Goal: Task Accomplishment & Management: Manage account settings

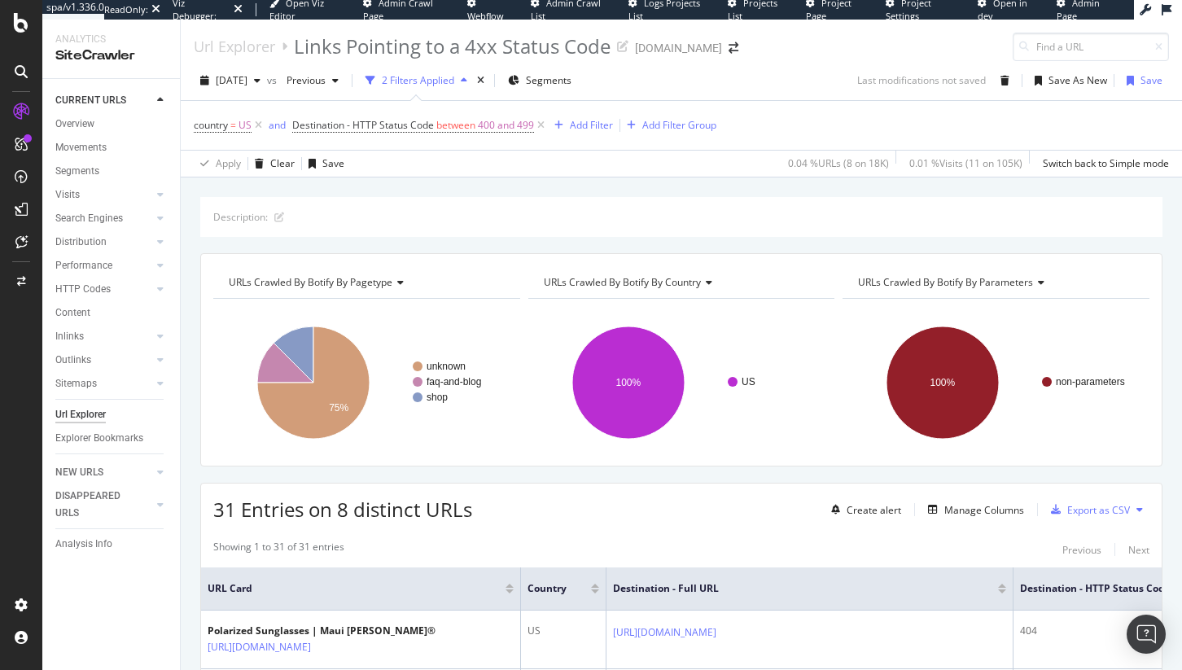
scroll to position [1485, 0]
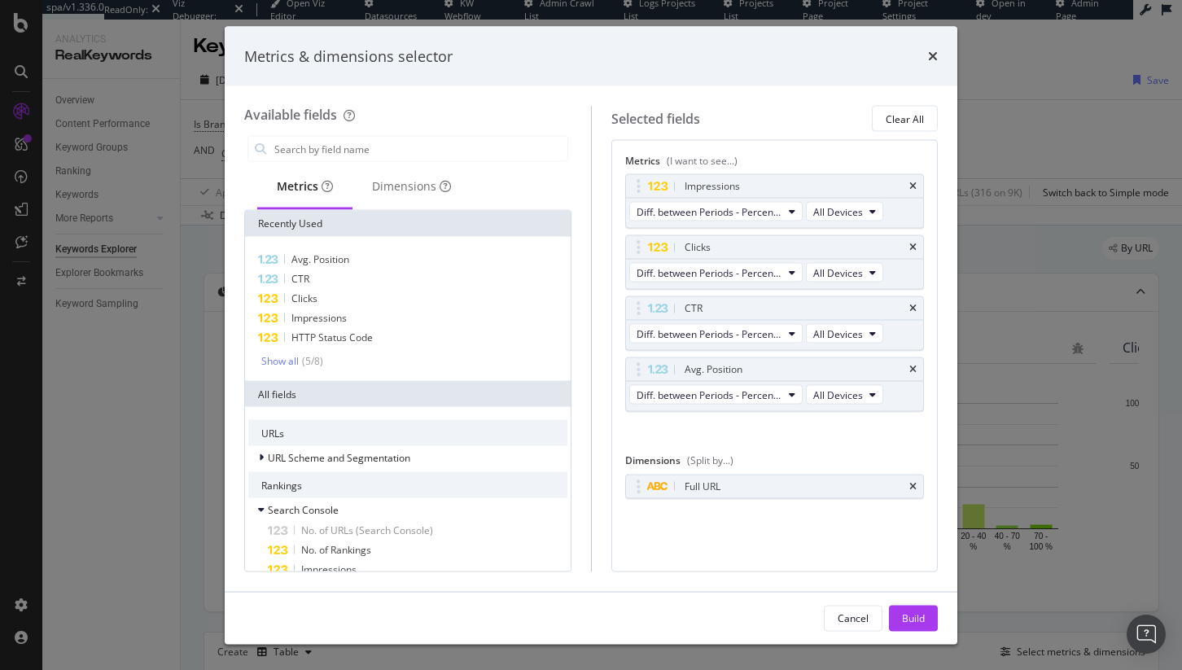
scroll to position [304, 0]
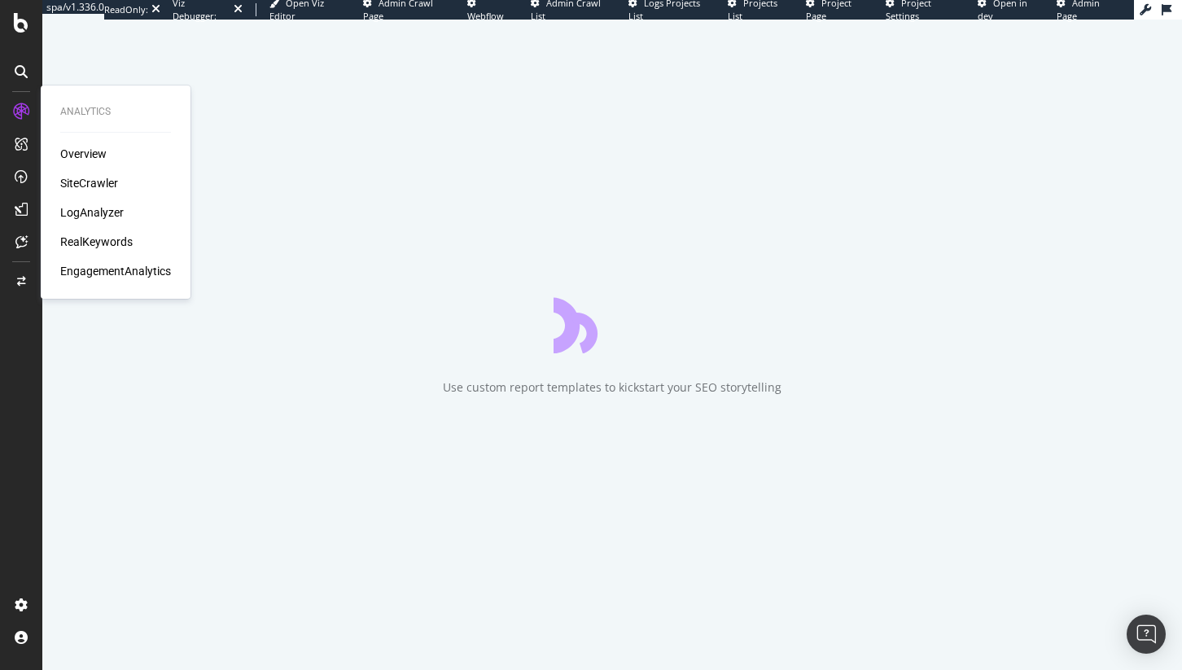
click at [103, 188] on div "SiteCrawler" at bounding box center [89, 183] width 58 height 16
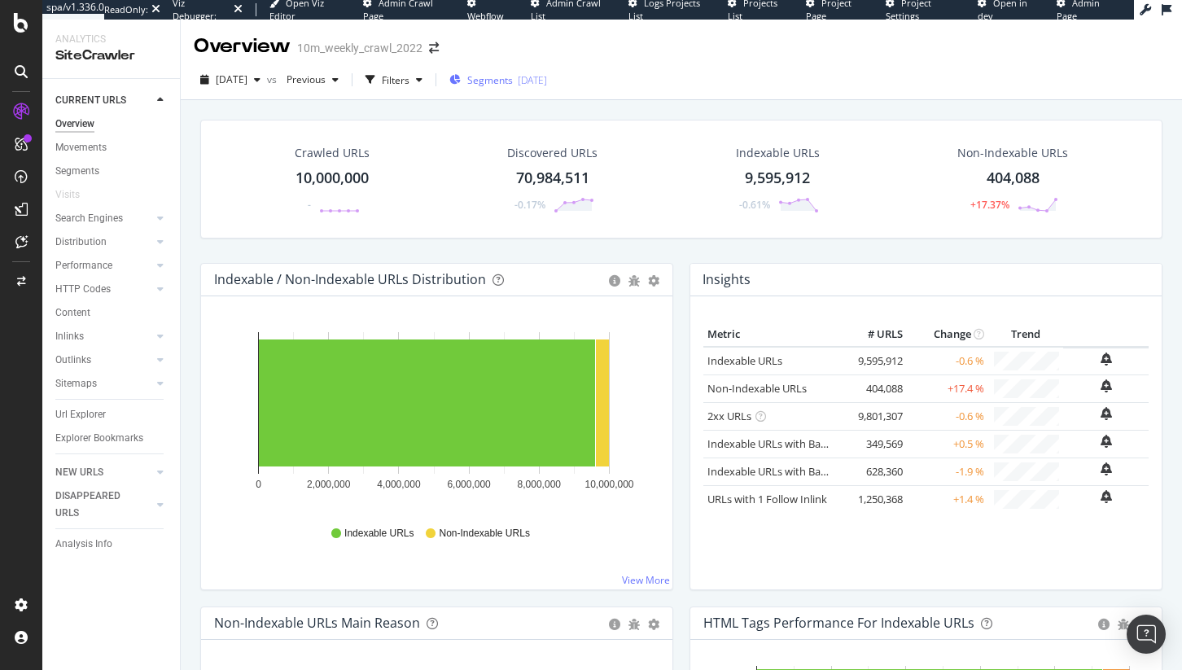
click at [541, 80] on div "Segments 2025-08-05" at bounding box center [499, 80] width 98 height 14
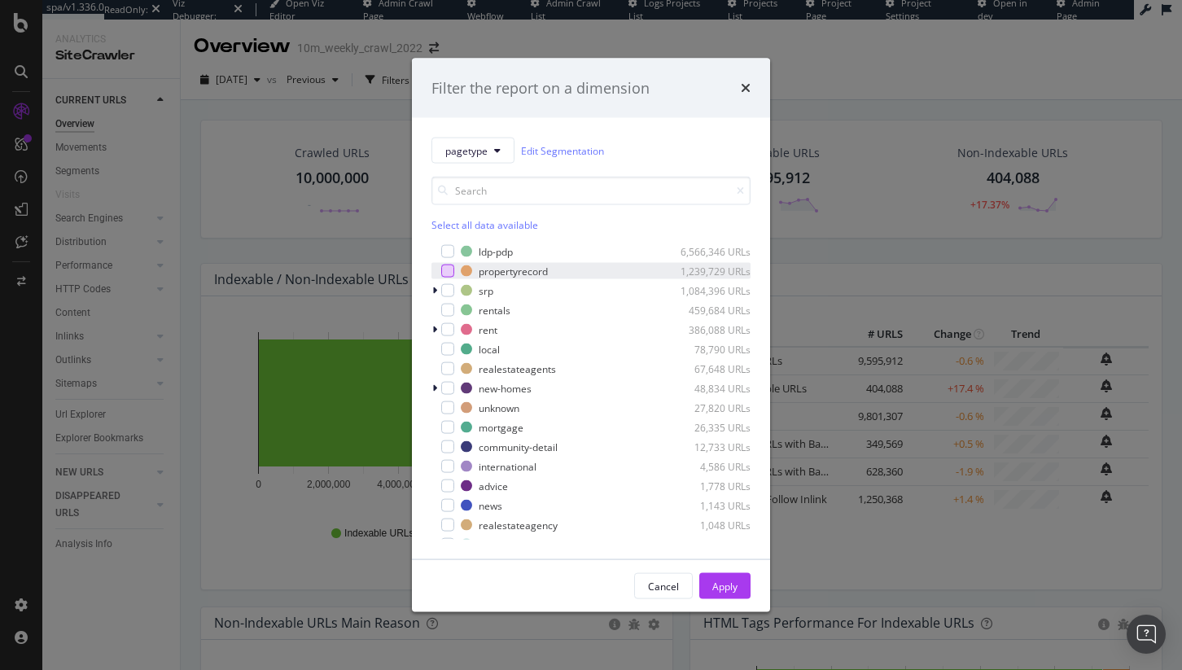
click at [451, 273] on div "modal" at bounding box center [447, 271] width 13 height 13
click at [725, 577] on div "Apply" at bounding box center [725, 586] width 25 height 24
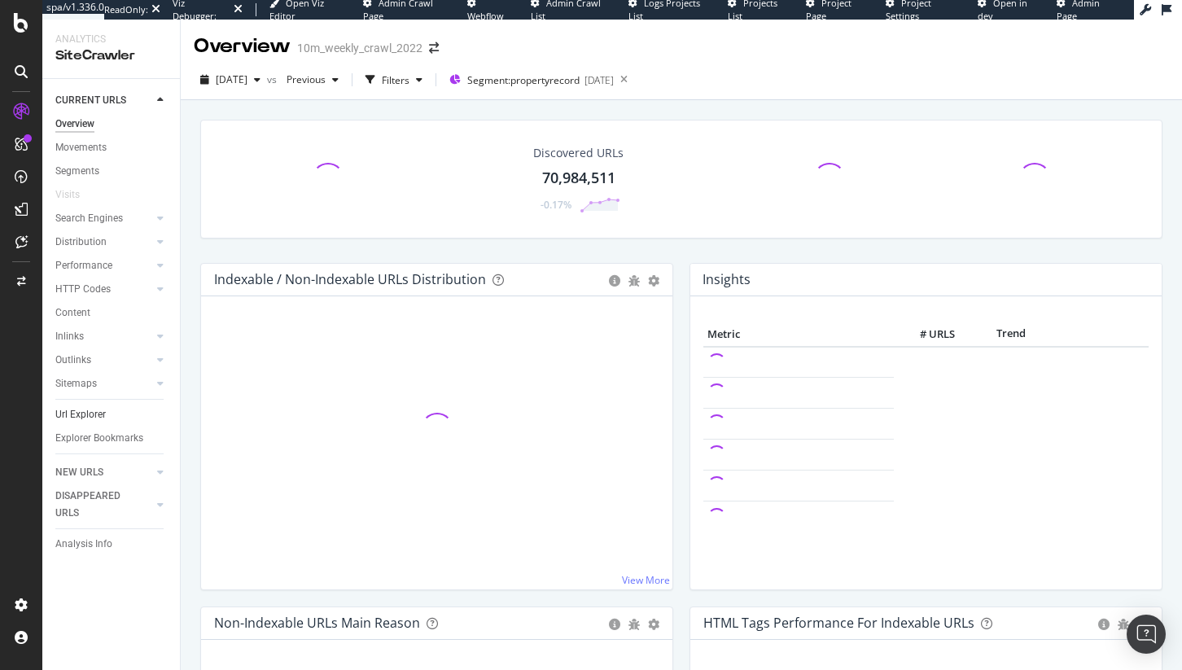
click at [109, 406] on link "Url Explorer" at bounding box center [111, 414] width 113 height 17
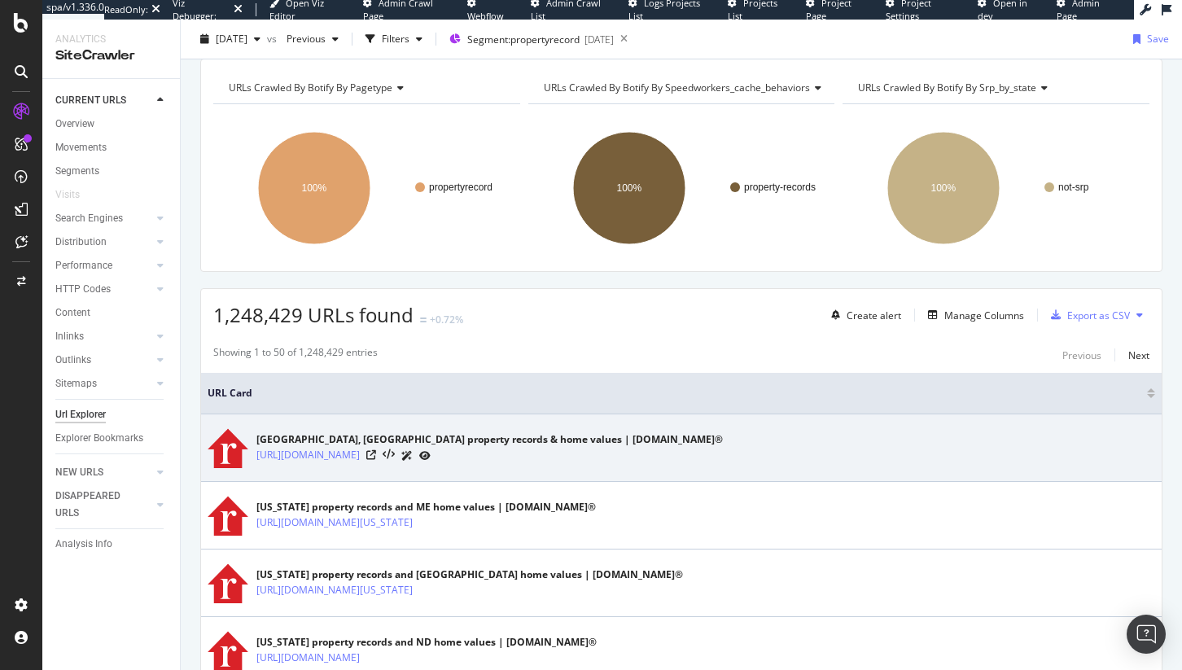
scroll to position [121, 0]
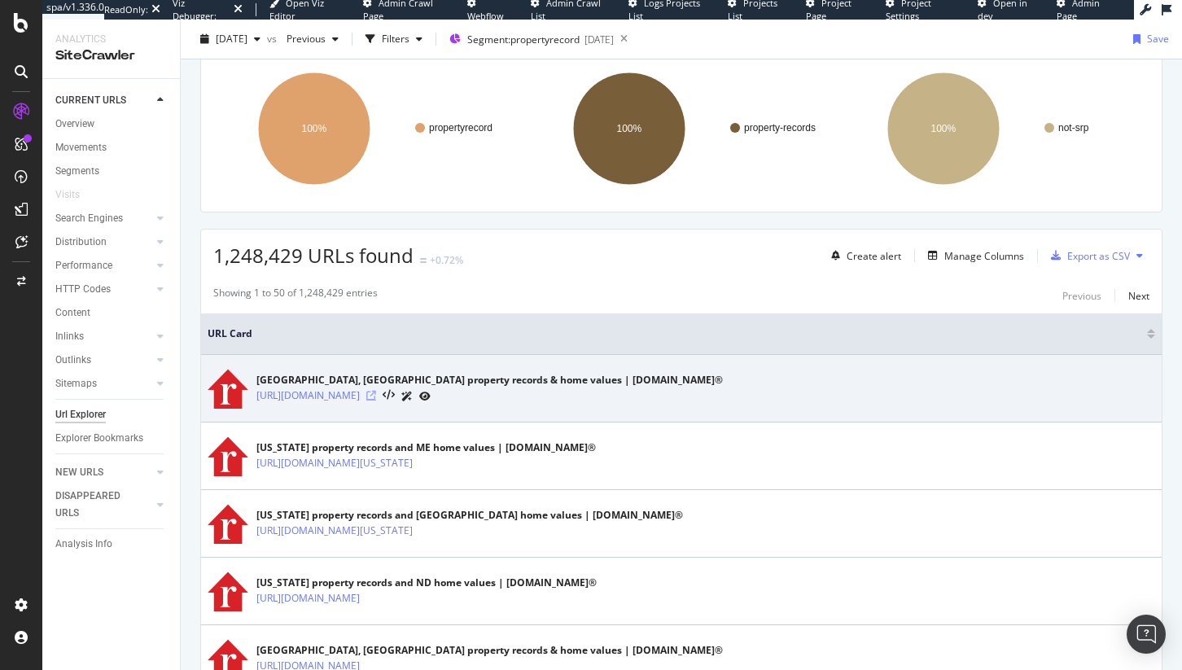
click at [431, 401] on div at bounding box center [398, 396] width 64 height 17
click at [376, 391] on icon at bounding box center [371, 396] width 10 height 10
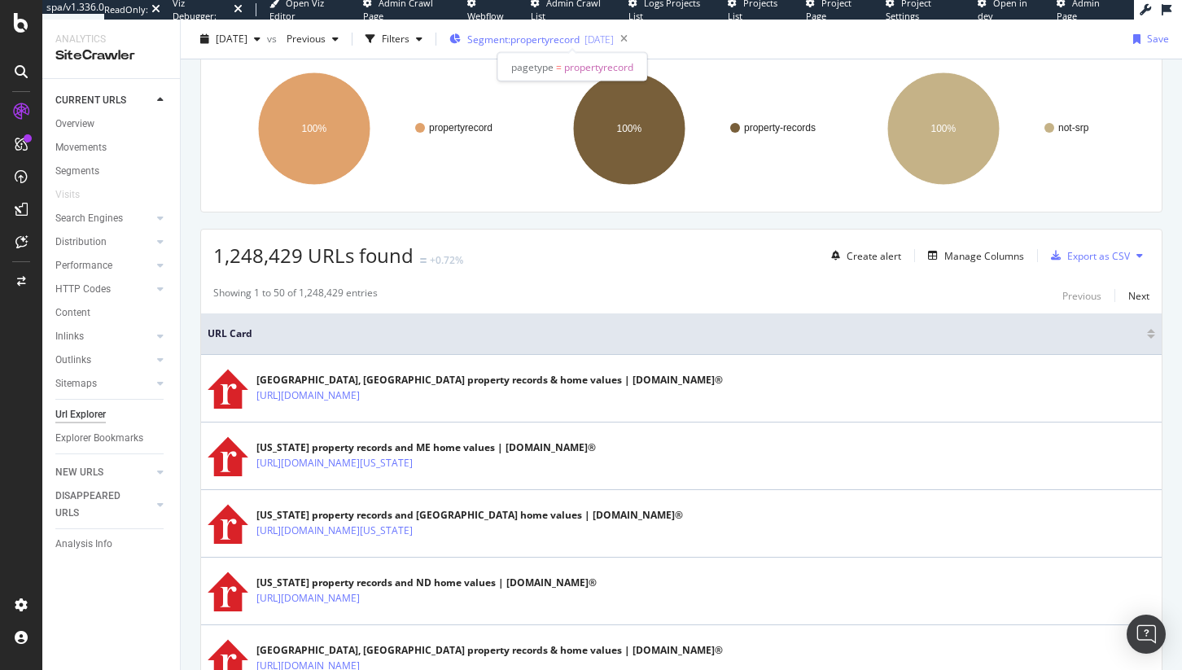
click at [540, 33] on span "Segment: propertyrecord" at bounding box center [523, 40] width 112 height 14
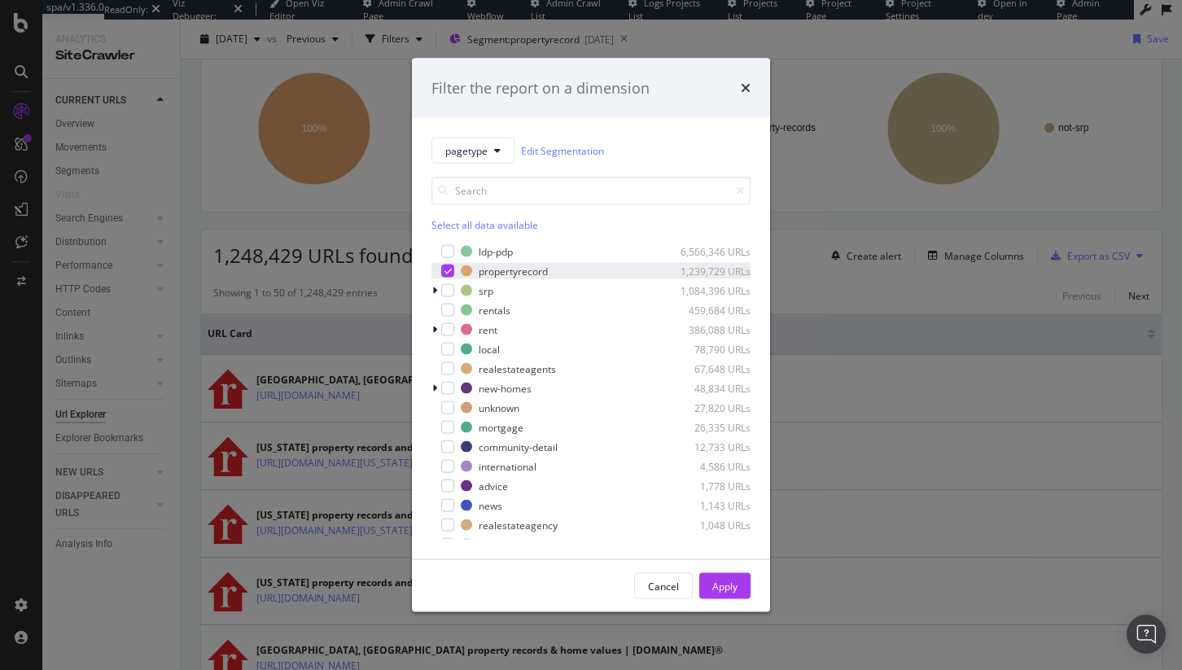
click at [452, 274] on div "modal" at bounding box center [447, 271] width 13 height 13
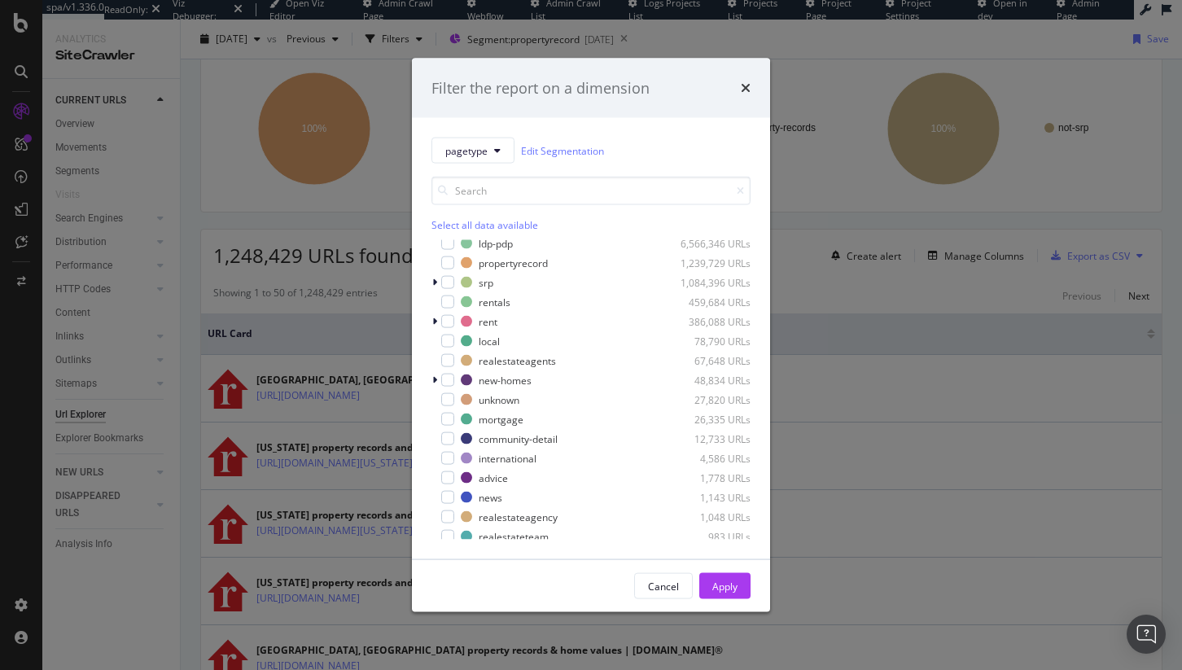
scroll to position [0, 0]
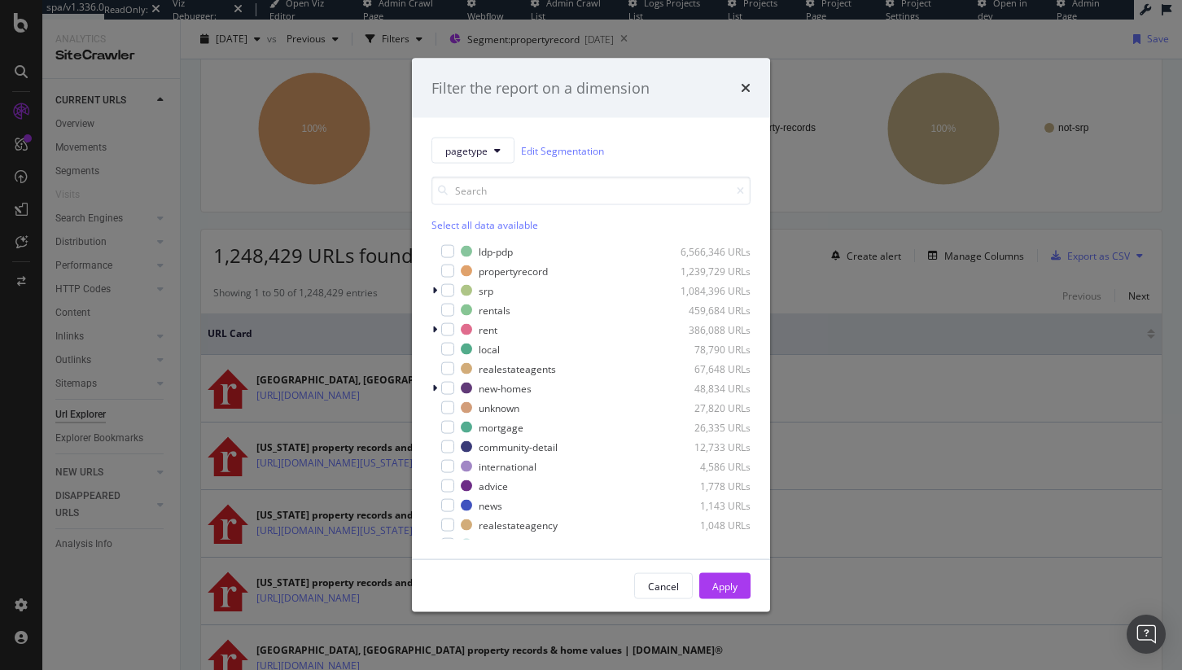
click at [502, 173] on div "Select all data available ldp-pdp 6,566,346 URLs propertyrecord 1,239,729 URLs …" at bounding box center [591, 352] width 319 height 376
click at [441, 462] on div "modal" at bounding box center [447, 466] width 13 height 13
click at [718, 581] on div "Apply" at bounding box center [725, 586] width 25 height 14
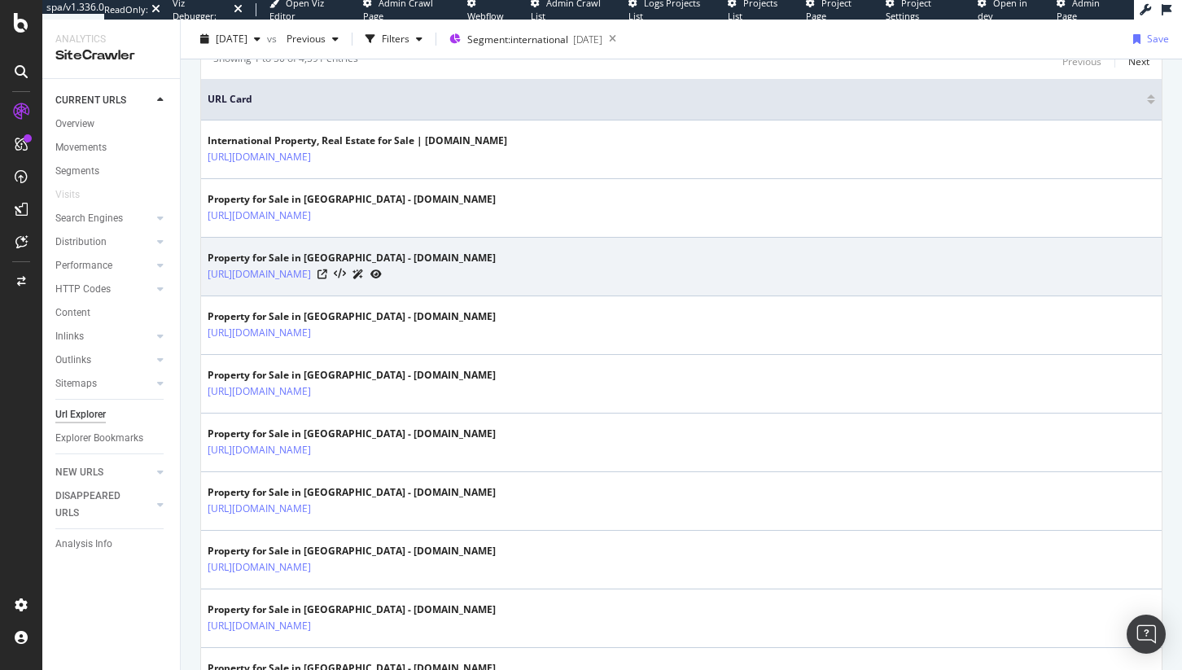
scroll to position [467, 0]
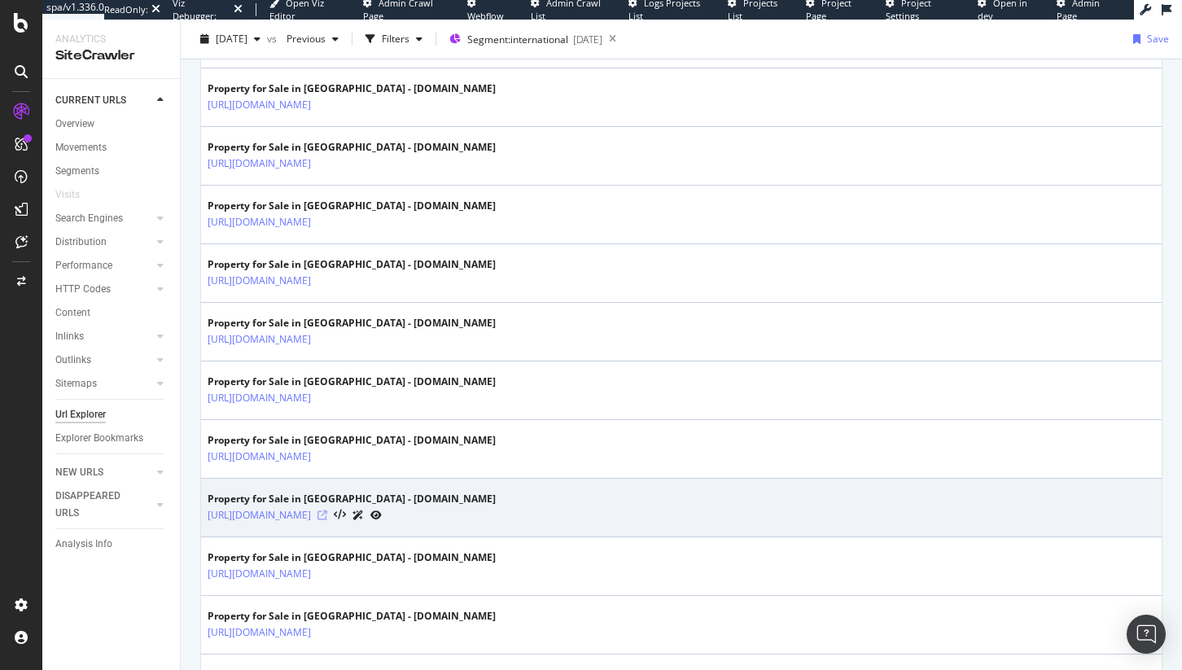
click at [327, 514] on icon at bounding box center [323, 516] width 10 height 10
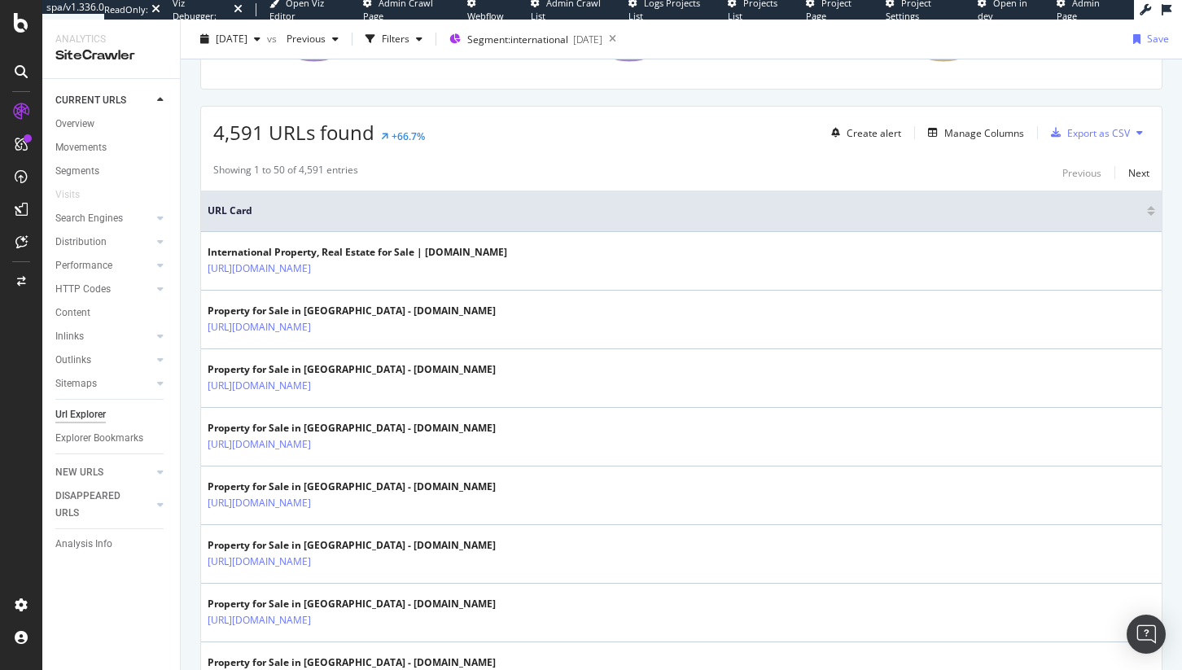
scroll to position [197, 0]
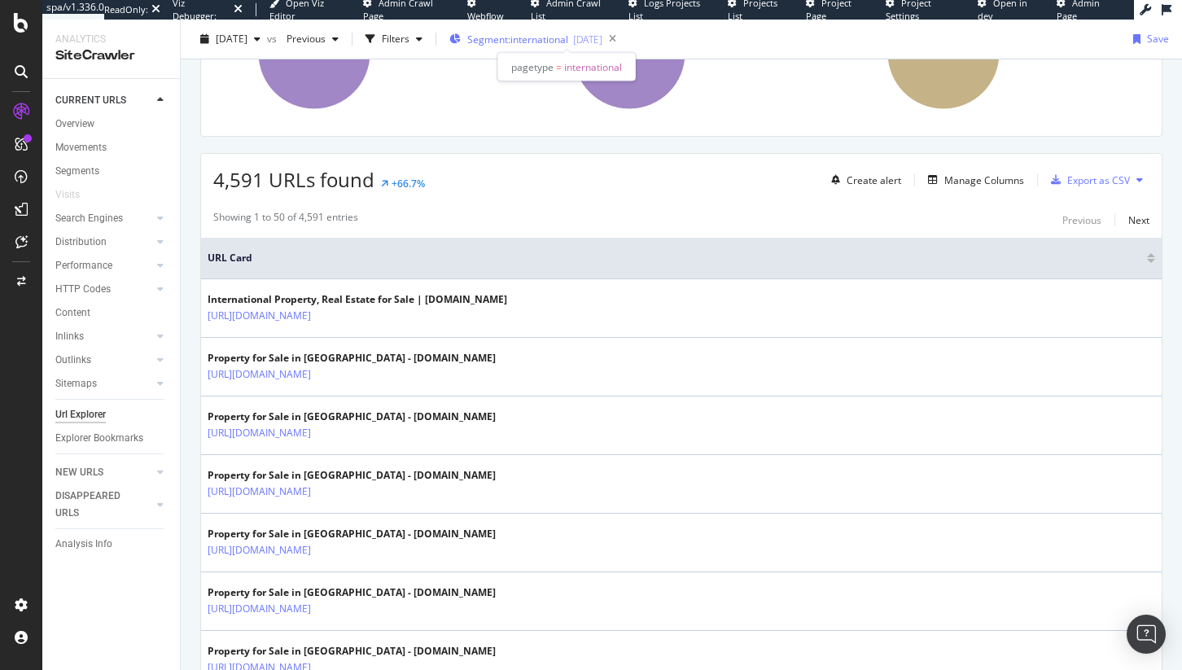
click at [566, 33] on span "Segment: international" at bounding box center [517, 40] width 101 height 14
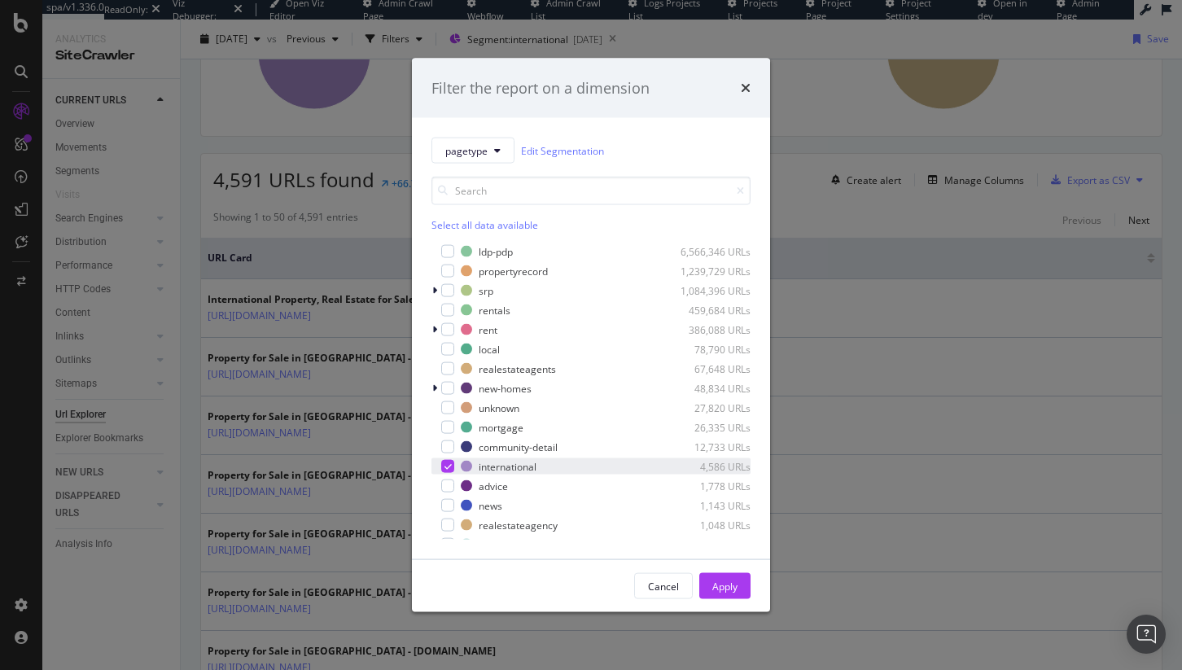
click at [456, 463] on div "international 4,586 URLs" at bounding box center [591, 466] width 319 height 16
click at [450, 244] on div "ldp-pdp 6,566,346 URLs" at bounding box center [591, 252] width 319 height 16
click at [733, 584] on div "Apply" at bounding box center [725, 586] width 25 height 14
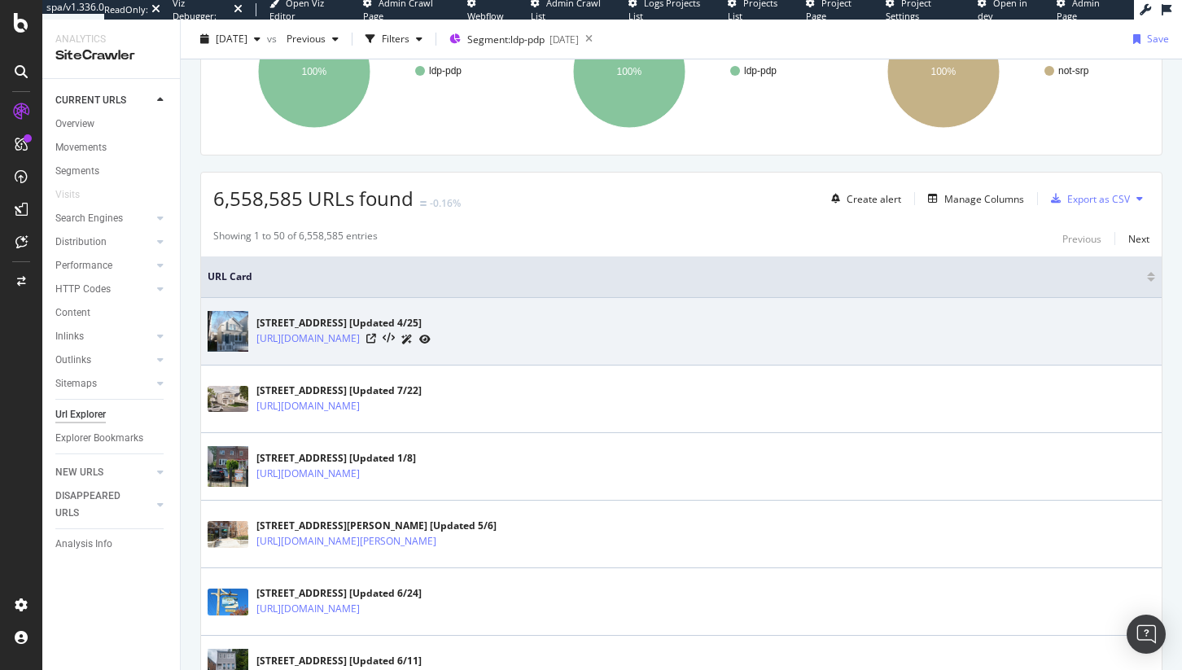
scroll to position [179, 0]
click at [376, 338] on icon at bounding box center [371, 338] width 10 height 10
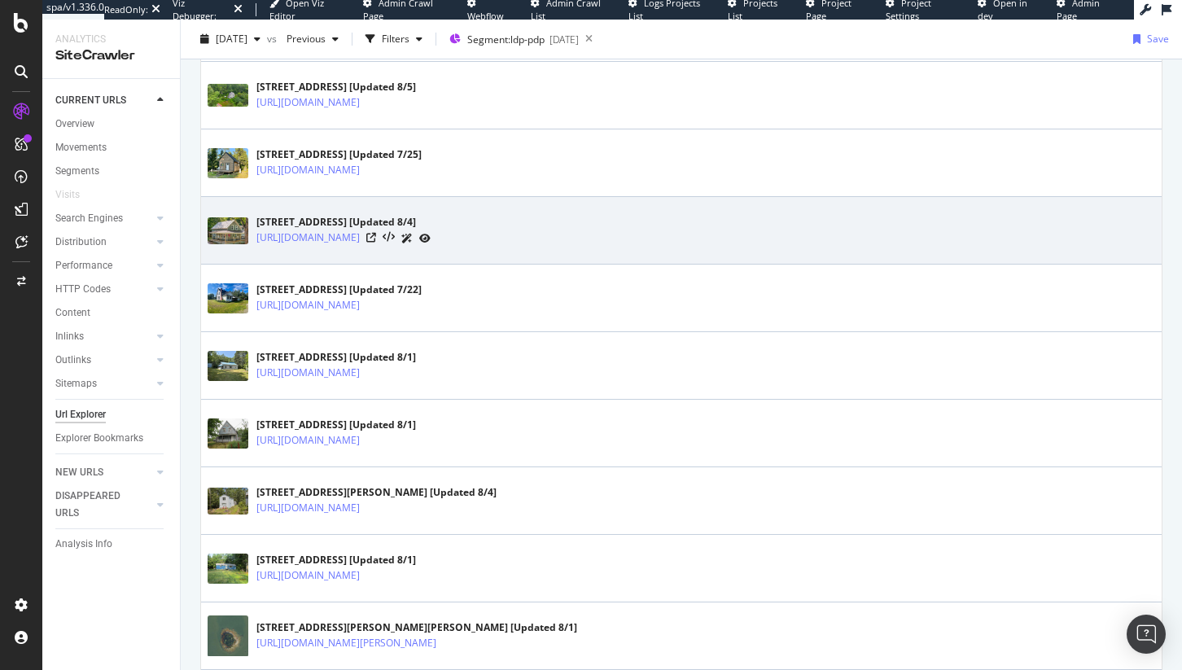
scroll to position [2929, 0]
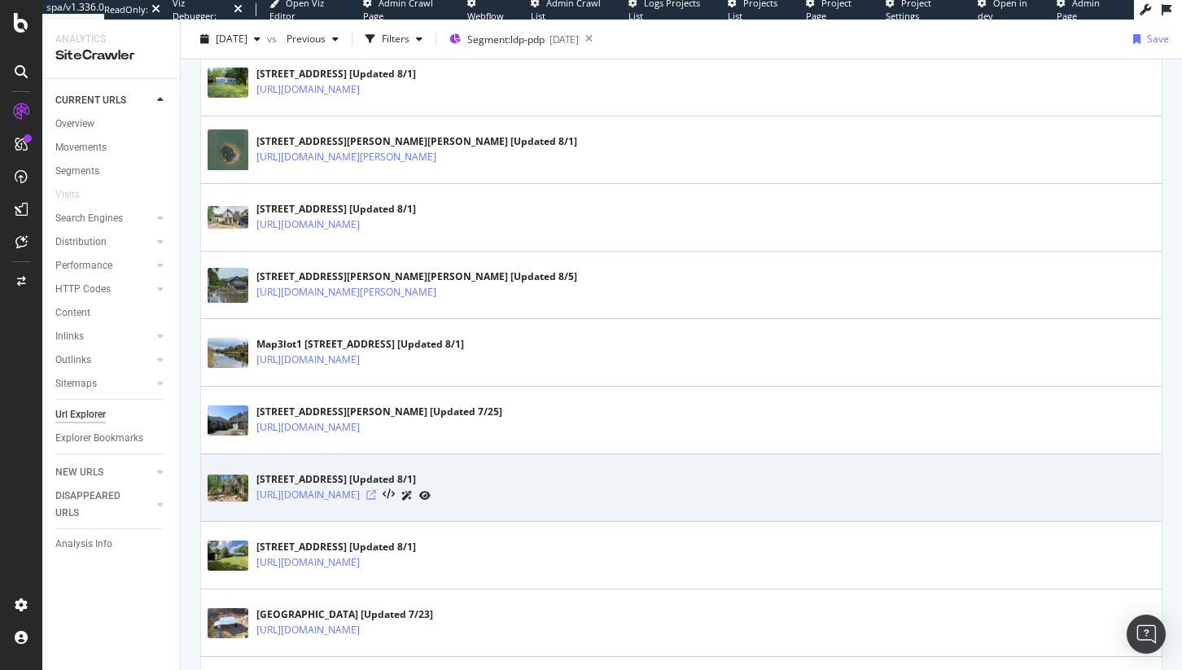
click at [376, 497] on icon at bounding box center [371, 495] width 10 height 10
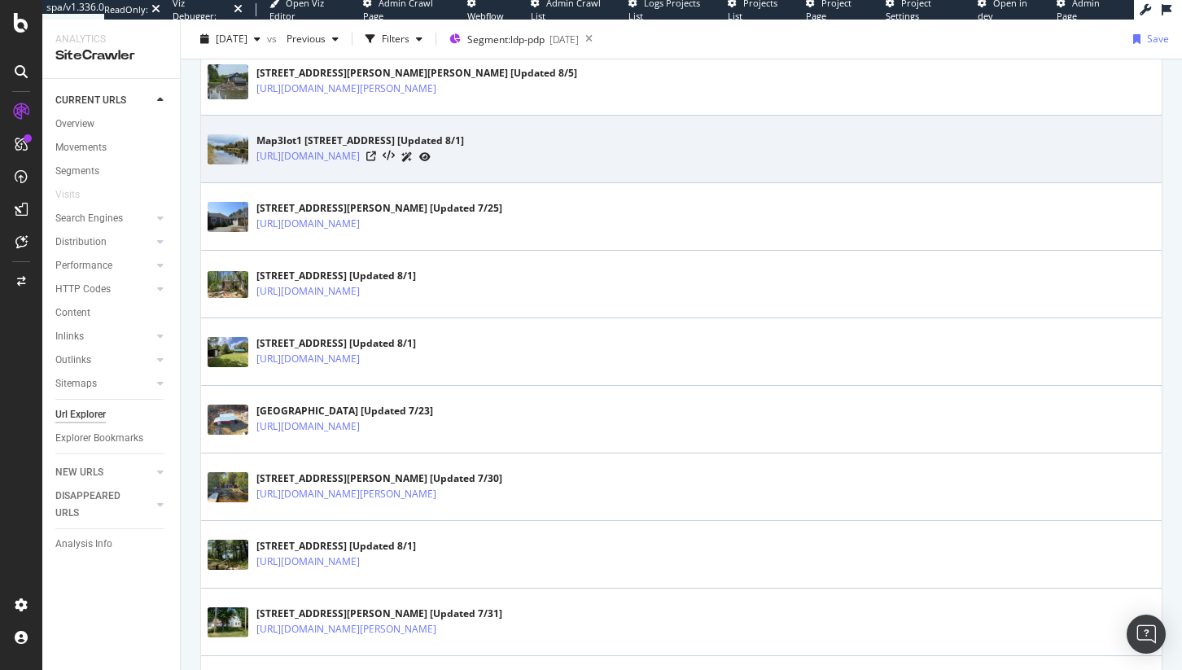
scroll to position [3280, 0]
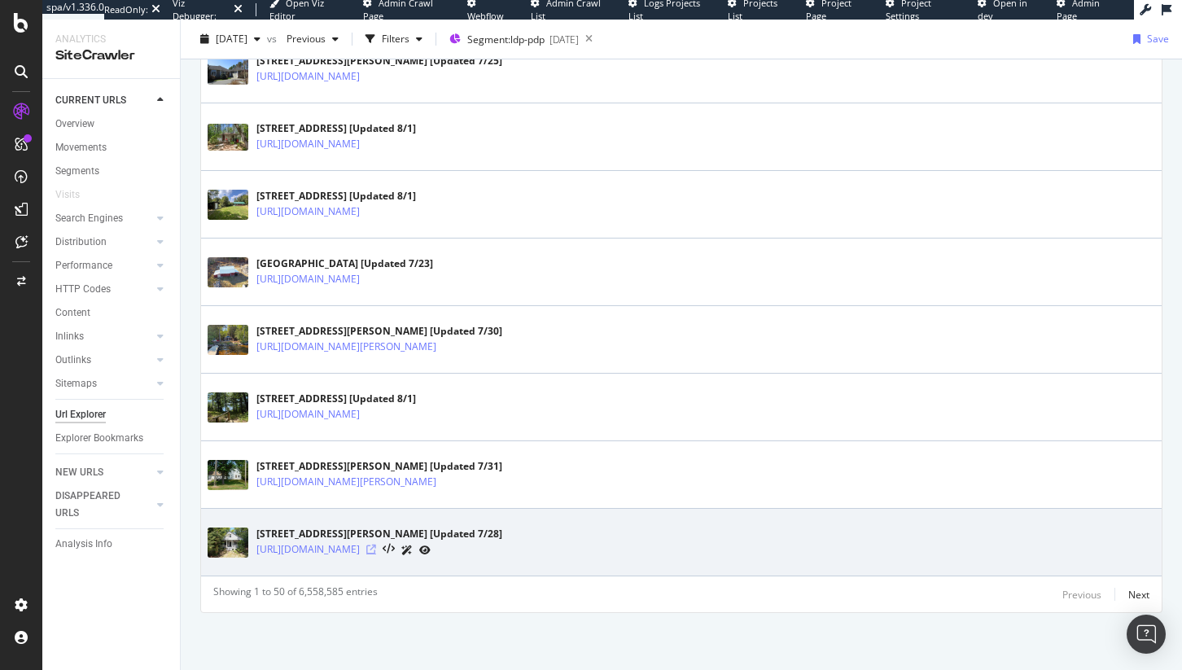
click at [376, 550] on icon at bounding box center [371, 550] width 10 height 10
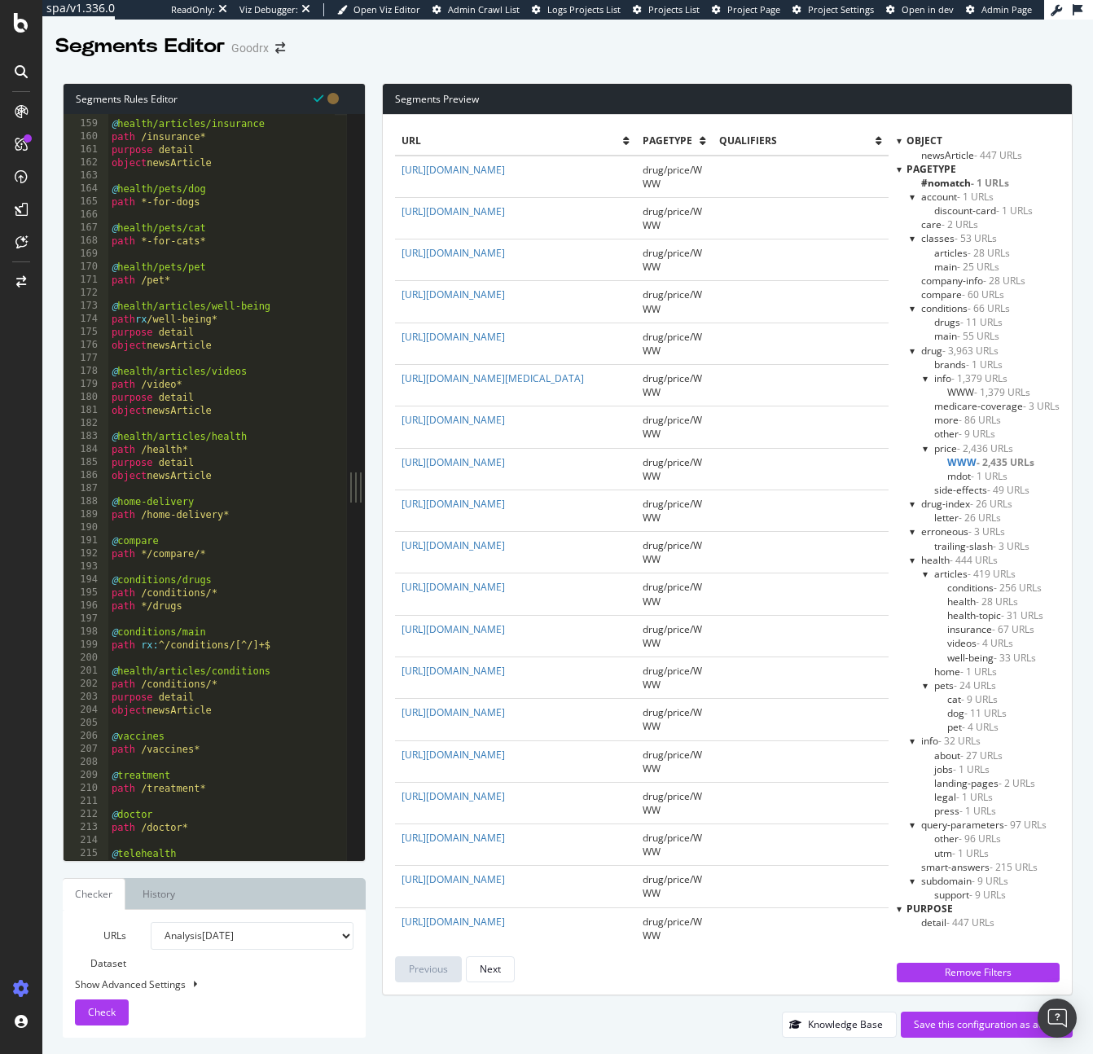
scroll to position [3404, 0]
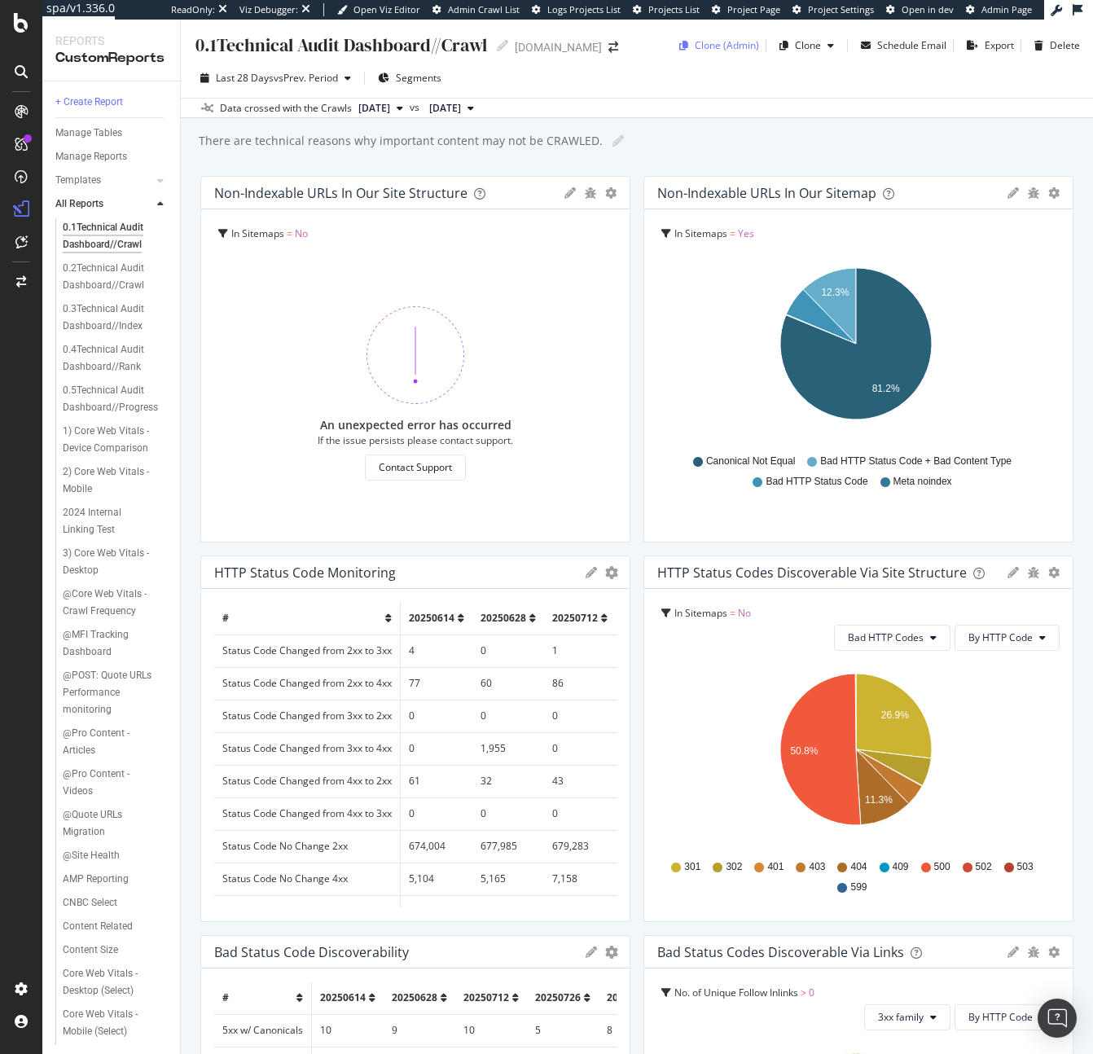
click at [712, 51] on div "Clone (Admin)" at bounding box center [727, 45] width 64 height 14
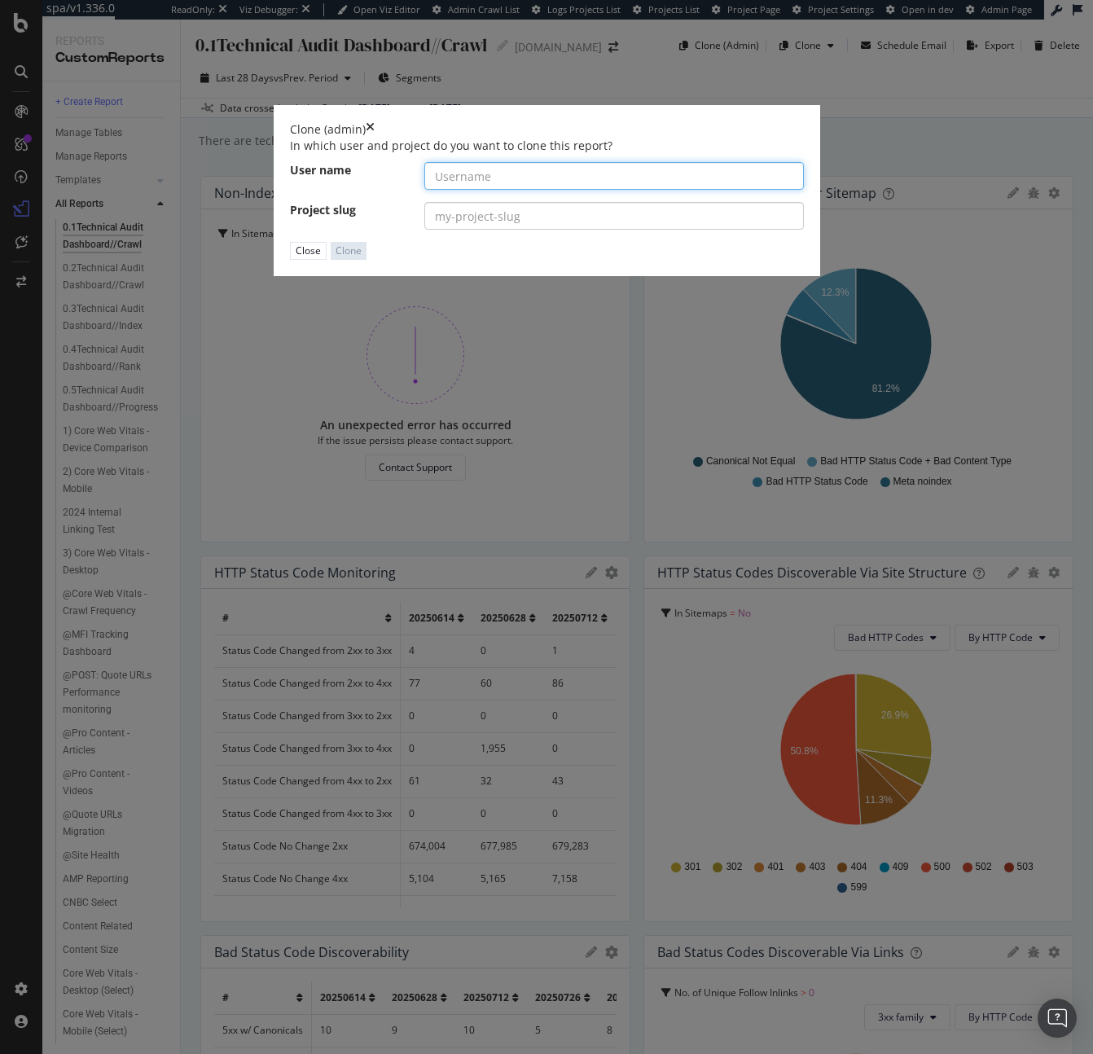
paste input "nbcnewsgroup"
type input "nbcnewsgroup"
click at [489, 230] on input "modal" at bounding box center [614, 216] width 380 height 28
paste input "[DOMAIN_NAME]"
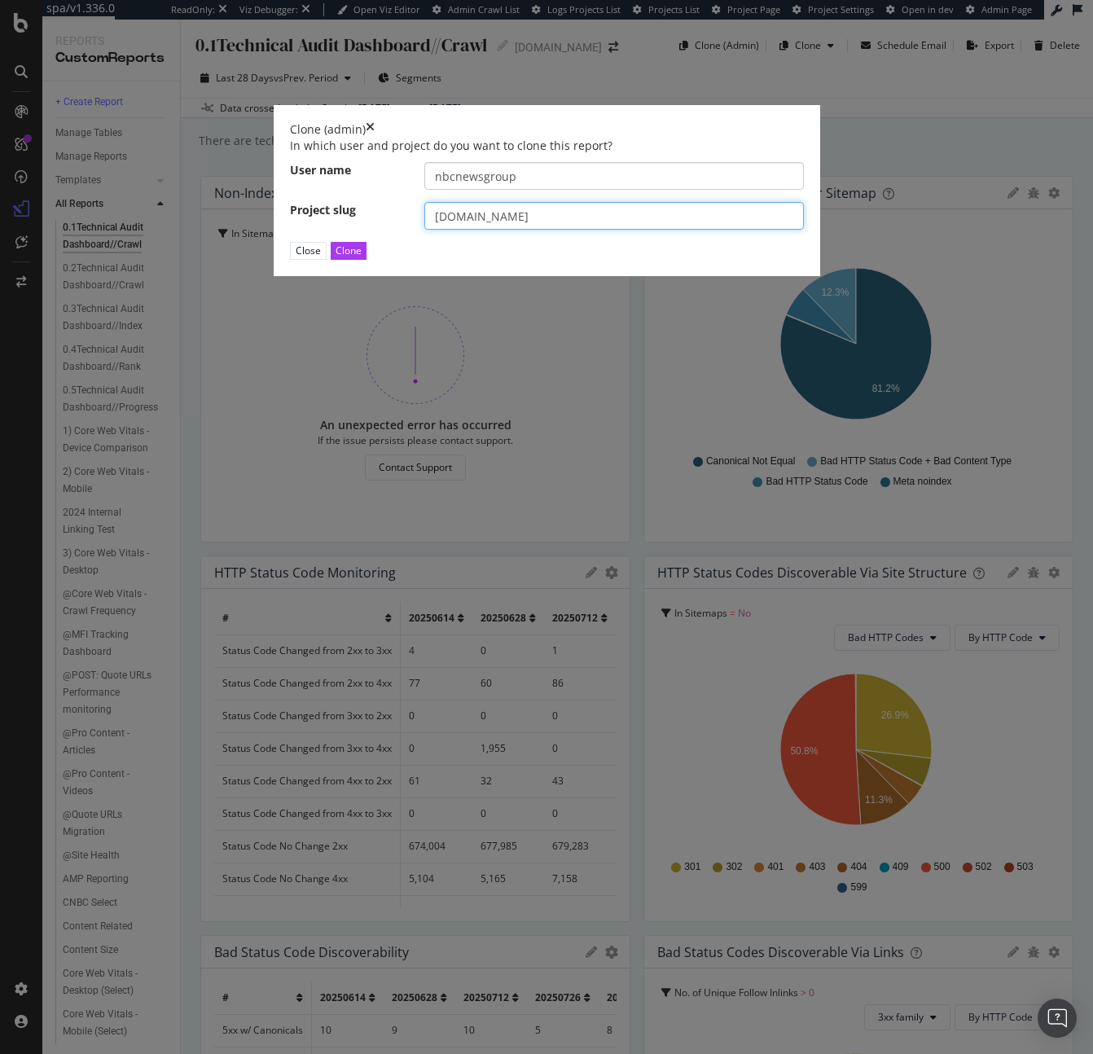
type input "[DOMAIN_NAME]"
click at [362, 257] on div "Clone" at bounding box center [349, 251] width 26 height 14
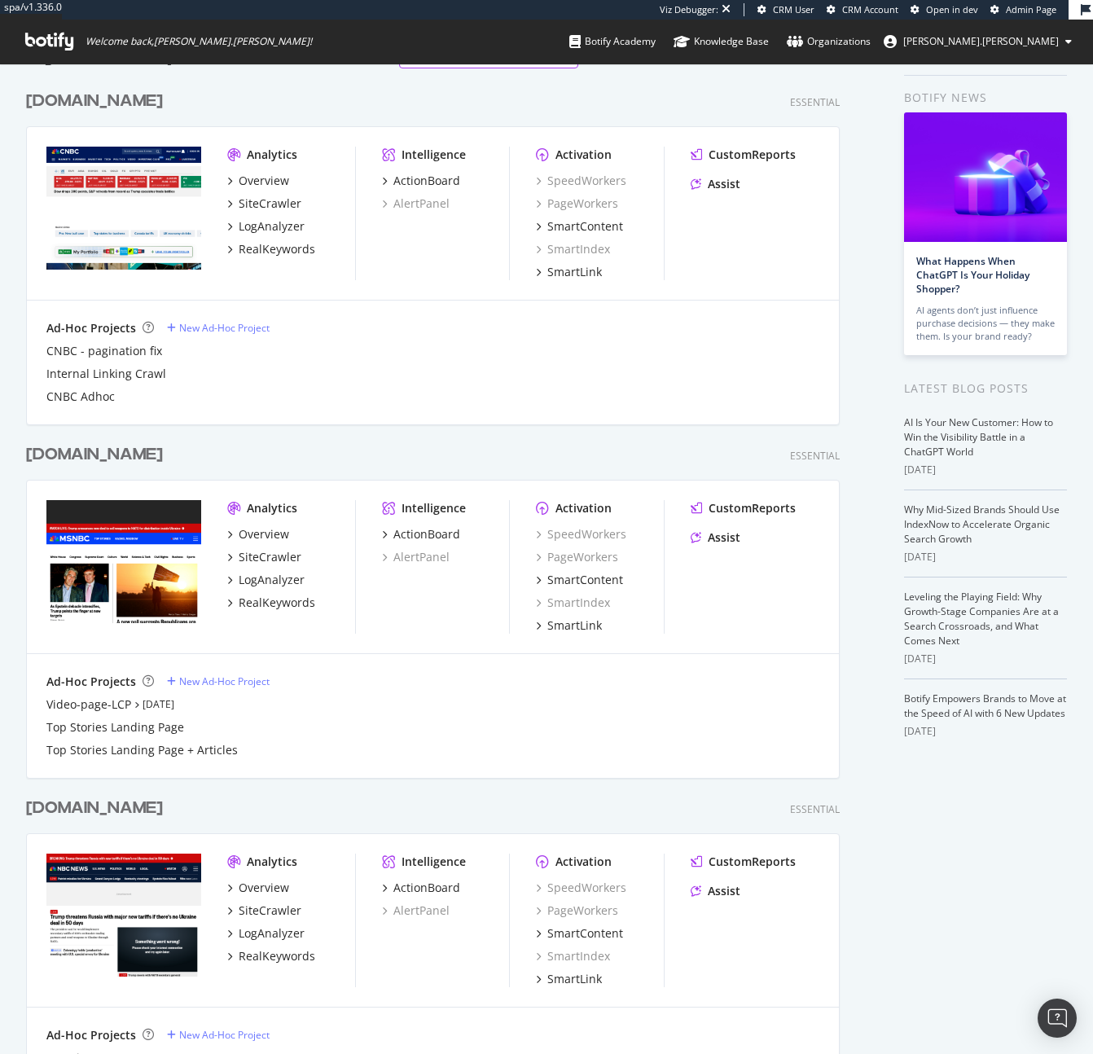
scroll to position [77, 0]
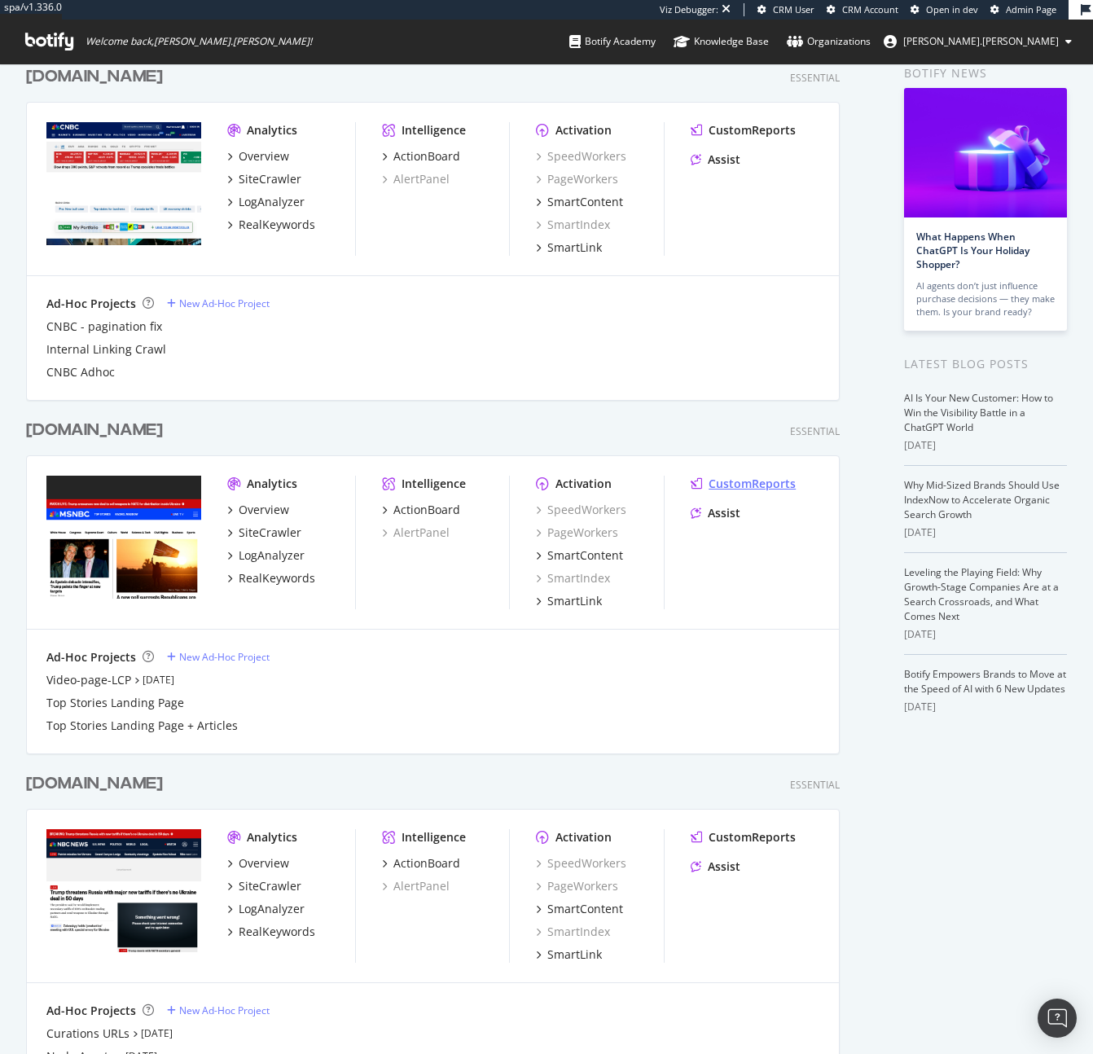
click at [731, 488] on div "CustomReports" at bounding box center [752, 484] width 87 height 16
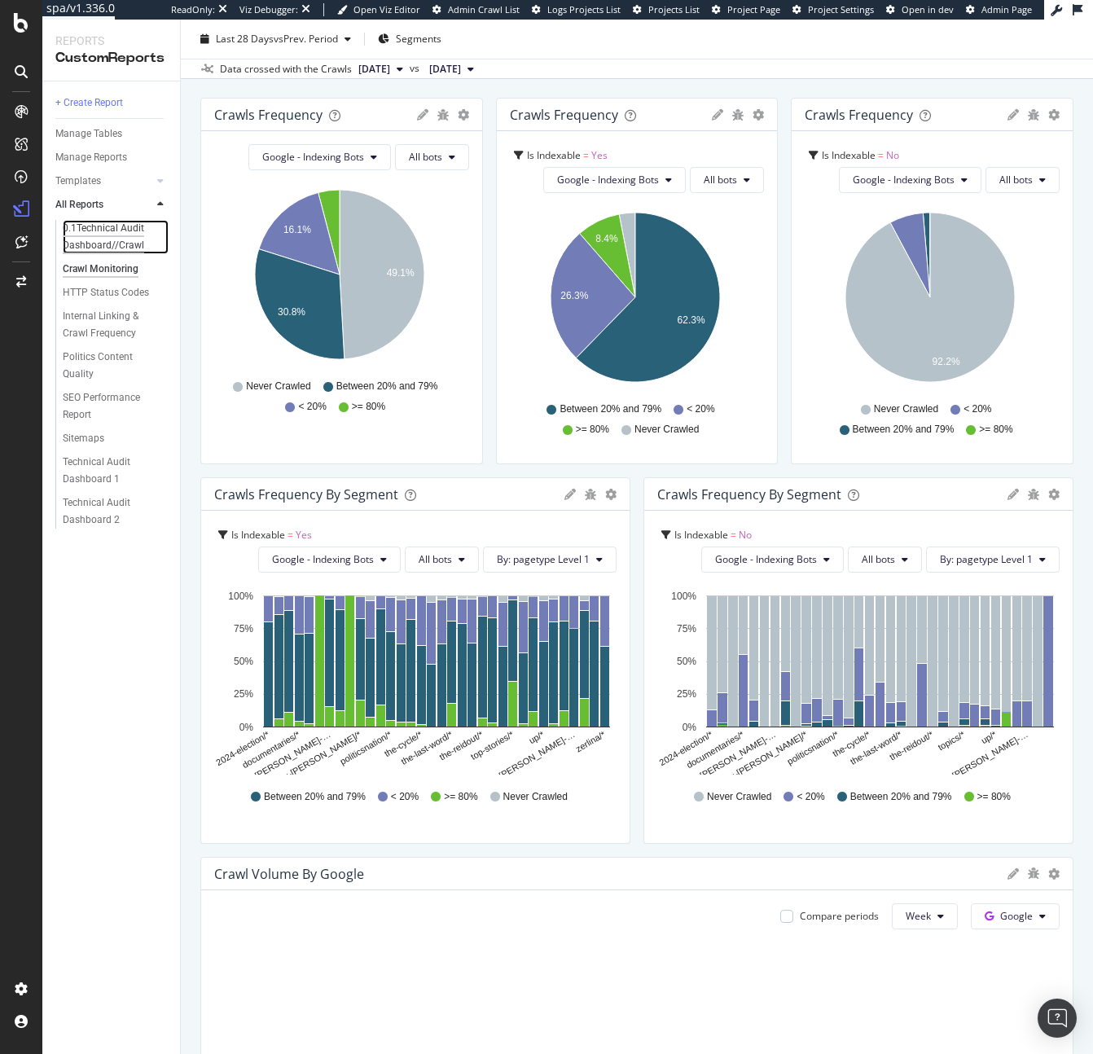
scroll to position [88, 0]
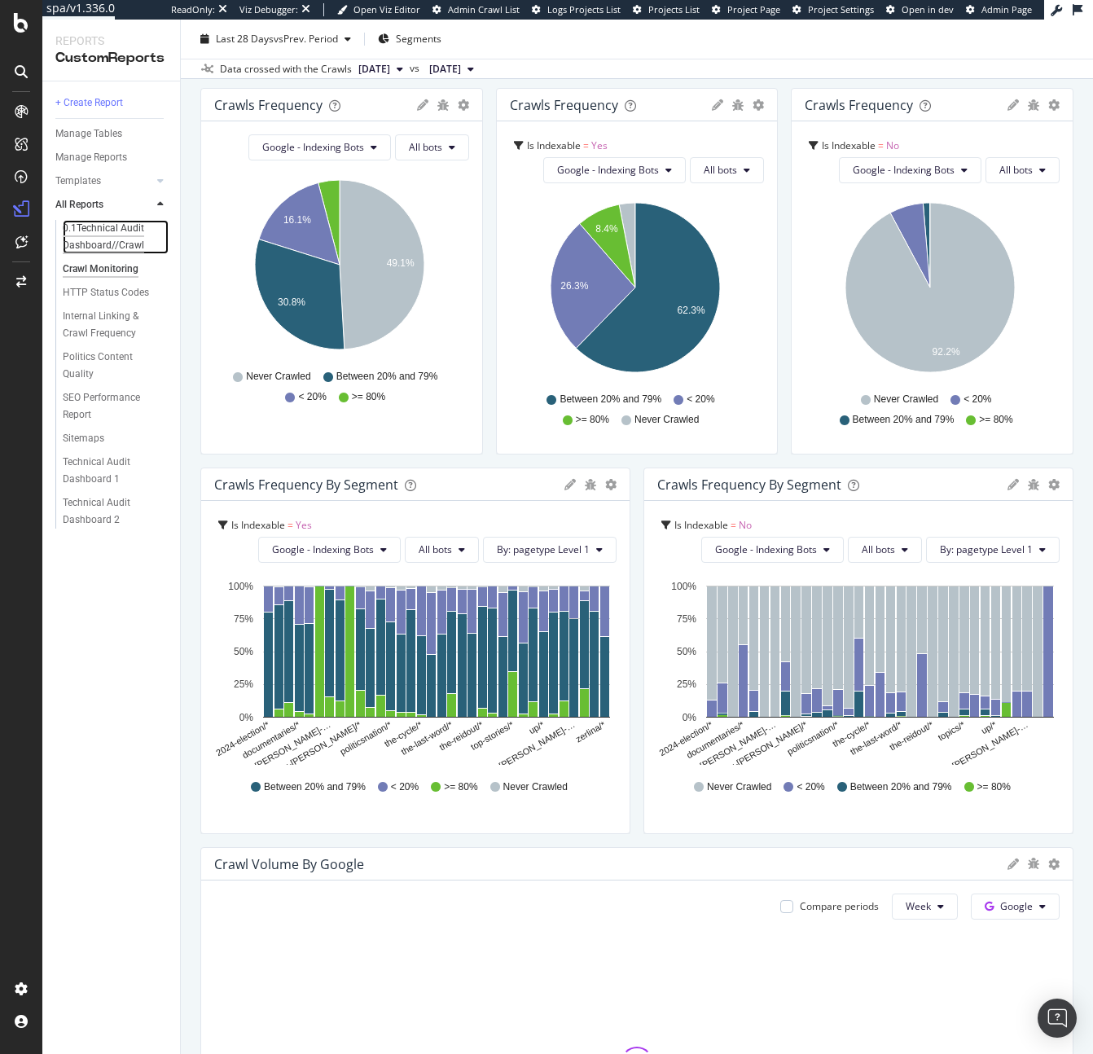
click at [107, 230] on div "0.1Technical Audit Dashboard//Crawl" at bounding box center [111, 237] width 96 height 34
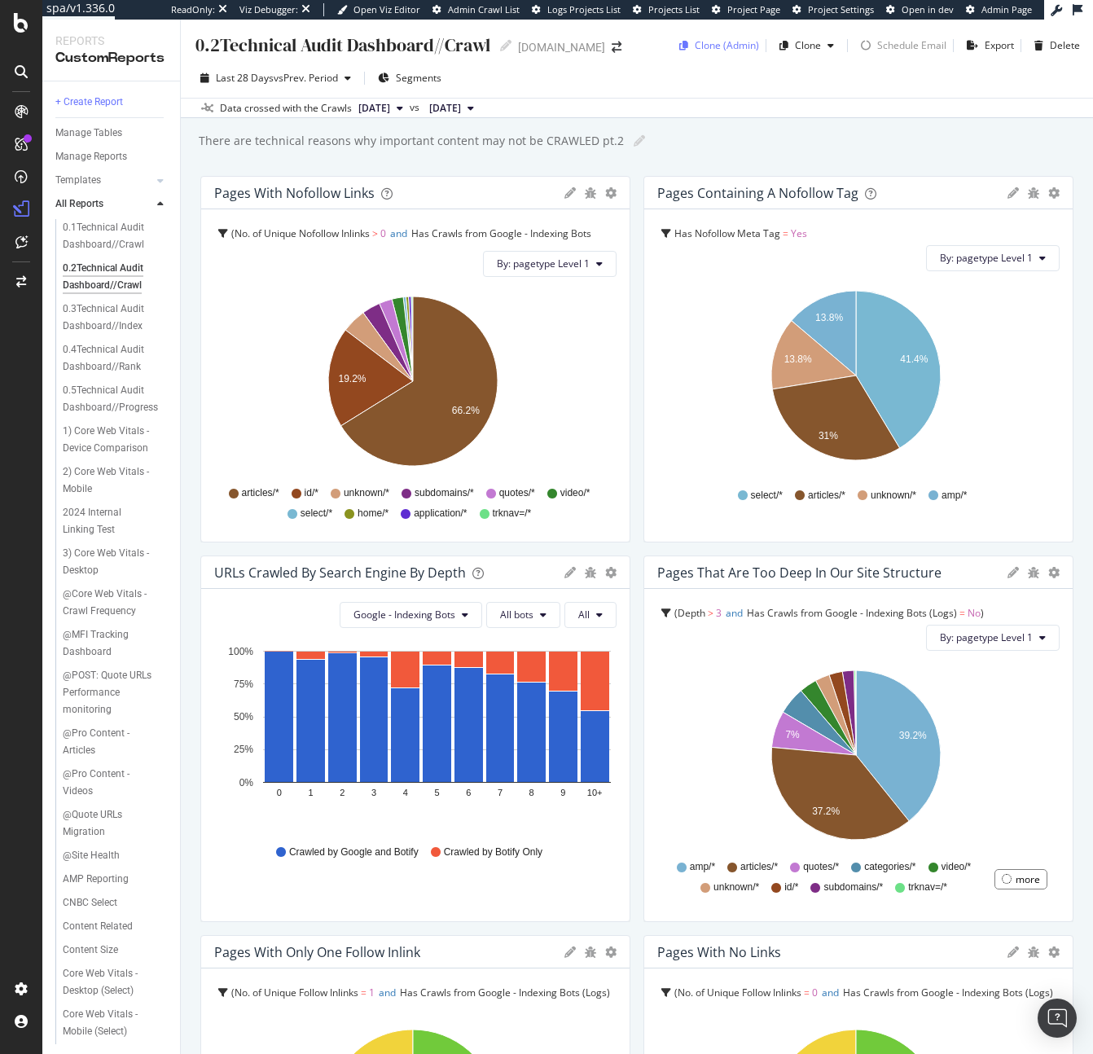
click at [720, 42] on div "Clone (Admin)" at bounding box center [727, 45] width 64 height 14
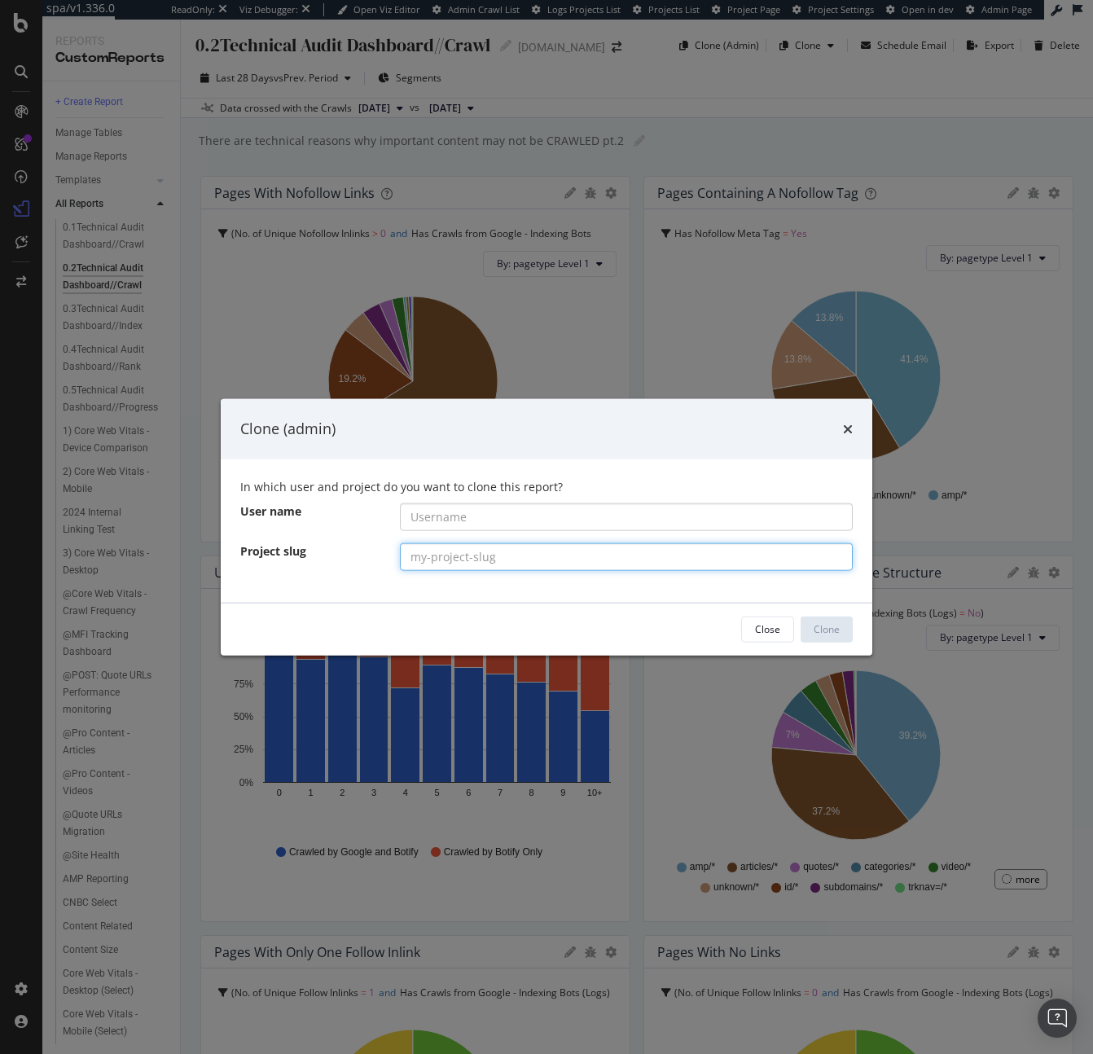
click at [422, 568] on input "modal" at bounding box center [627, 556] width 454 height 28
paste input "[DOMAIN_NAME]"
type input "[DOMAIN_NAME]"
click at [517, 538] on div "In which user and project do you want to clone this report? User name Project s…" at bounding box center [547, 529] width 652 height 143
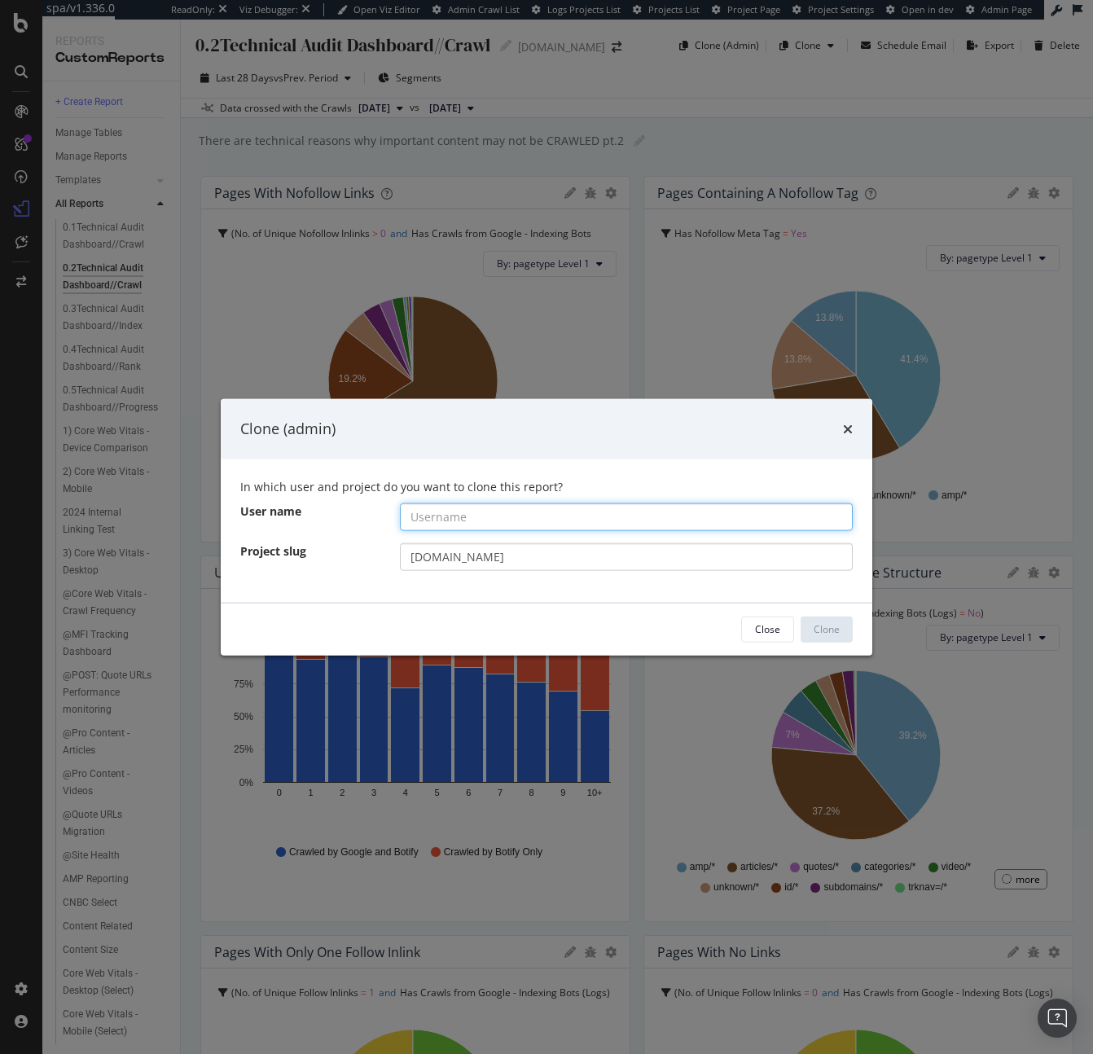
click at [527, 507] on input "modal" at bounding box center [627, 516] width 454 height 28
paste input "nbcnewsgroup"
type input "nbcnewsgroup"
click at [845, 629] on button "Clone" at bounding box center [827, 629] width 52 height 26
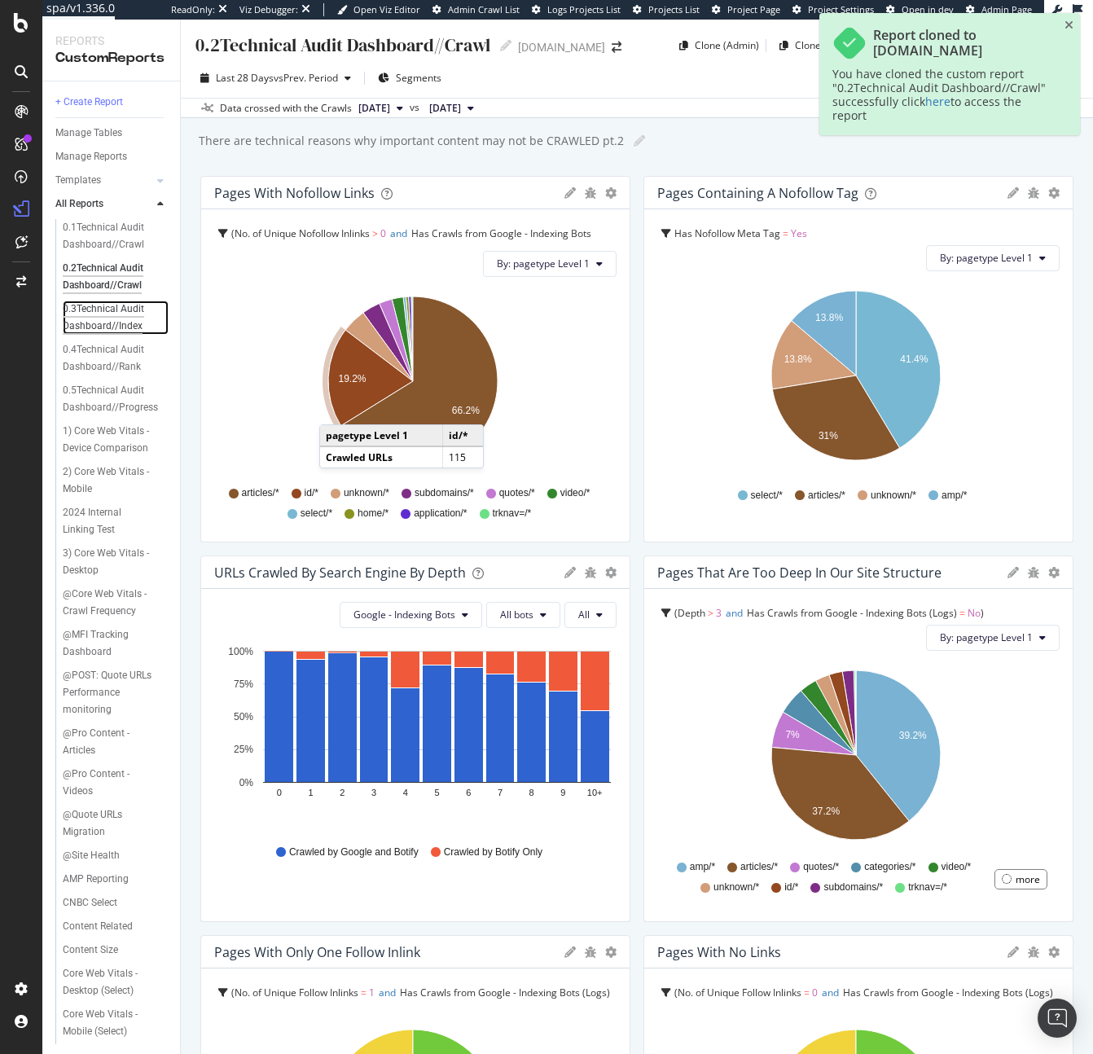
click at [129, 317] on div "0.3Technical Audit Dashboard//Index" at bounding box center [111, 318] width 96 height 34
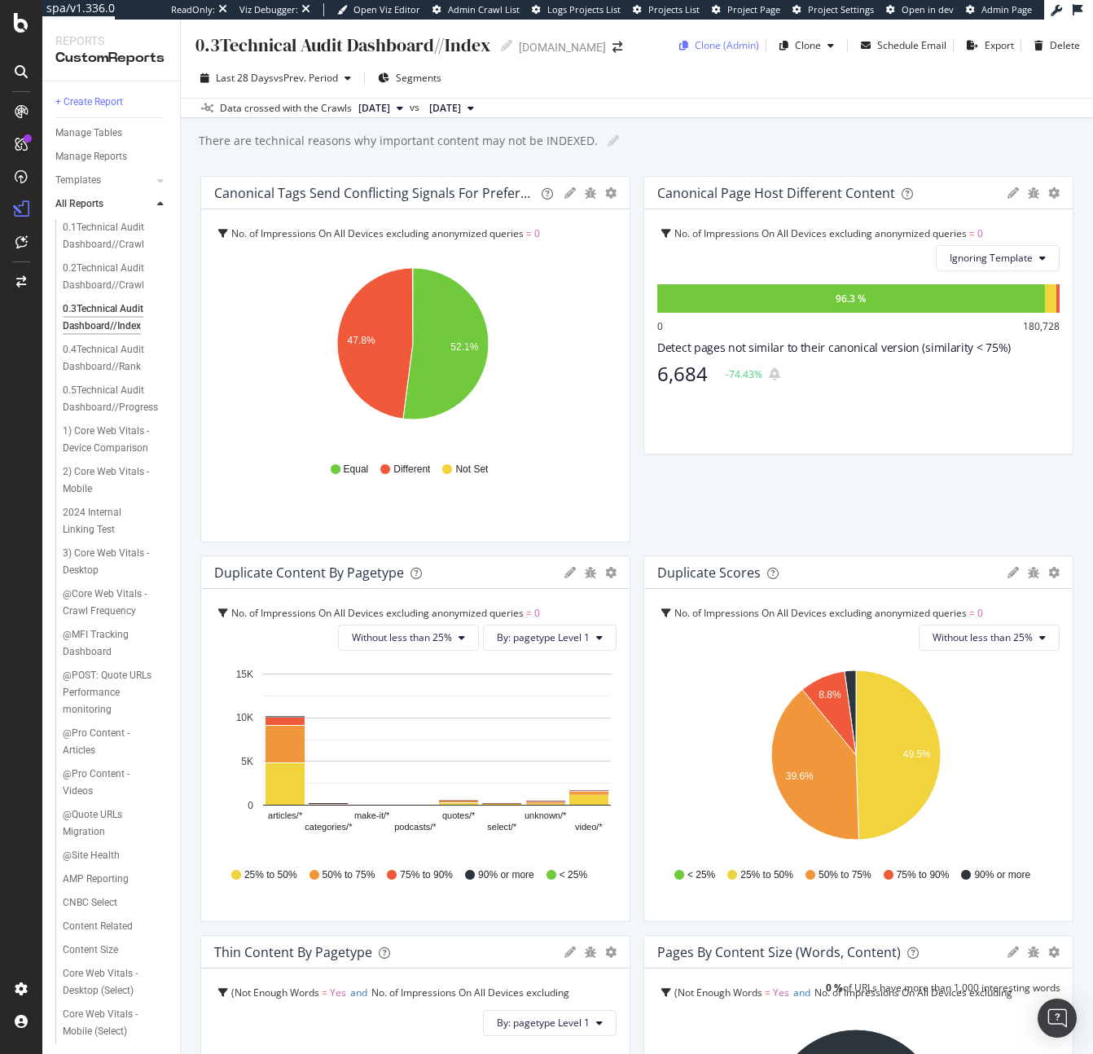
click at [722, 53] on div "Clone (Admin)" at bounding box center [716, 45] width 86 height 24
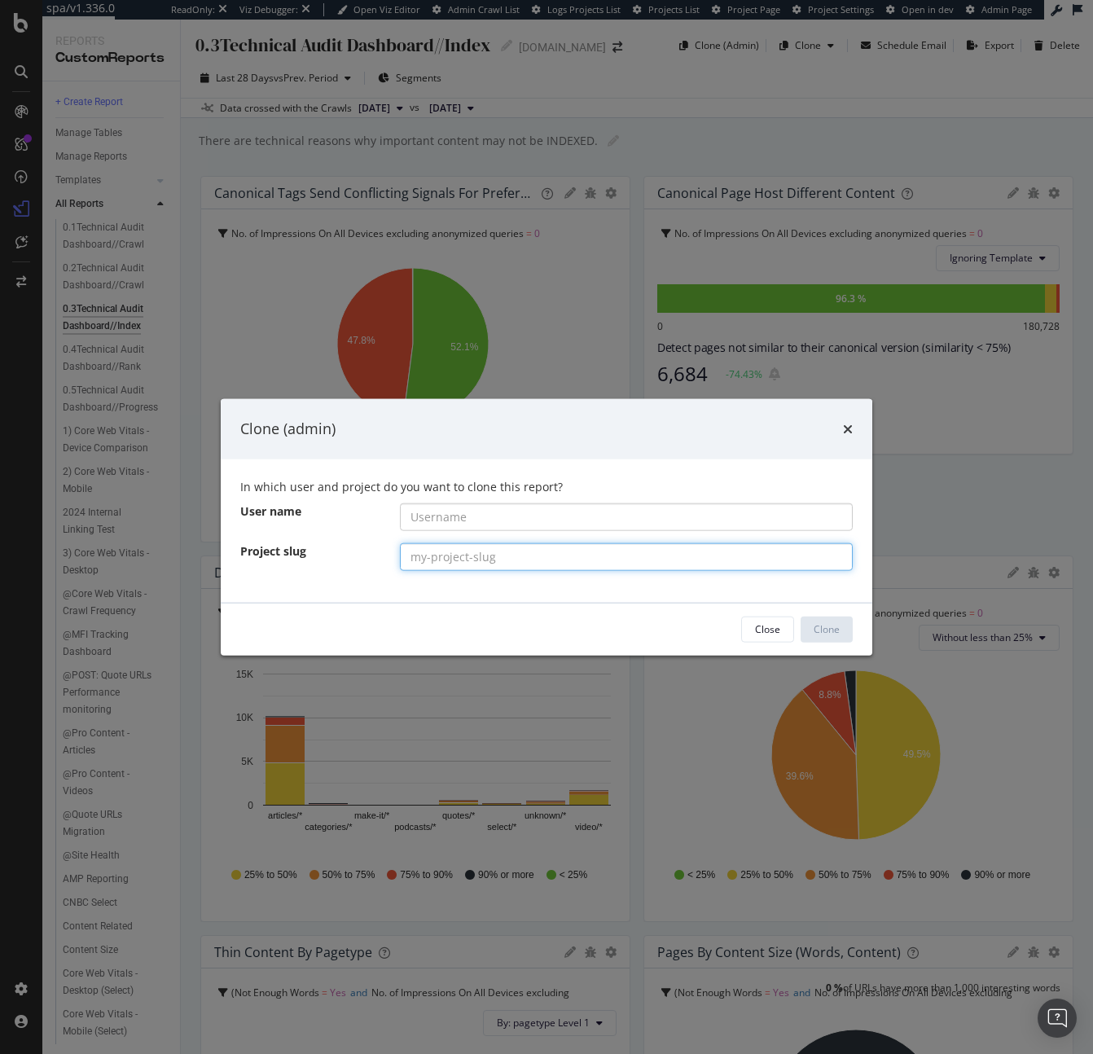
click at [436, 556] on input "modal" at bounding box center [627, 556] width 454 height 28
click at [449, 516] on input "modal" at bounding box center [627, 516] width 454 height 28
paste input "nbcnewsgroup"
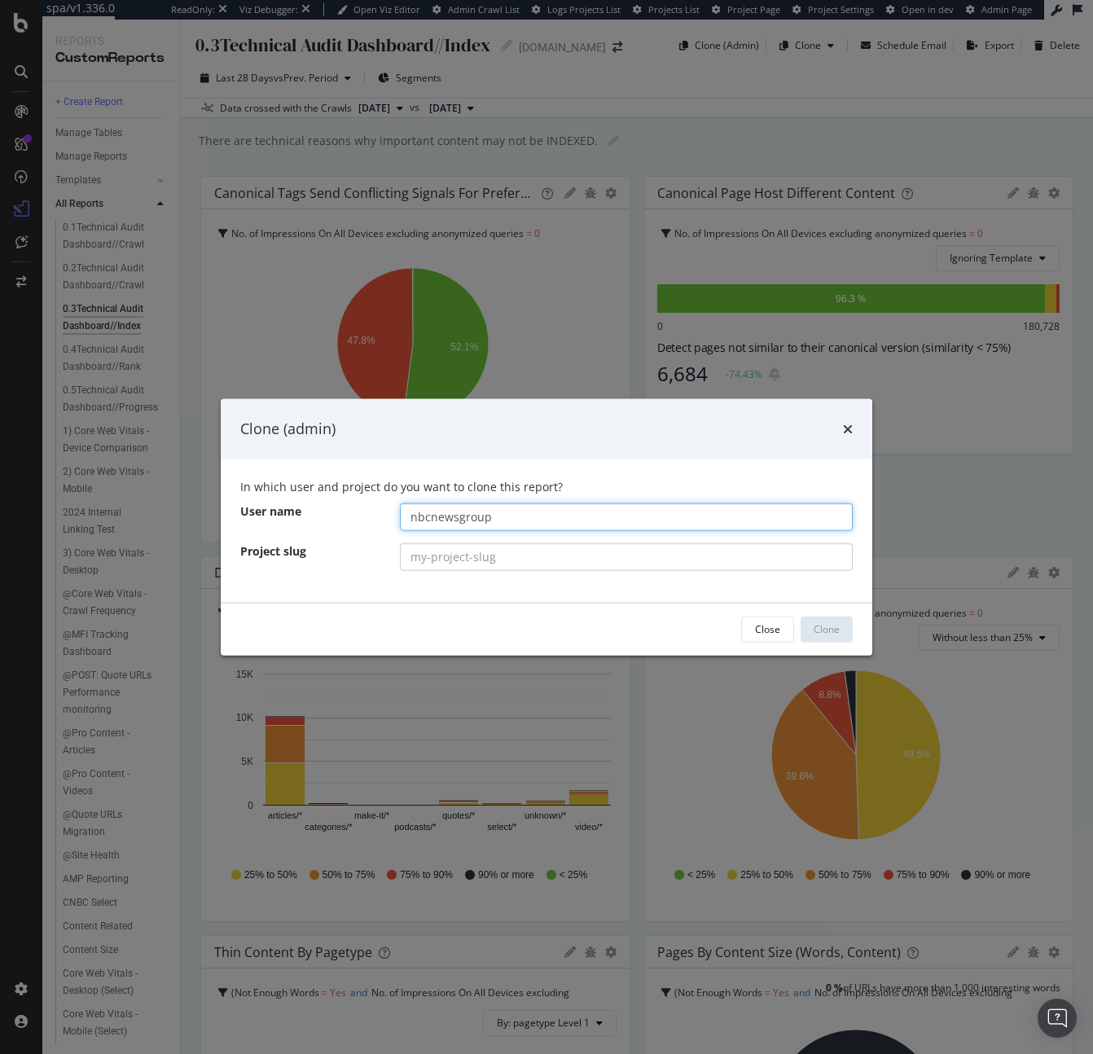
type input "nbcnewsgroup"
click at [480, 552] on input "modal" at bounding box center [627, 556] width 454 height 28
paste input "[DOMAIN_NAME]"
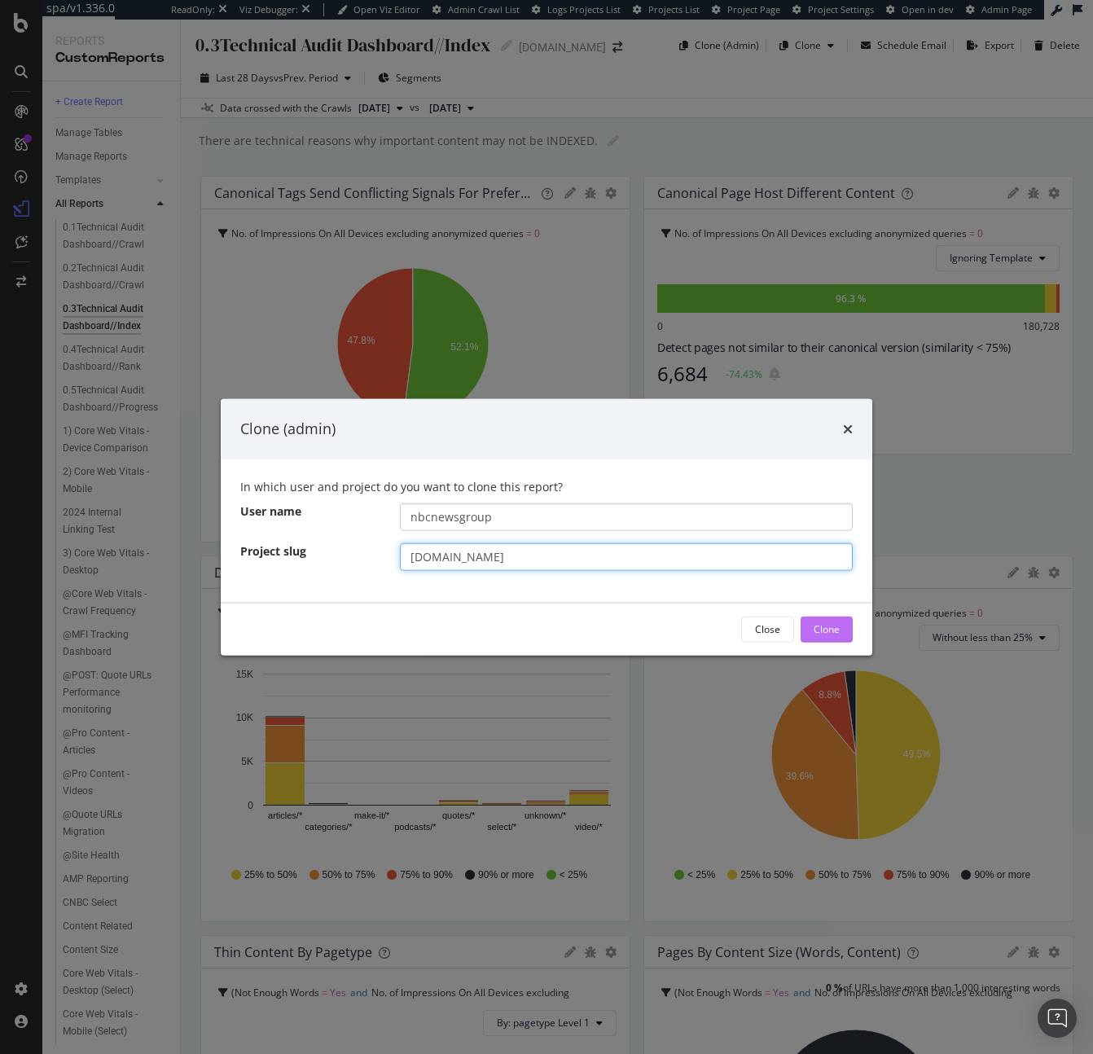
type input "[DOMAIN_NAME]"
click at [818, 627] on div "Clone" at bounding box center [827, 629] width 26 height 14
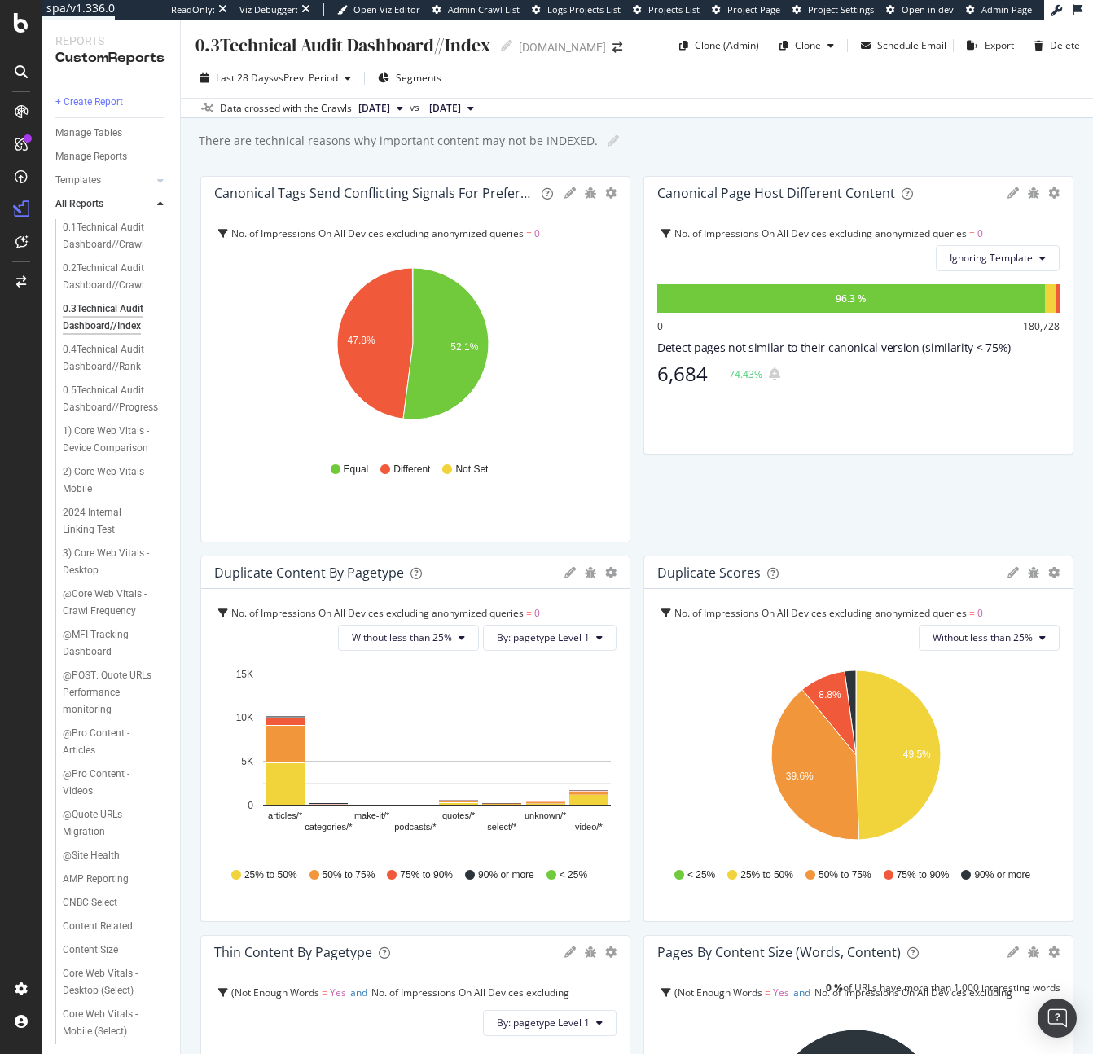
click at [594, 159] on div "0.3Technical Audit Dashboard//Index 0.3Technical Audit Dashboard//Index cnbc.co…" at bounding box center [637, 537] width 912 height 1034
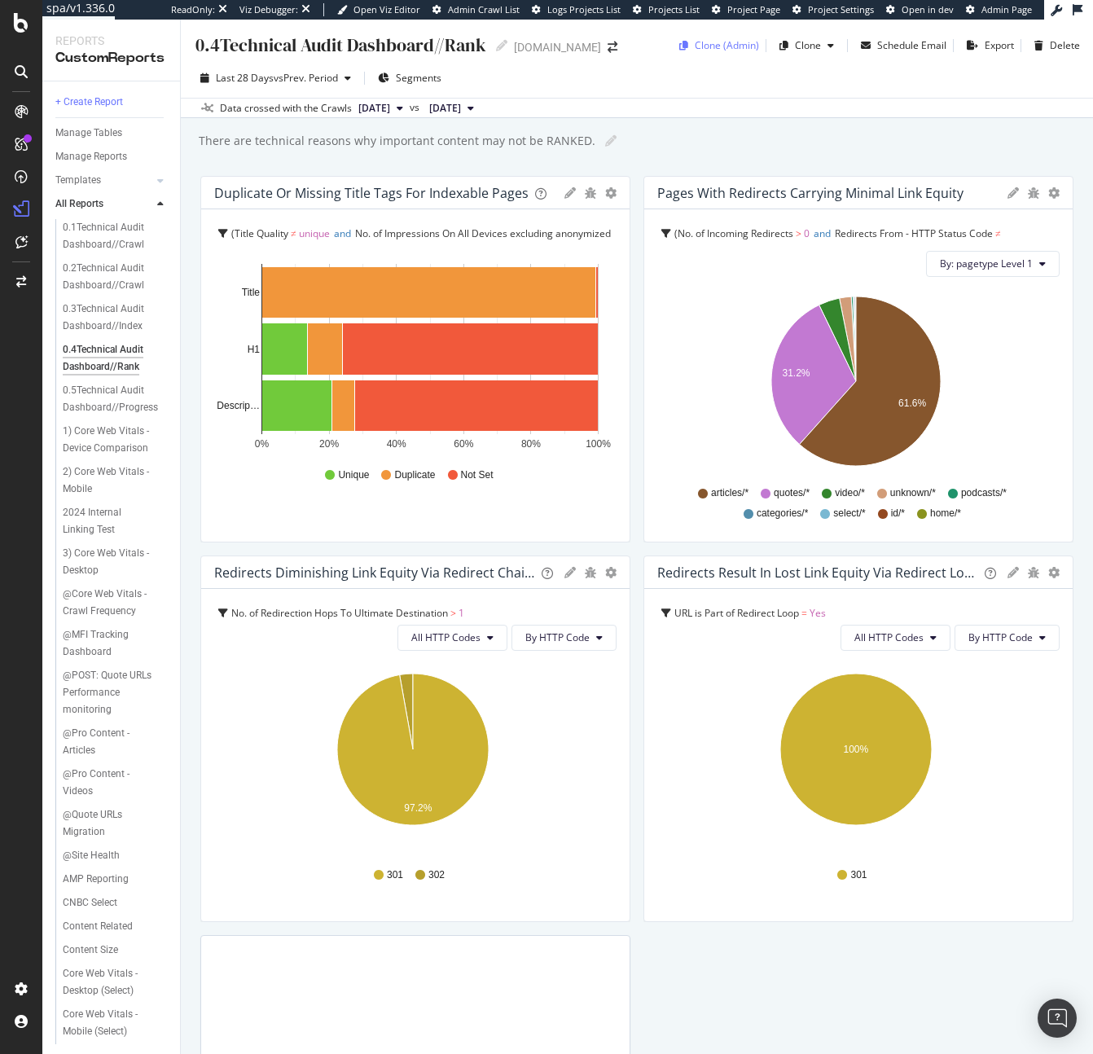
click at [695, 50] on div "Clone (Admin)" at bounding box center [727, 45] width 64 height 14
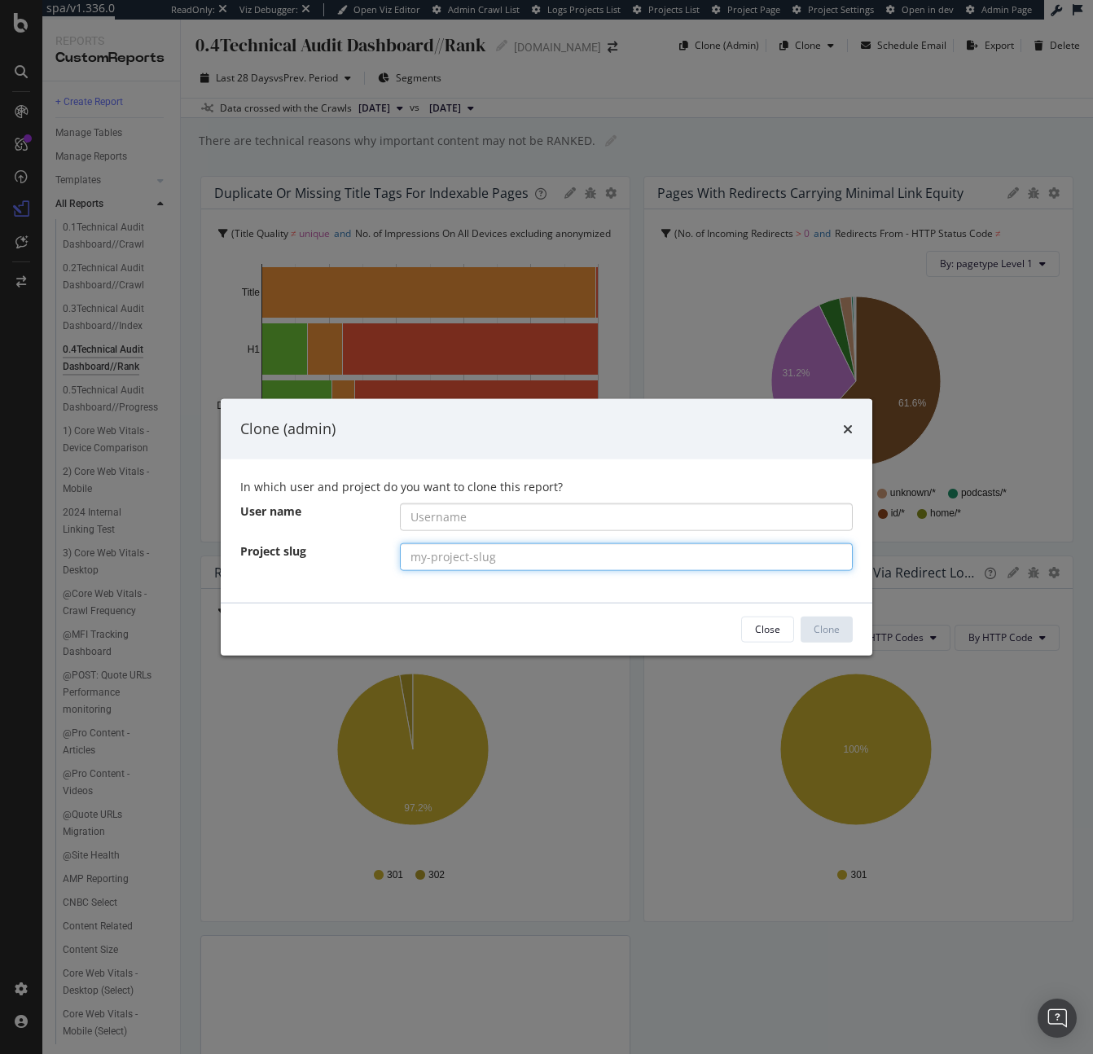
click at [429, 555] on input "modal" at bounding box center [627, 556] width 454 height 28
paste input "[DOMAIN_NAME]"
type input "[DOMAIN_NAME]"
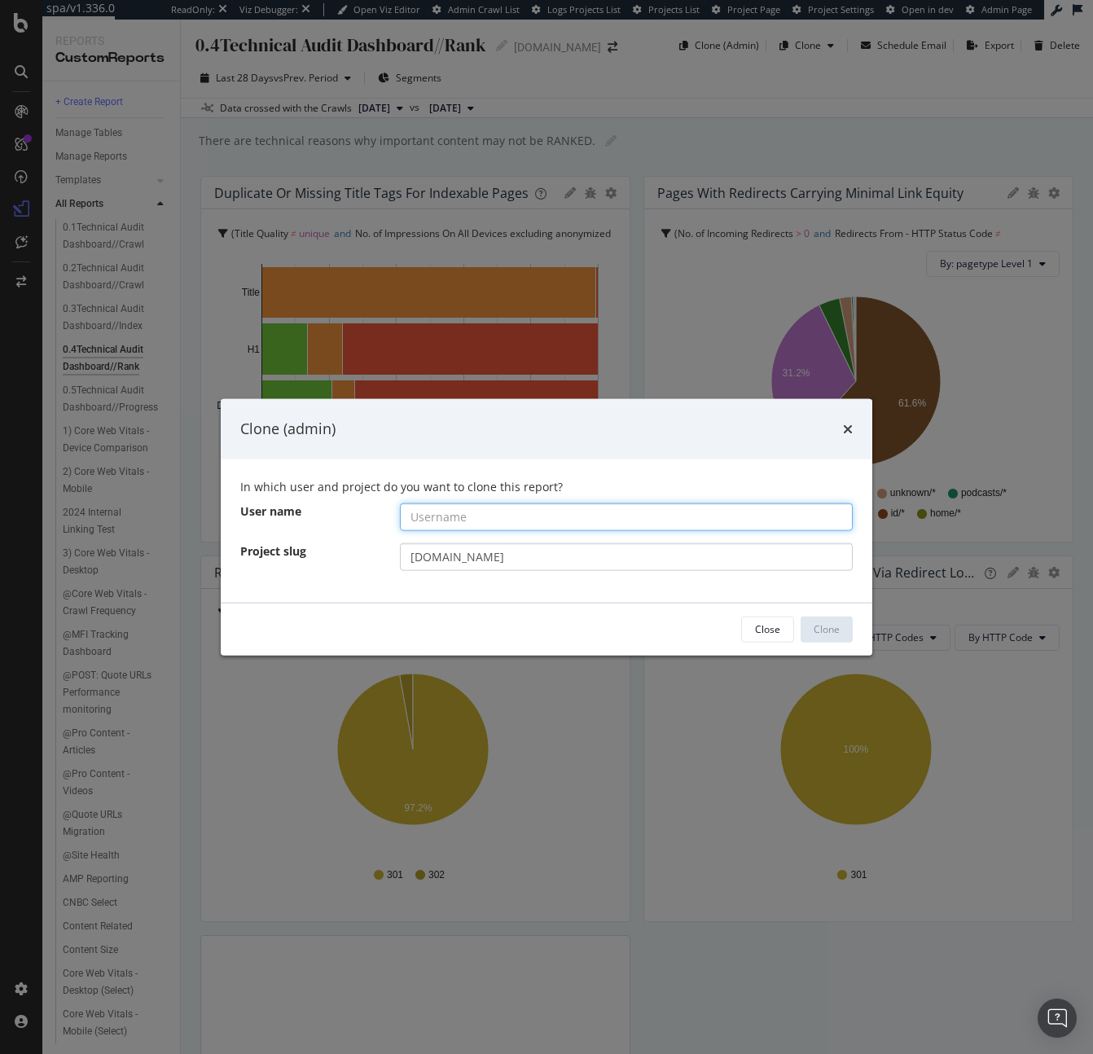
click at [483, 507] on input "modal" at bounding box center [627, 516] width 454 height 28
paste input "nbcnewsgroup"
type input "nbcnewsgroup"
click at [842, 623] on button "Clone" at bounding box center [827, 629] width 52 height 26
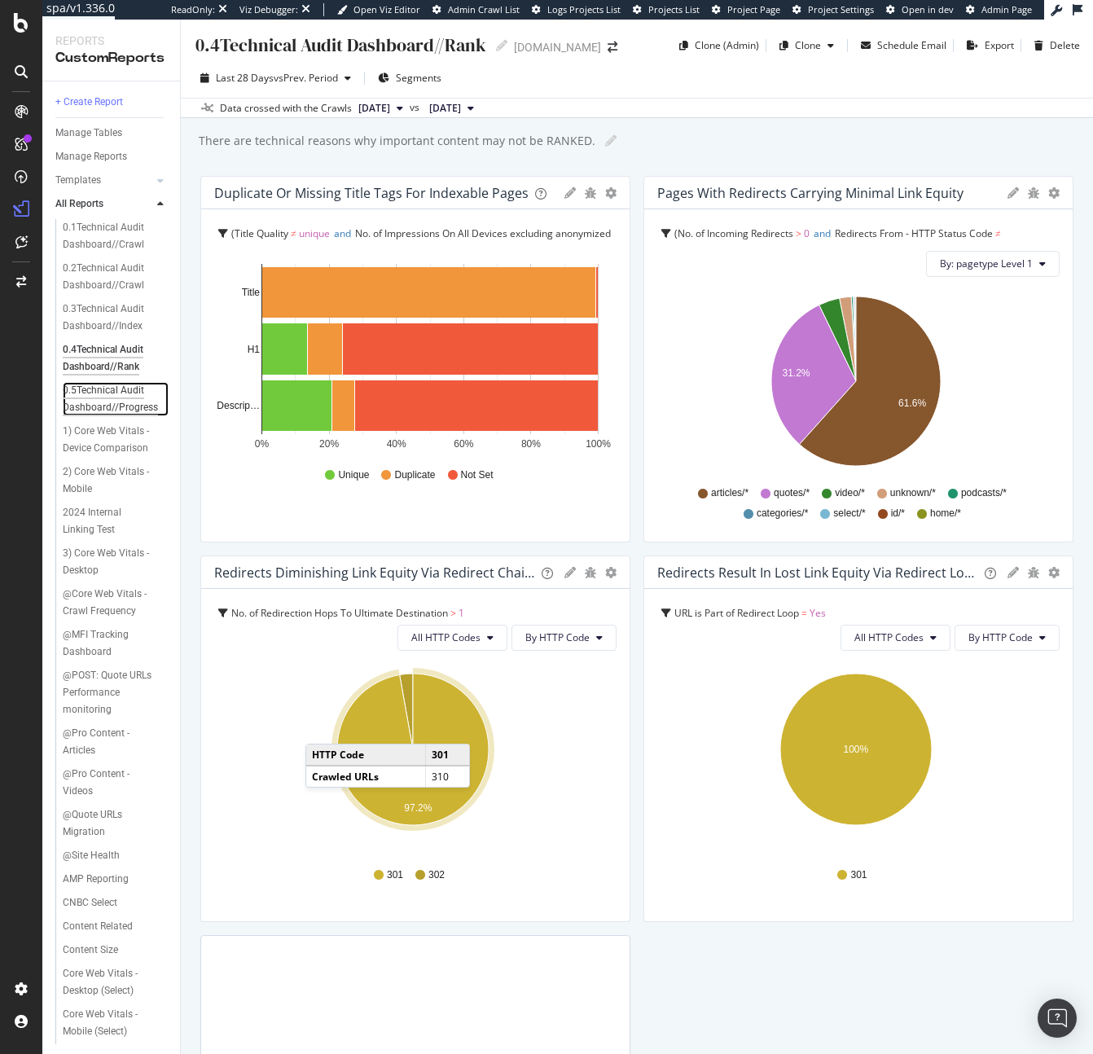
click at [105, 401] on div "0.5Technical Audit Dashboard//Progress" at bounding box center [111, 399] width 97 height 34
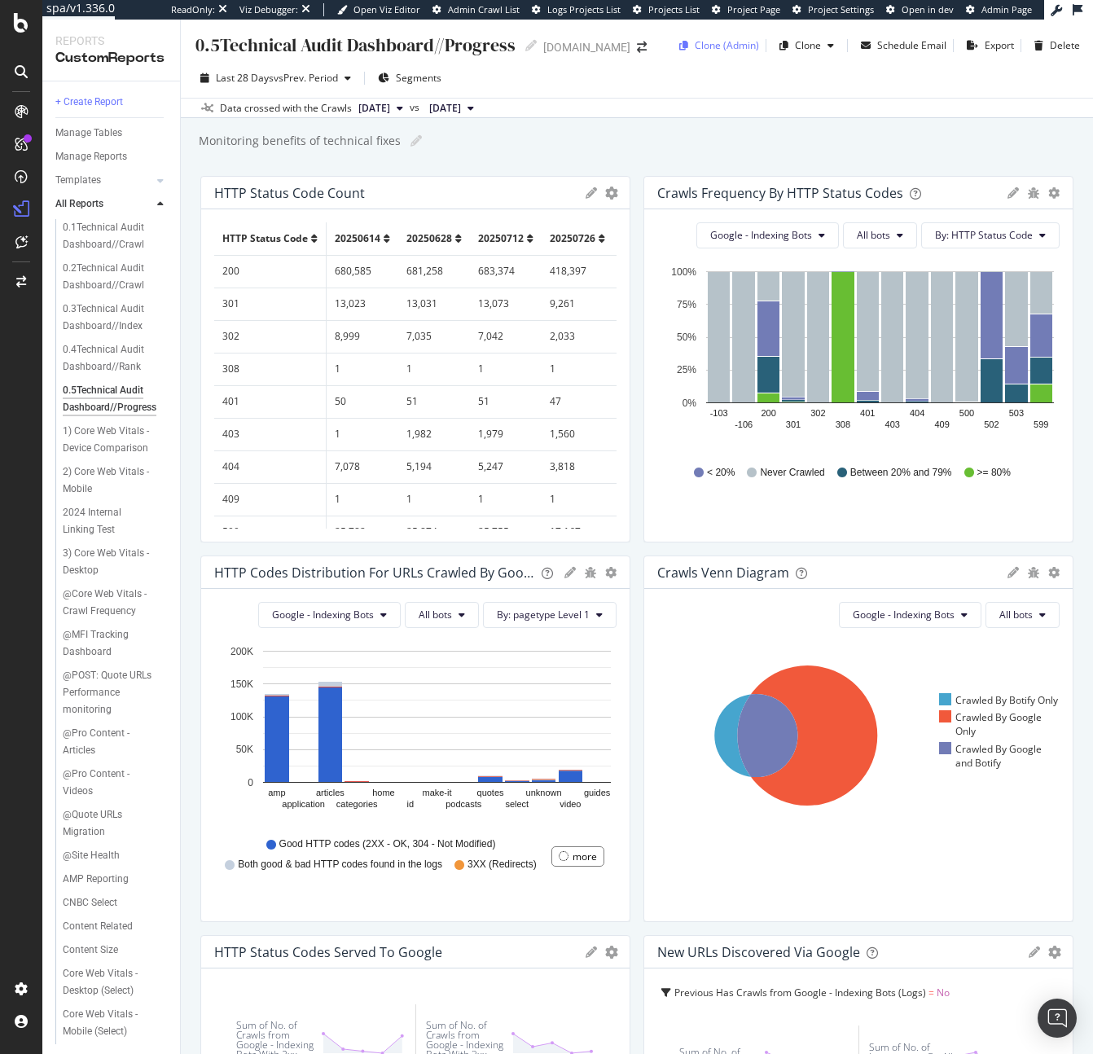
click at [708, 50] on div "Clone (Admin)" at bounding box center [727, 45] width 64 height 14
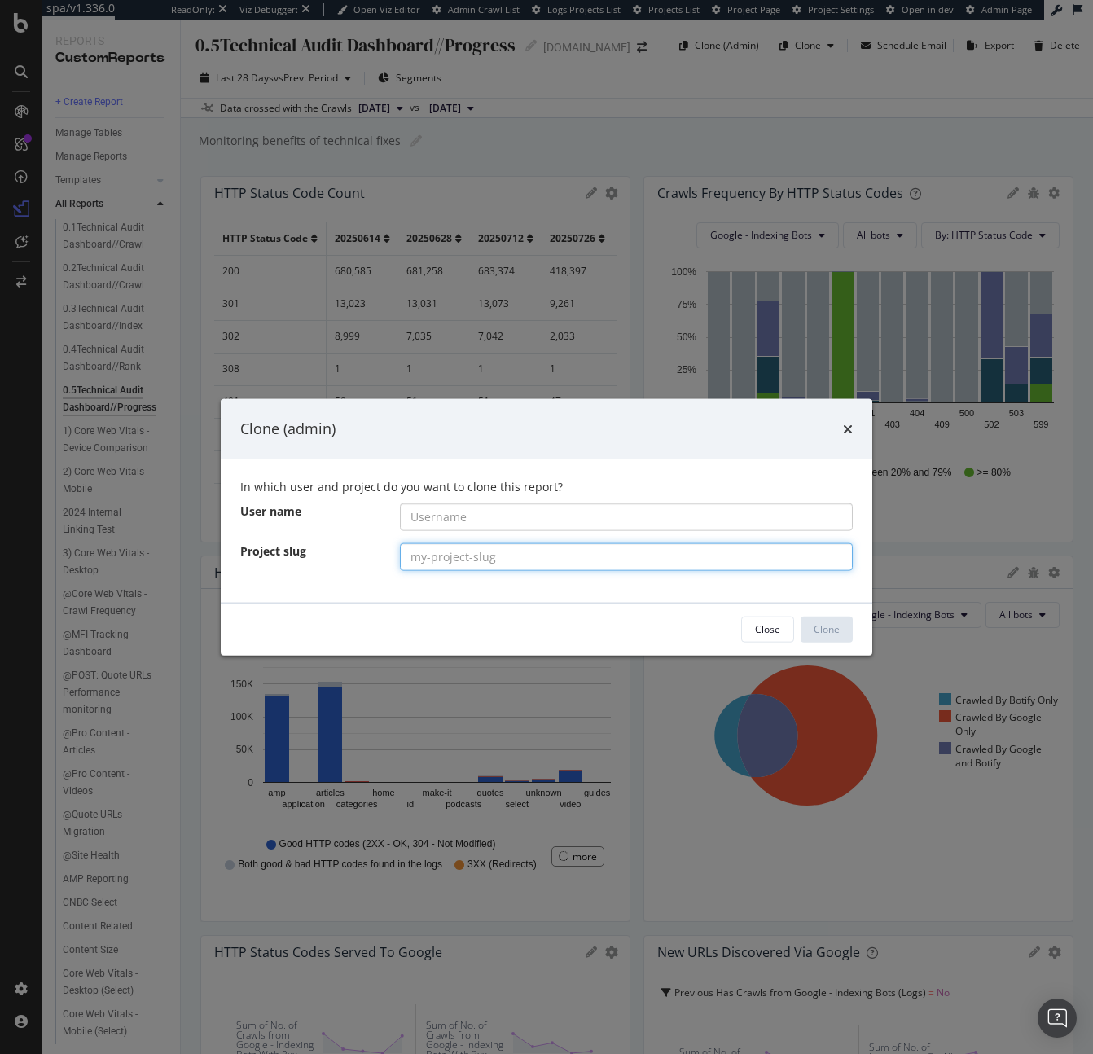
click at [444, 550] on input "modal" at bounding box center [627, 556] width 454 height 28
paste input "nbcnewsgroup"
type input "nbcnewsgroup"
click at [480, 512] on input "modal" at bounding box center [627, 516] width 454 height 28
paste input "nbcnewsgroup"
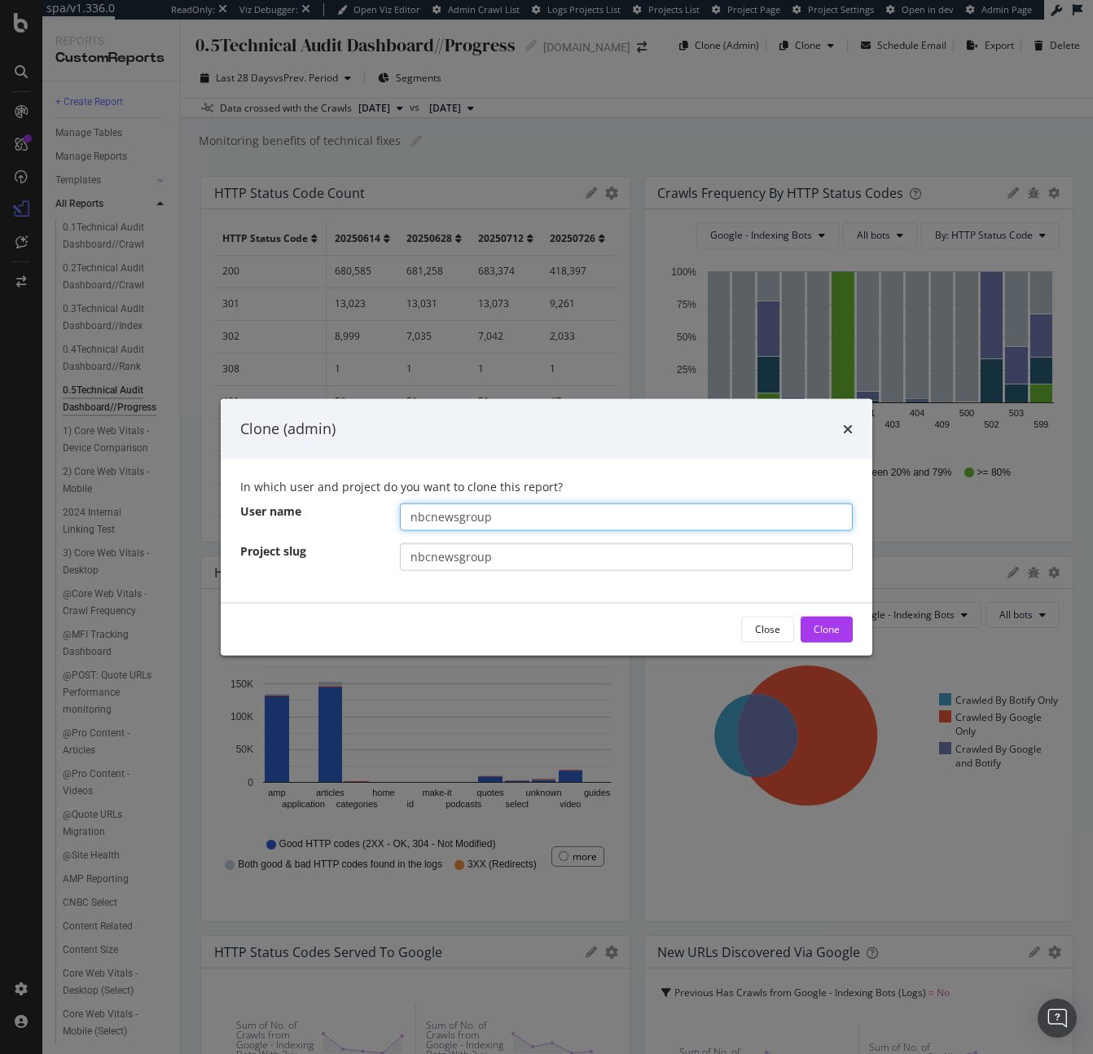
type input "nbcnewsgroup"
click at [458, 560] on input "nbcnewsgroup" at bounding box center [627, 556] width 454 height 28
click at [581, 570] on div "In which user and project do you want to clone this report? User name nbcnewsgr…" at bounding box center [547, 529] width 652 height 143
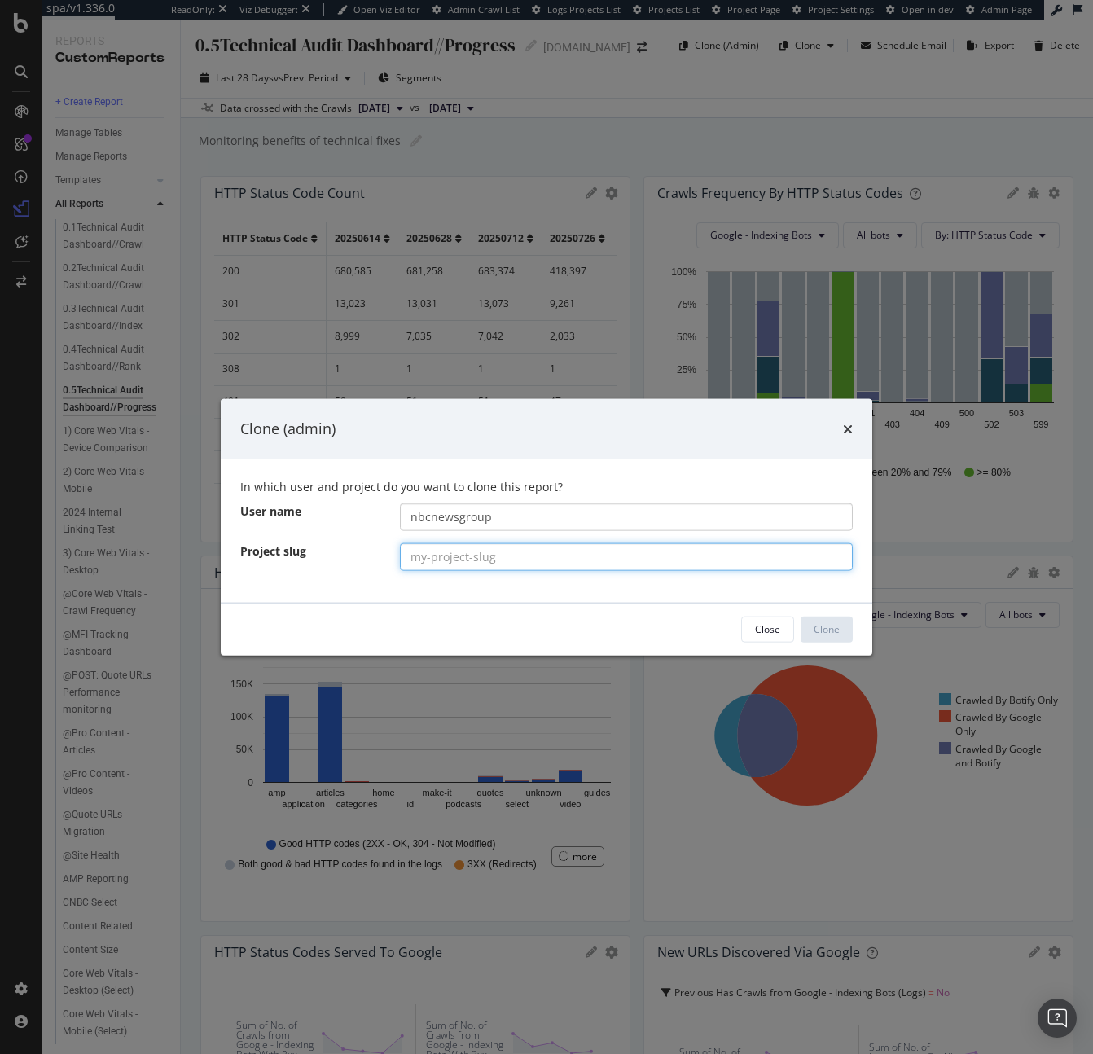
click at [668, 564] on input "modal" at bounding box center [627, 556] width 454 height 28
paste input "[DOMAIN_NAME]"
type input "[DOMAIN_NAME]"
click at [846, 628] on button "Clone" at bounding box center [827, 629] width 52 height 26
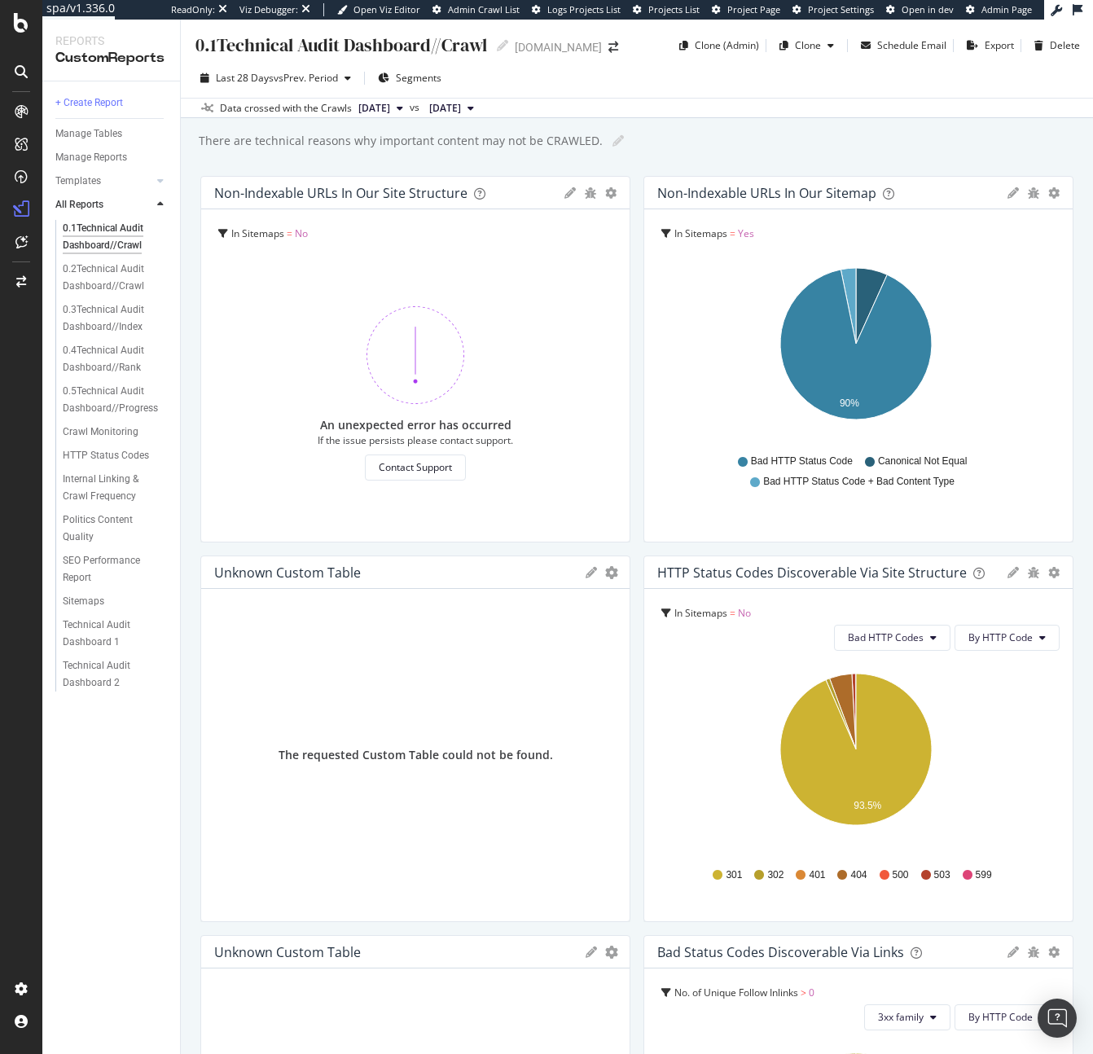
click at [287, 574] on div "Unknown Custom Table" at bounding box center [287, 572] width 147 height 16
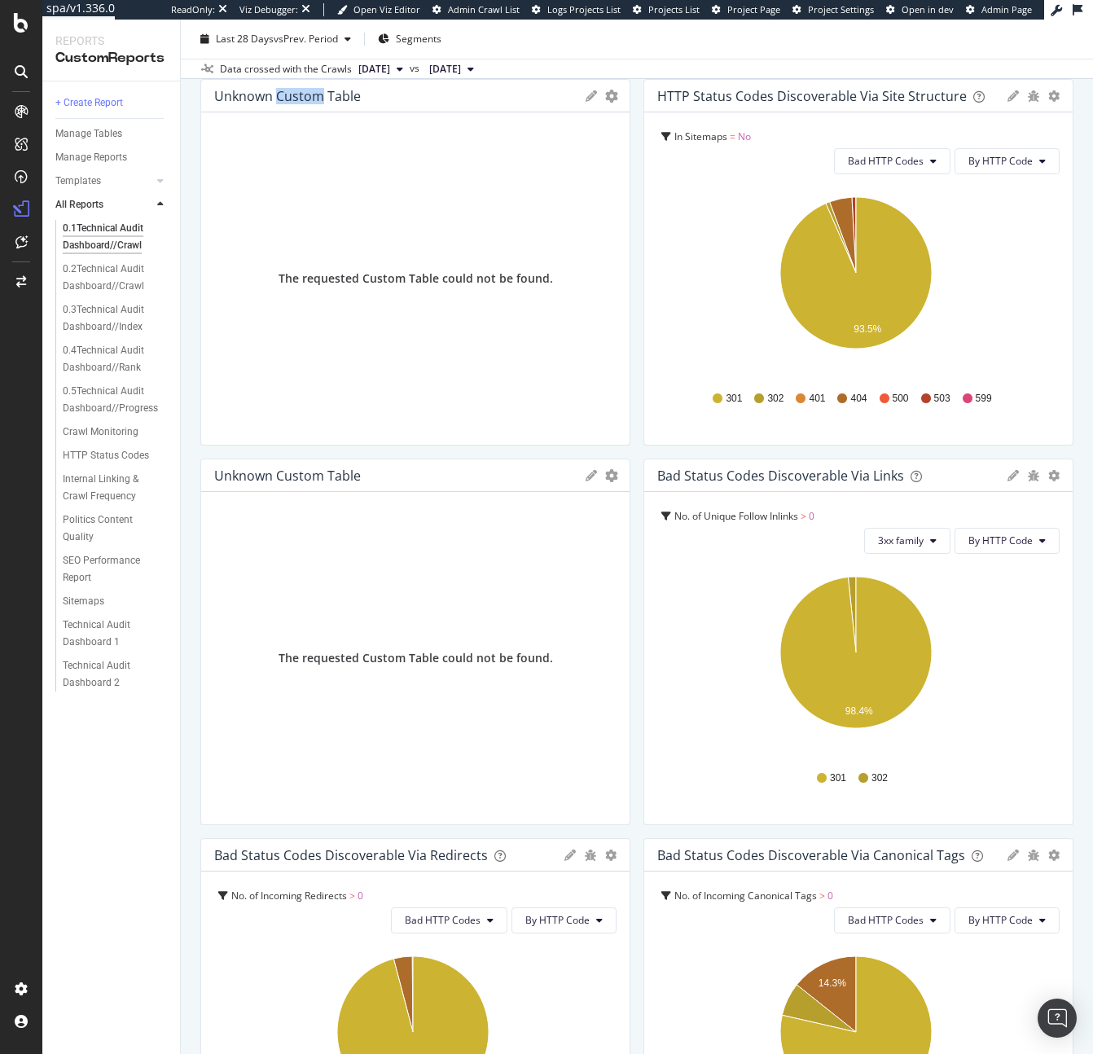
scroll to position [479, 0]
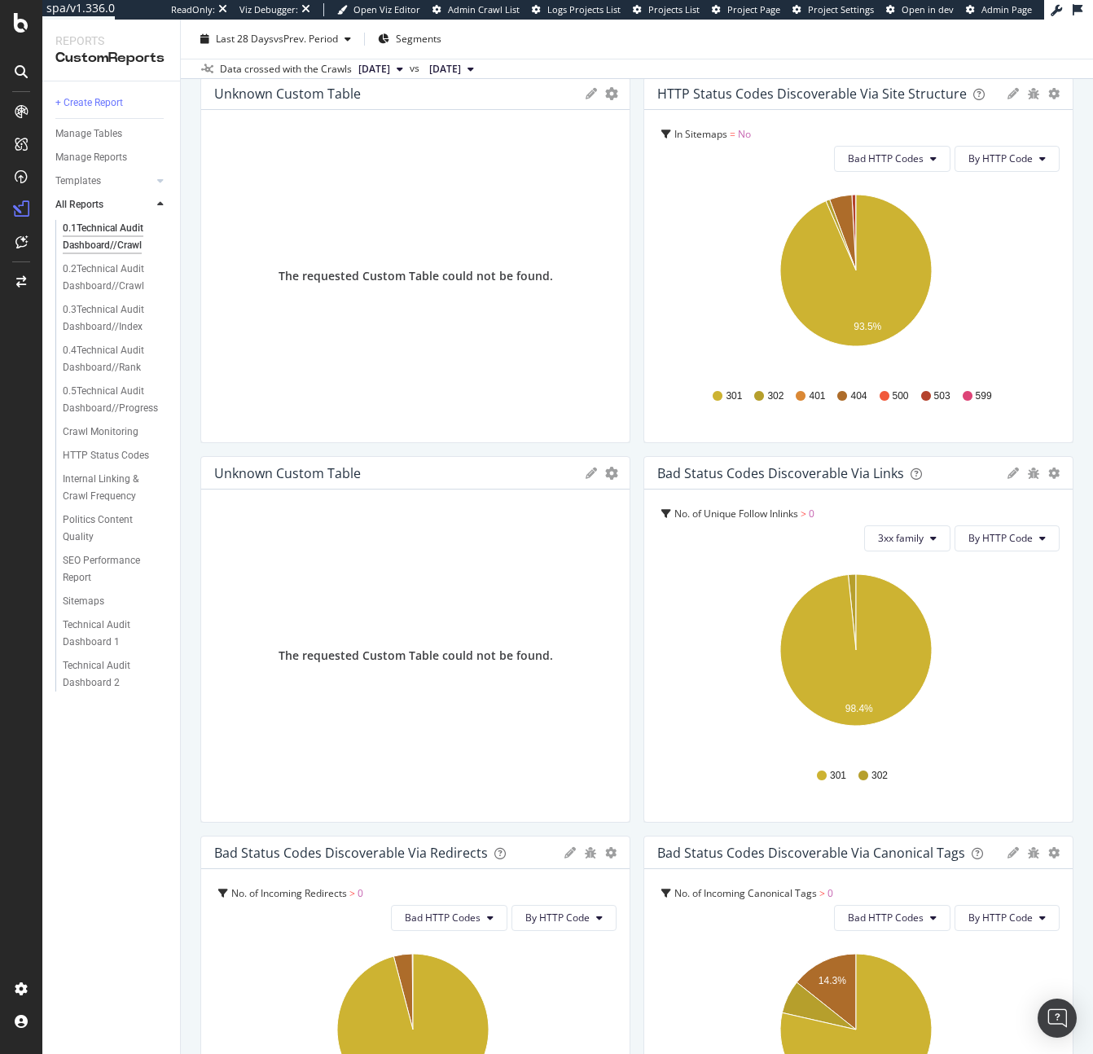
click at [327, 467] on div "Unknown Custom Table" at bounding box center [287, 473] width 147 height 16
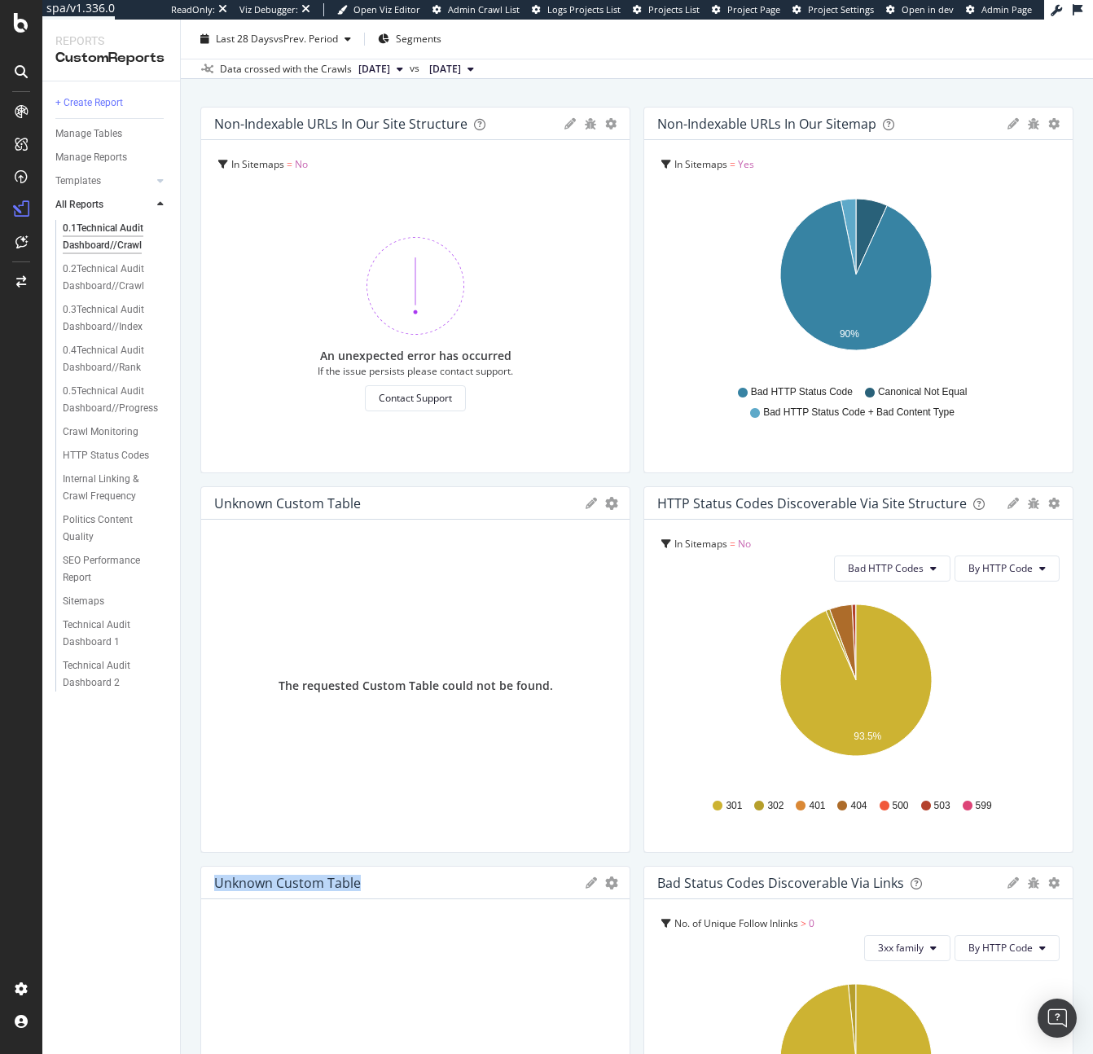
scroll to position [0, 0]
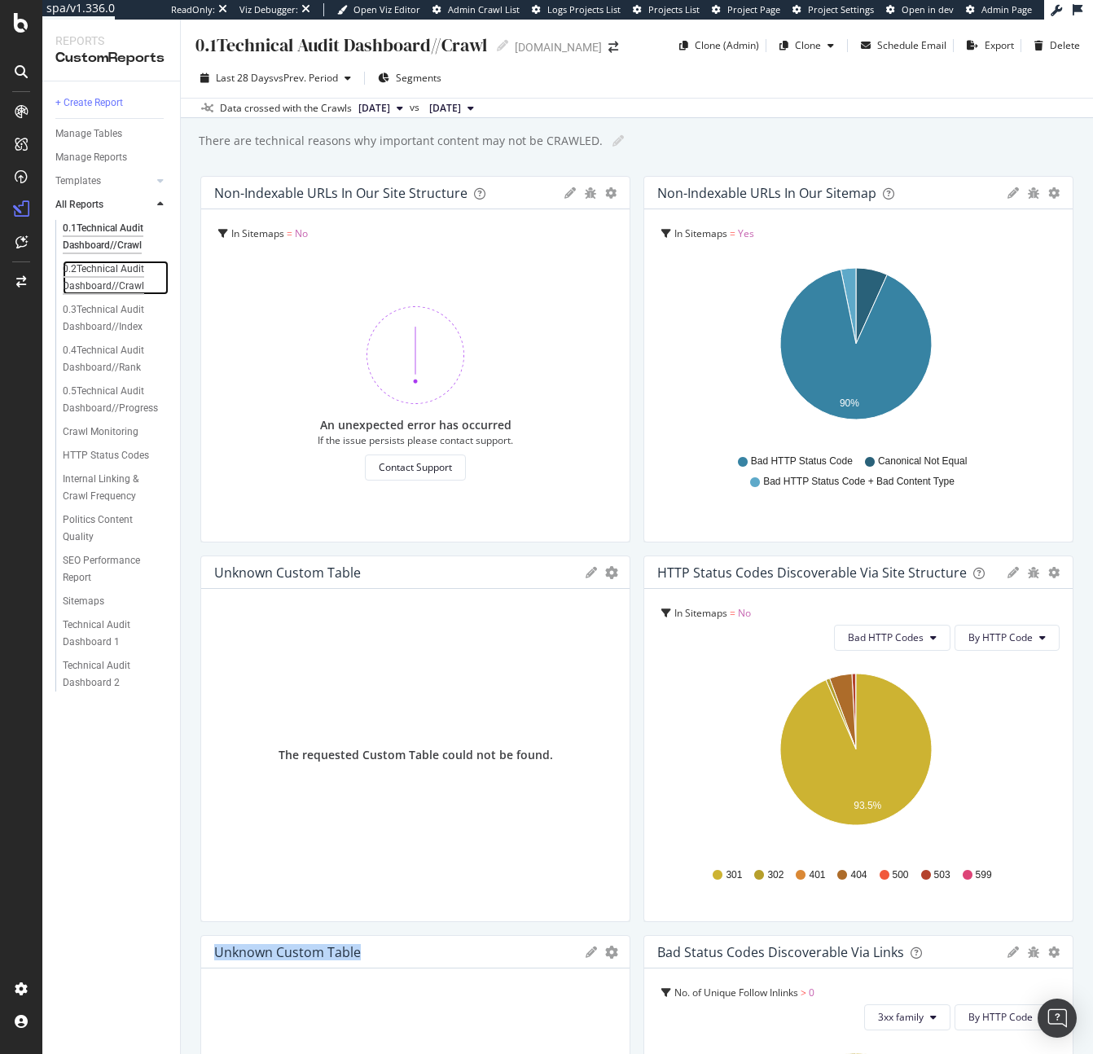
click at [99, 283] on div "0.2Technical Audit Dashboard//Crawl" at bounding box center [111, 278] width 96 height 34
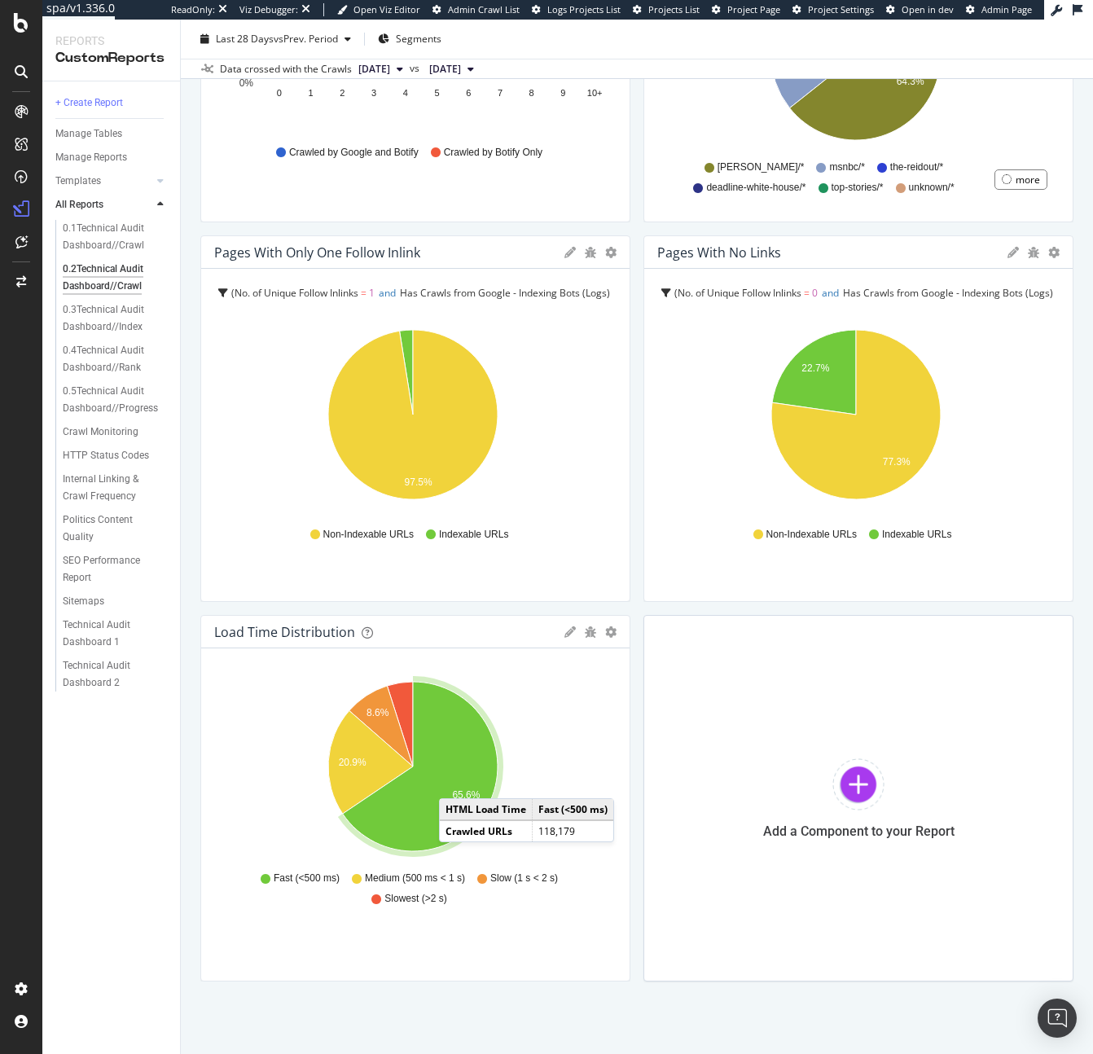
scroll to position [704, 0]
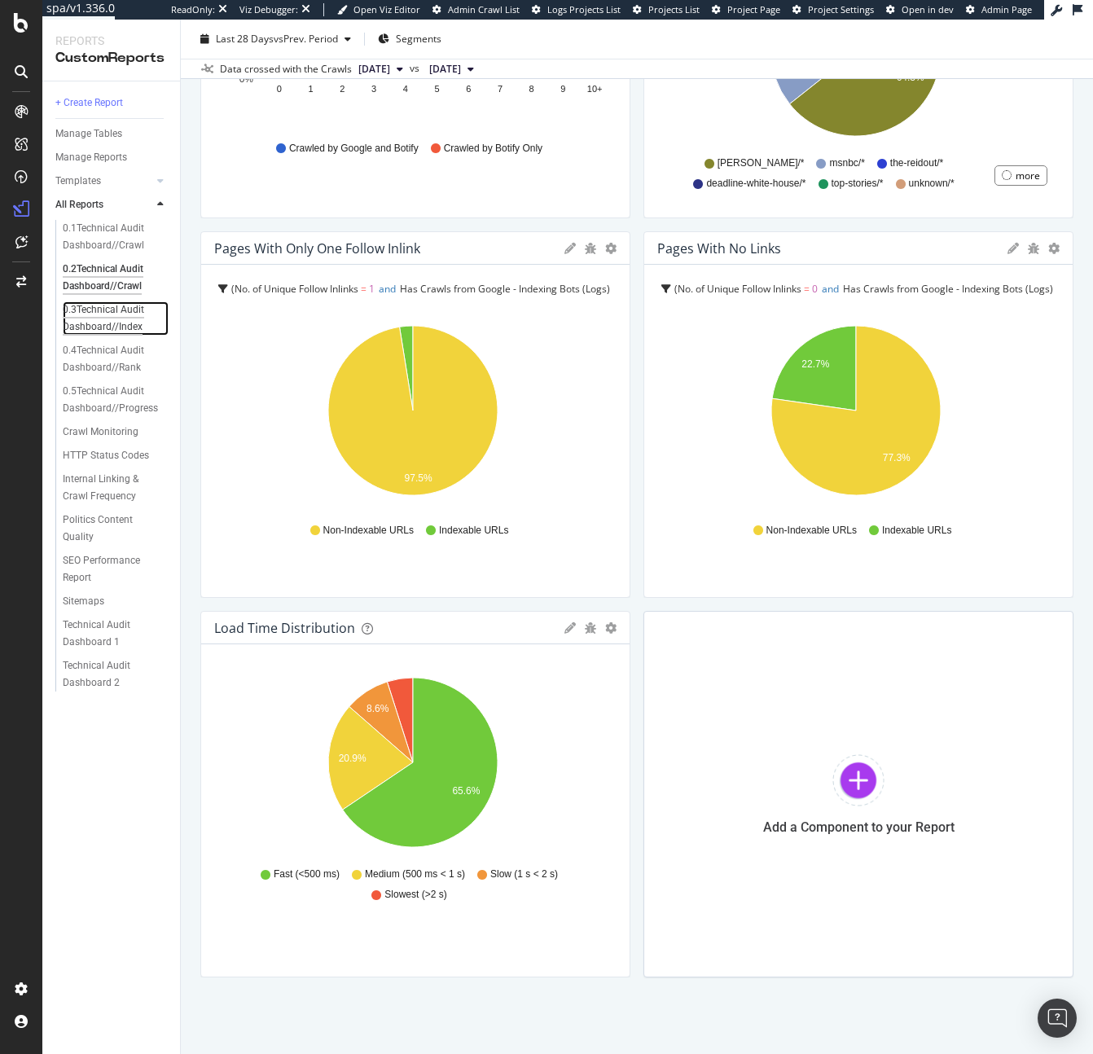
click at [123, 320] on div "0.3Technical Audit Dashboard//Index" at bounding box center [111, 318] width 96 height 34
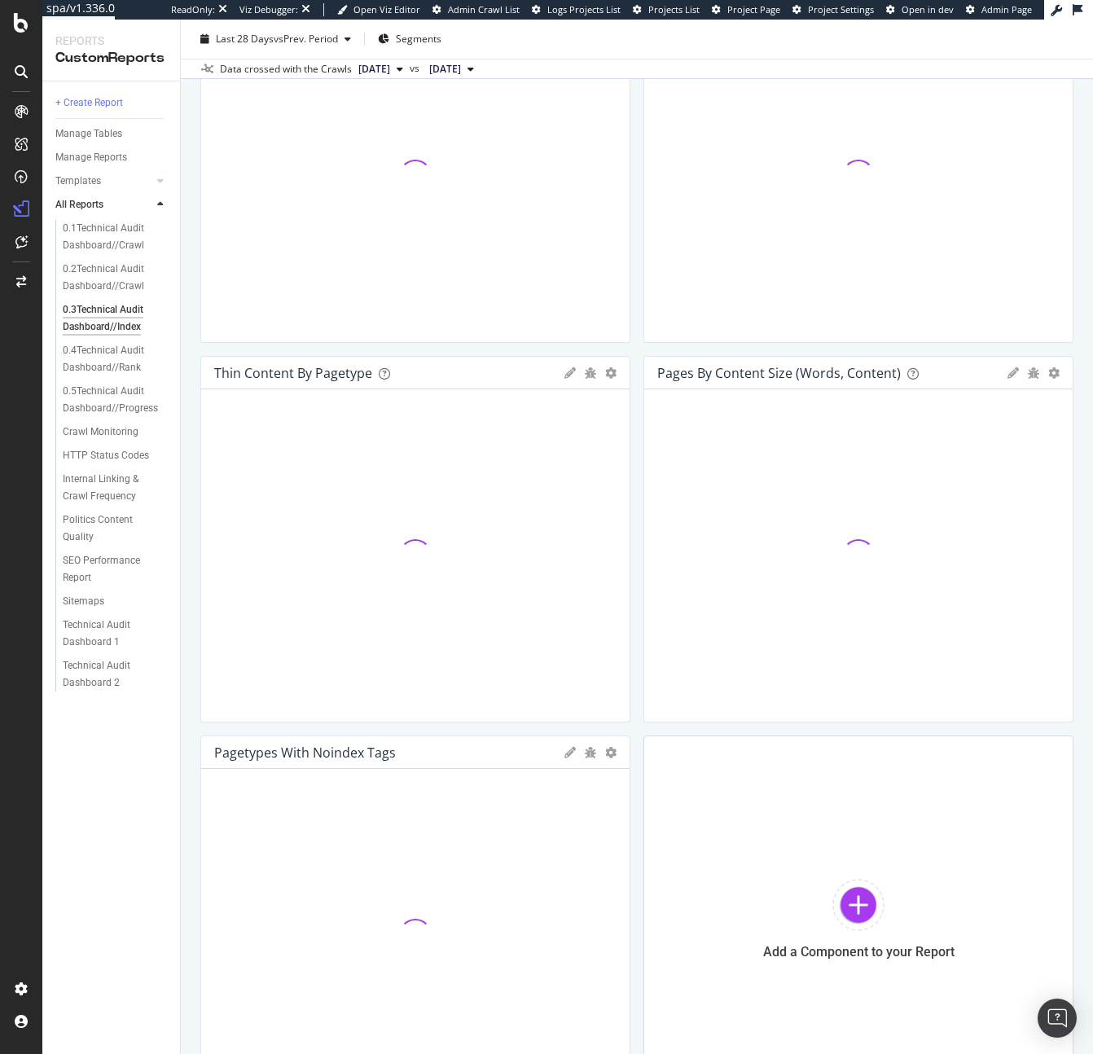
scroll to position [196, 0]
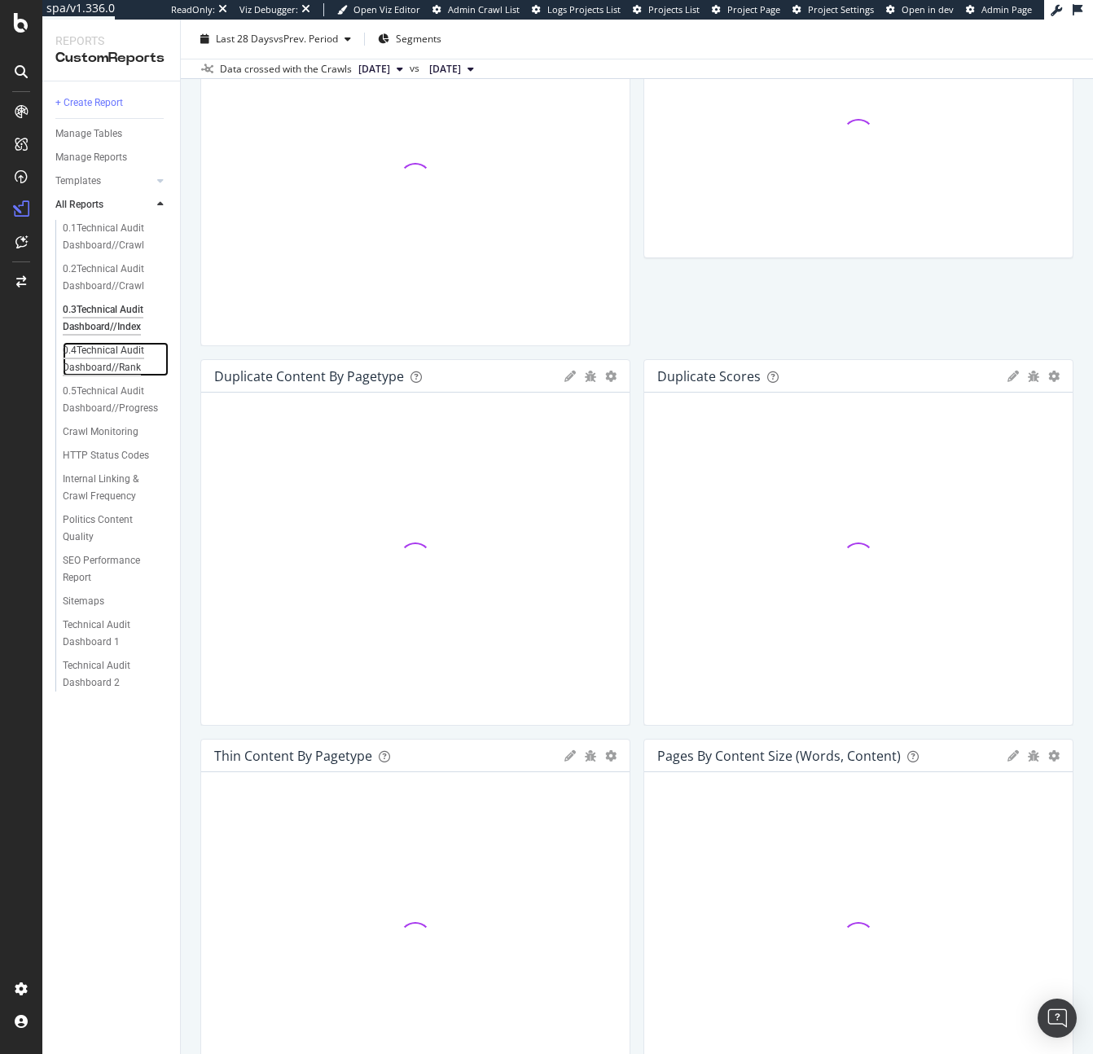
click at [113, 358] on div "0.4Technical Audit Dashboard//Rank" at bounding box center [111, 359] width 96 height 34
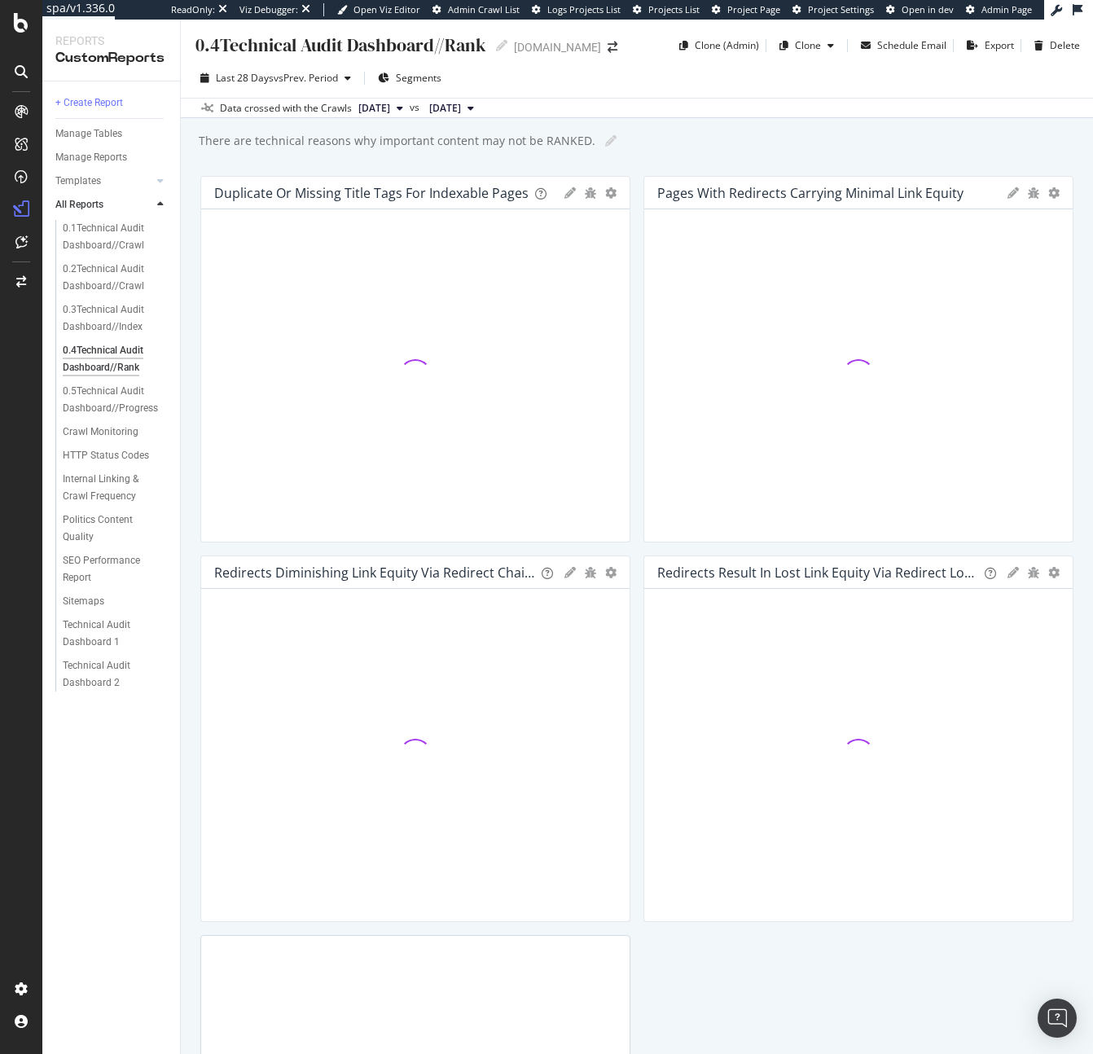
click at [123, 419] on div "0.5Technical Audit Dashboard//Progress" at bounding box center [117, 400] width 125 height 41
click at [123, 402] on div "0.5Technical Audit Dashboard//Progress" at bounding box center [111, 400] width 97 height 34
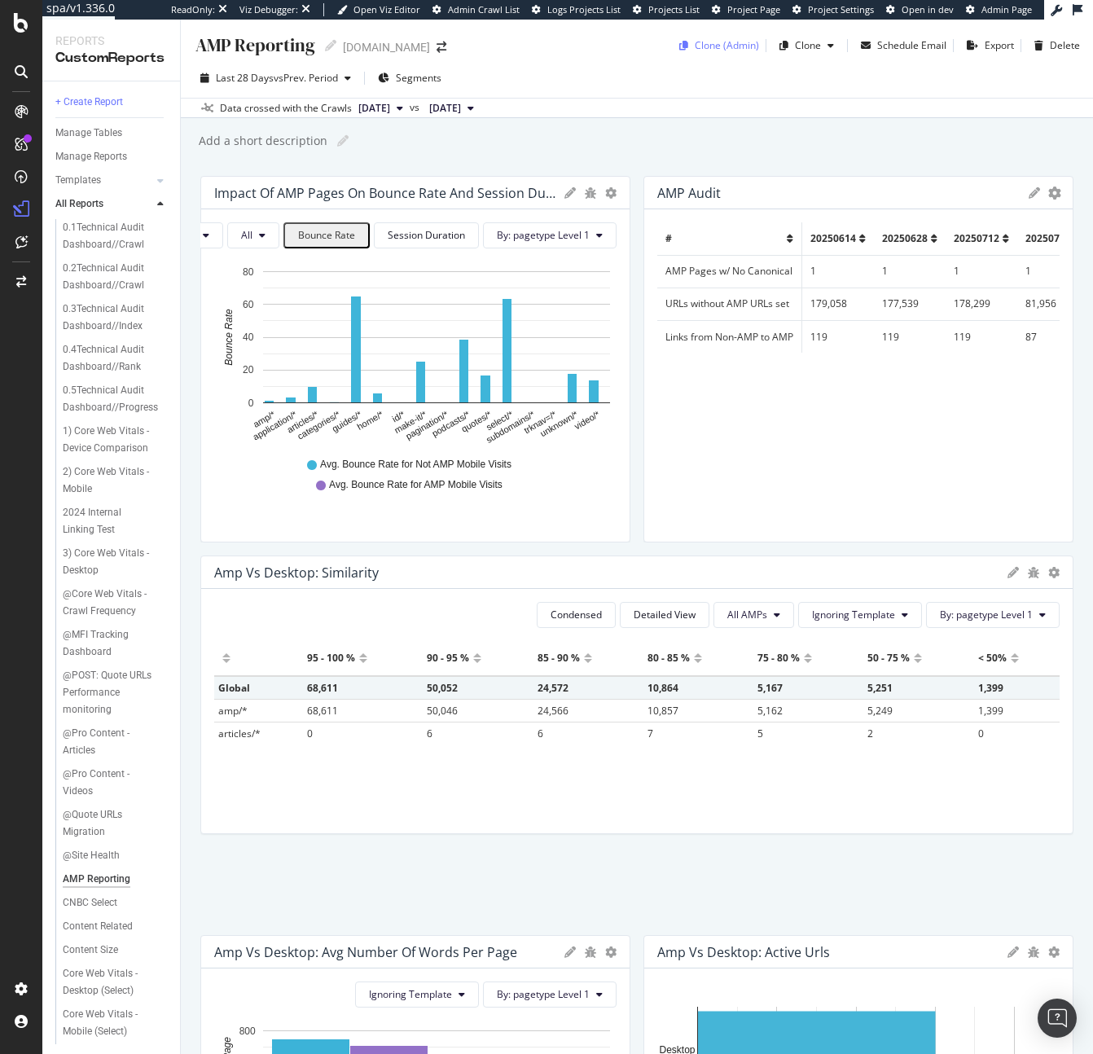
click at [712, 37] on div "Clone (Admin)" at bounding box center [716, 45] width 86 height 24
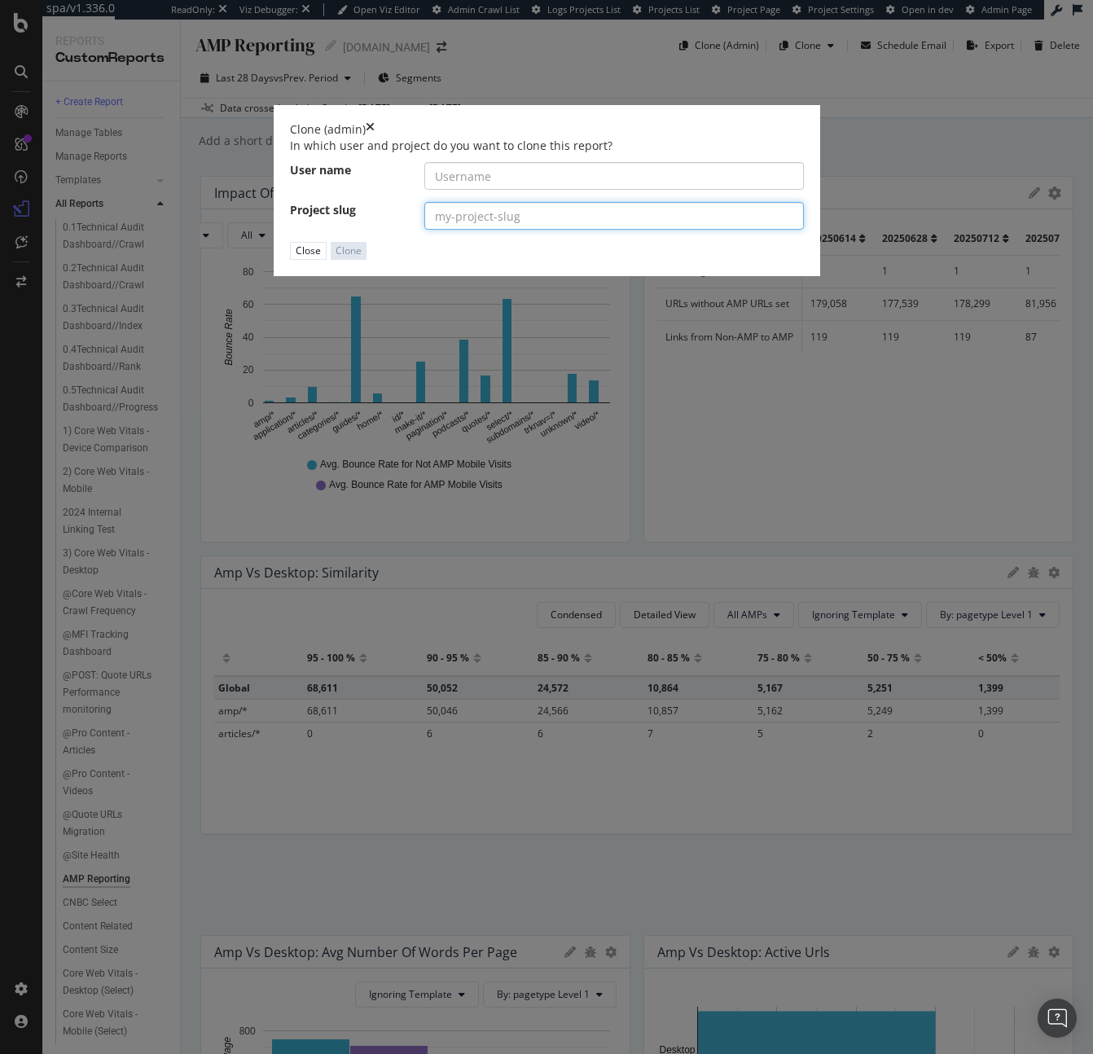
click at [440, 230] on input "modal" at bounding box center [614, 216] width 380 height 28
paste input "nbcnewsgroup"
type input "nbcnewsgroup"
click at [465, 190] on input "modal" at bounding box center [614, 176] width 380 height 28
paste input "nbcnewsgroup"
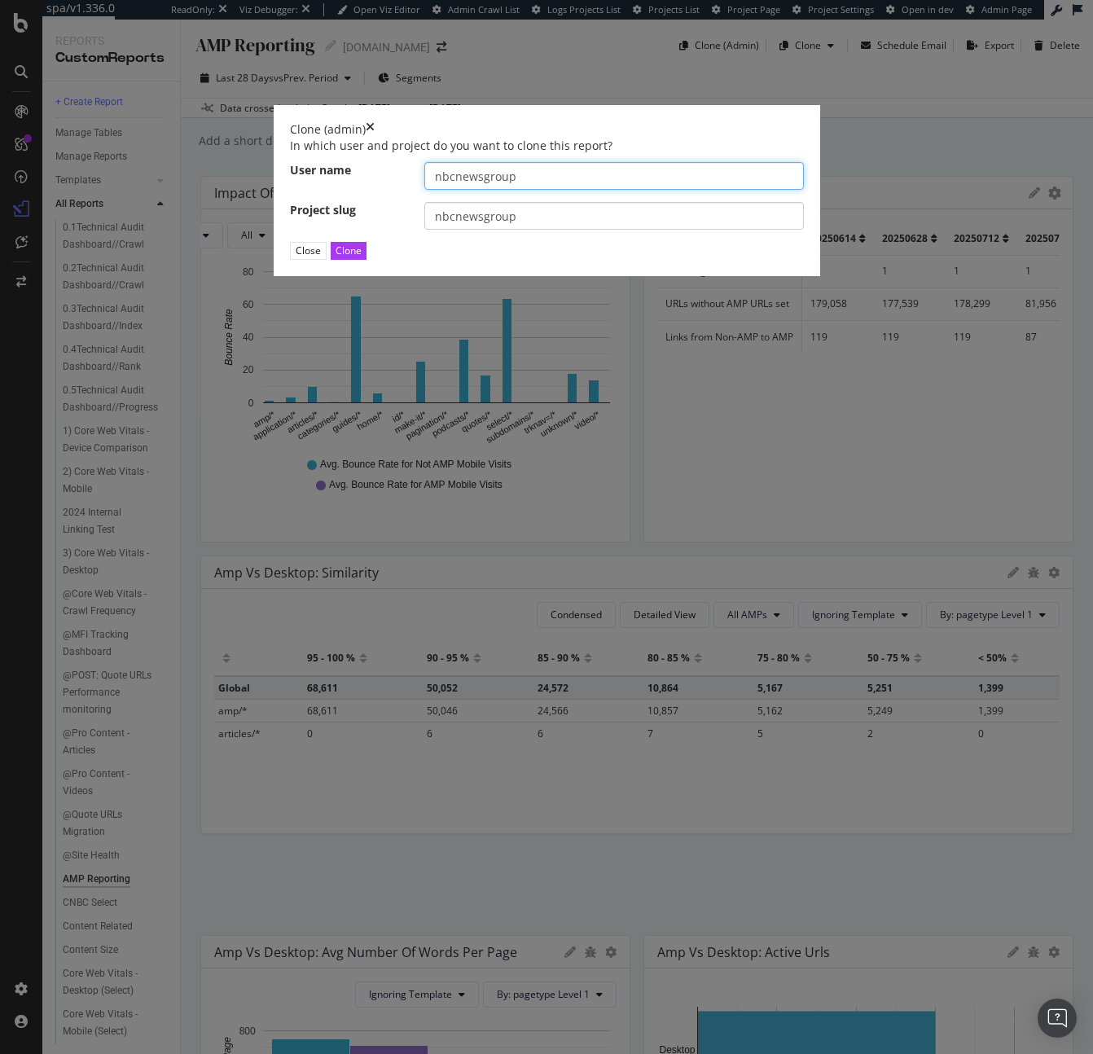
type input "nbcnewsgroup"
click at [461, 230] on input "nbcnewsgroup" at bounding box center [614, 216] width 380 height 28
paste input "[DOMAIN_NAME]"
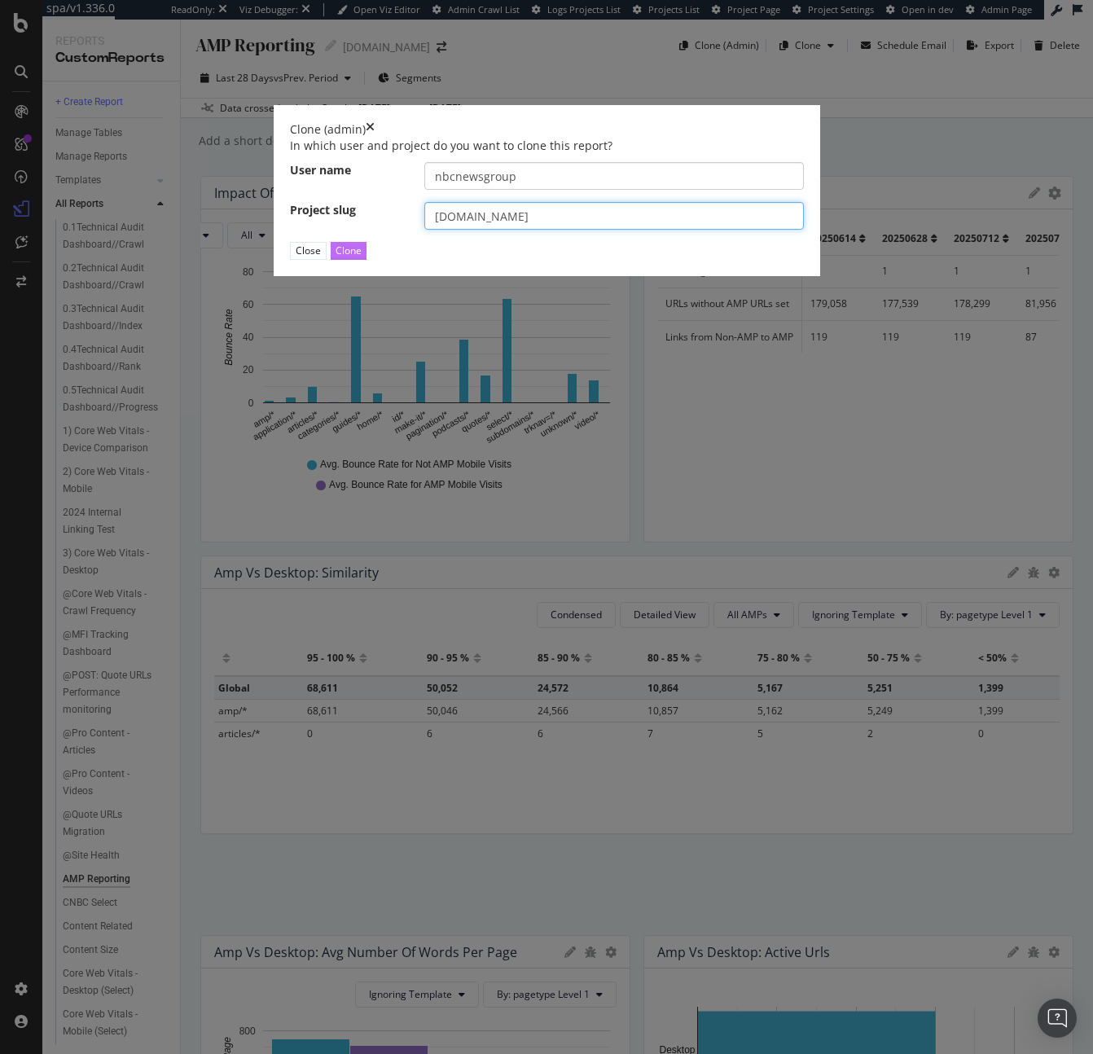
type input "[DOMAIN_NAME]"
click at [362, 257] on div "Clone" at bounding box center [349, 251] width 26 height 14
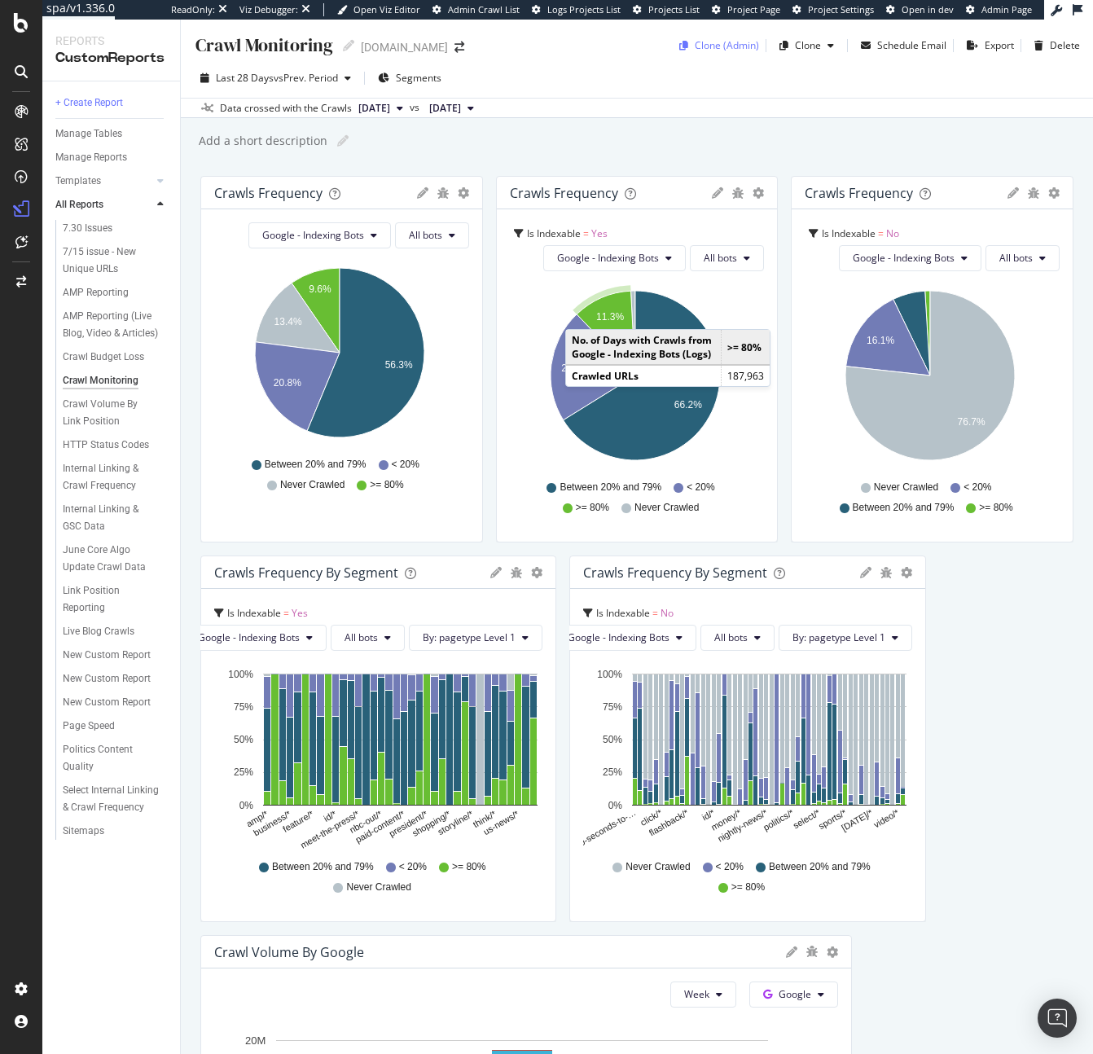
click at [703, 50] on div "Clone (Admin)" at bounding box center [727, 45] width 64 height 14
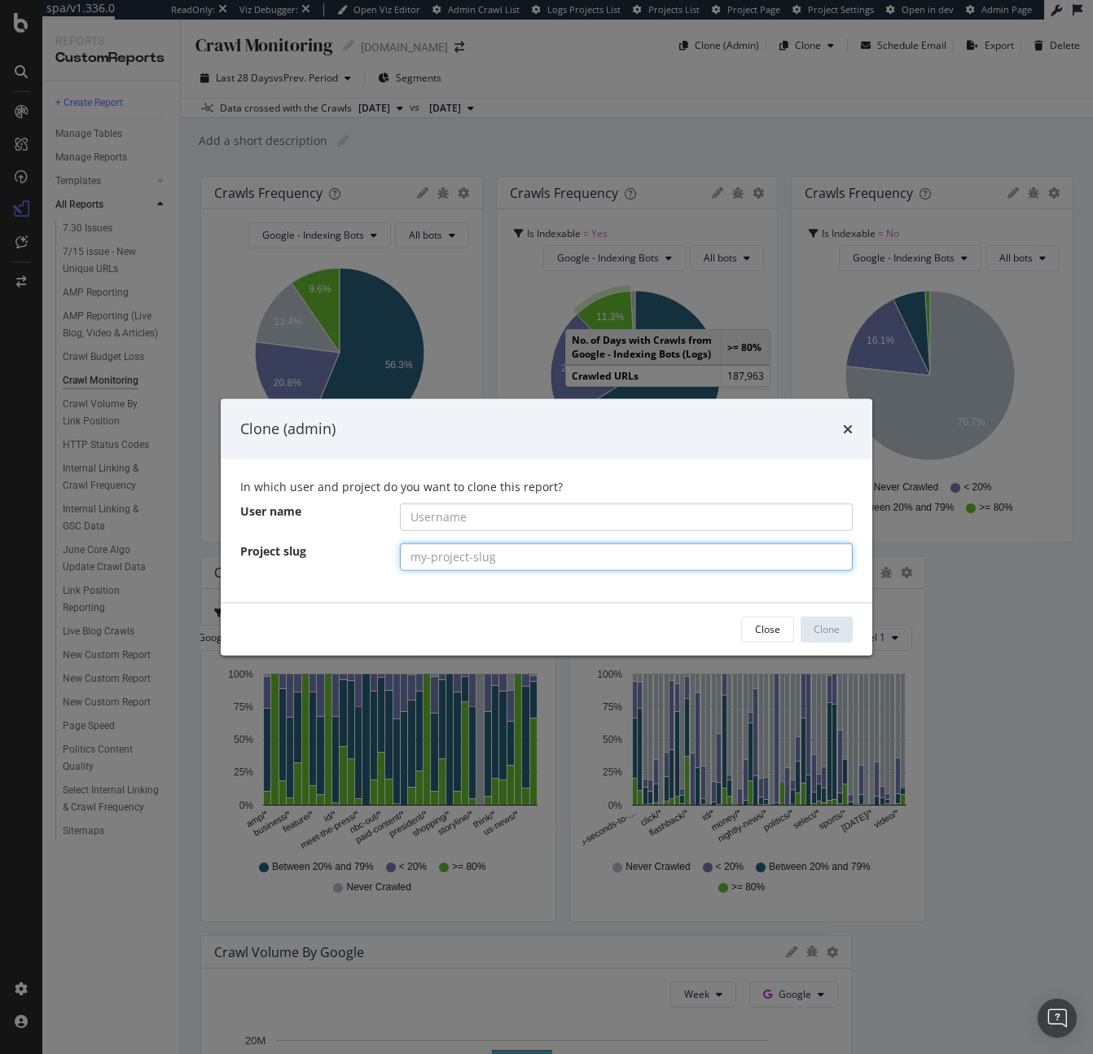
click at [456, 556] on input "modal" at bounding box center [627, 556] width 454 height 28
paste input "[DOMAIN_NAME]"
type input "[DOMAIN_NAME]"
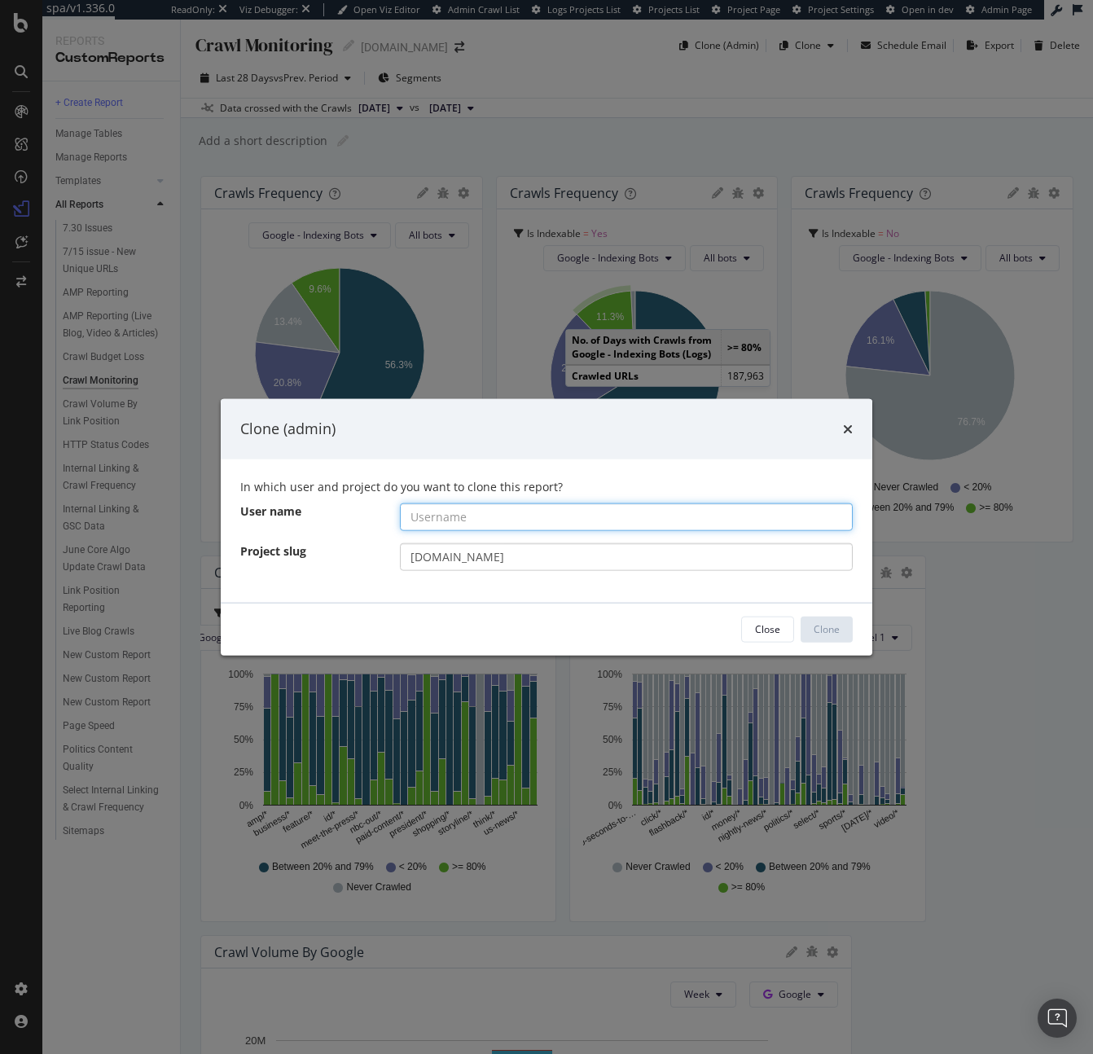
click at [463, 517] on input "modal" at bounding box center [627, 516] width 454 height 28
click at [473, 529] on input "modal" at bounding box center [627, 516] width 454 height 28
paste input "nbcnewsgroup"
type input "nbcnewsgroup"
click at [834, 635] on div "Clone" at bounding box center [827, 629] width 26 height 14
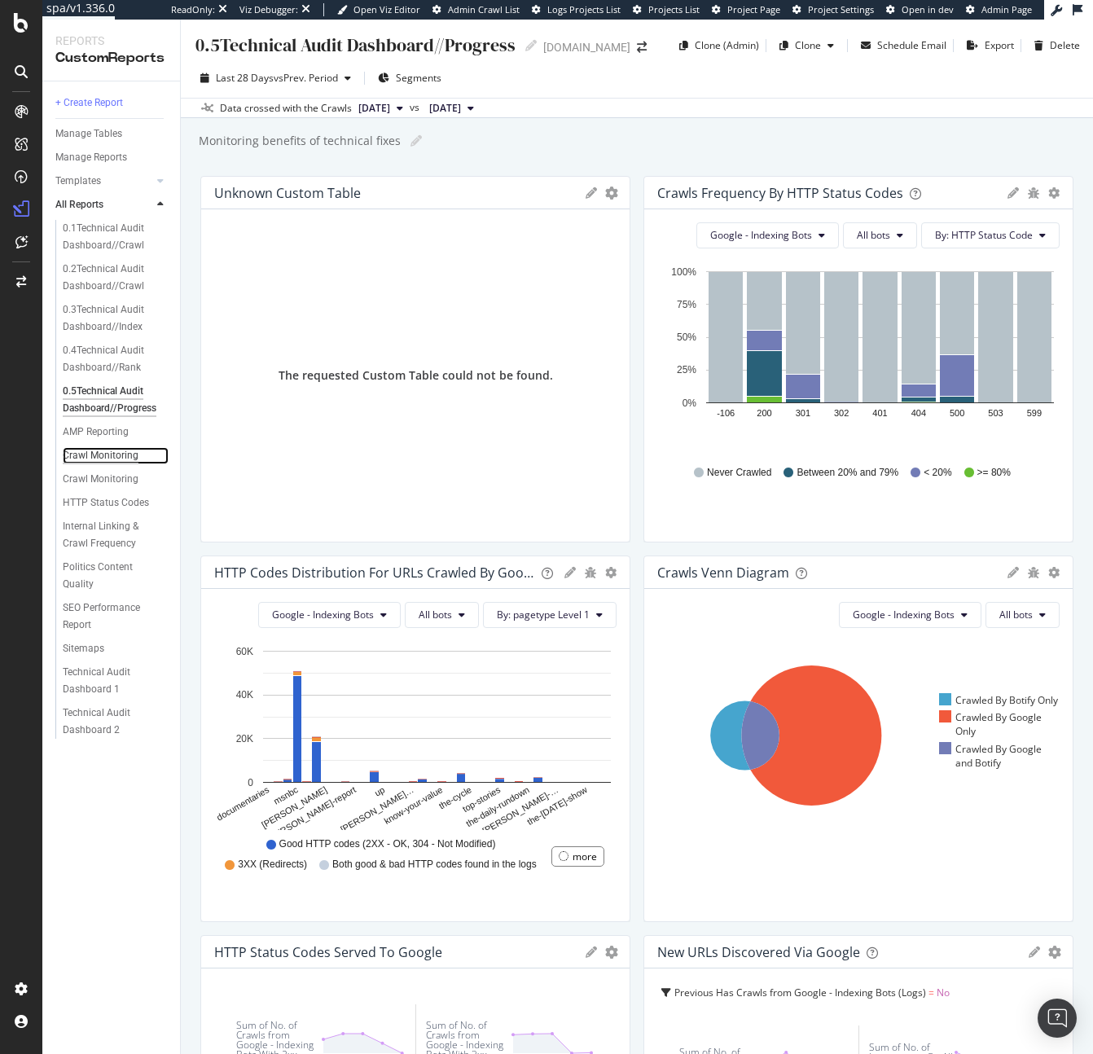
click at [72, 456] on div "Crawl Monitoring" at bounding box center [101, 455] width 76 height 17
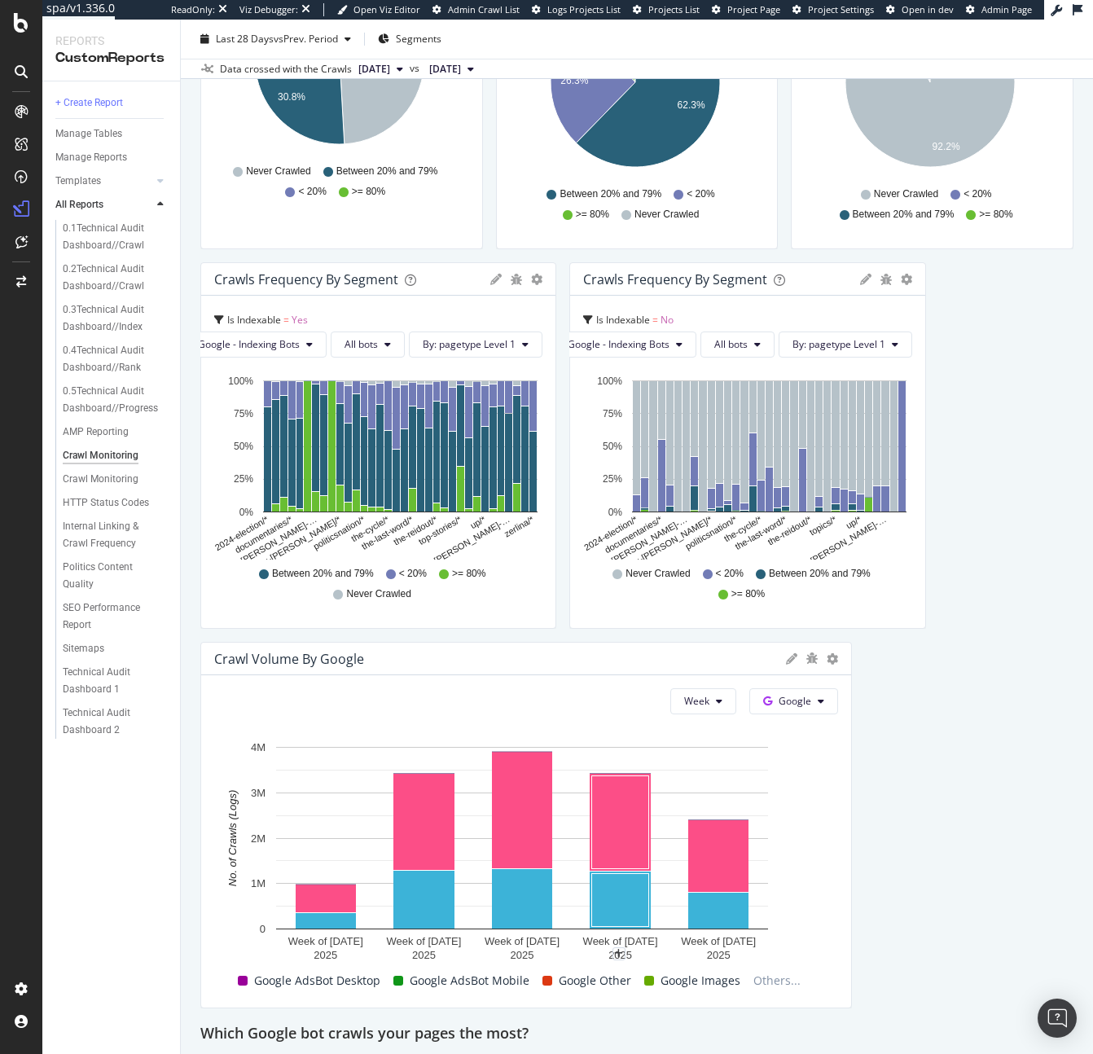
scroll to position [300, 0]
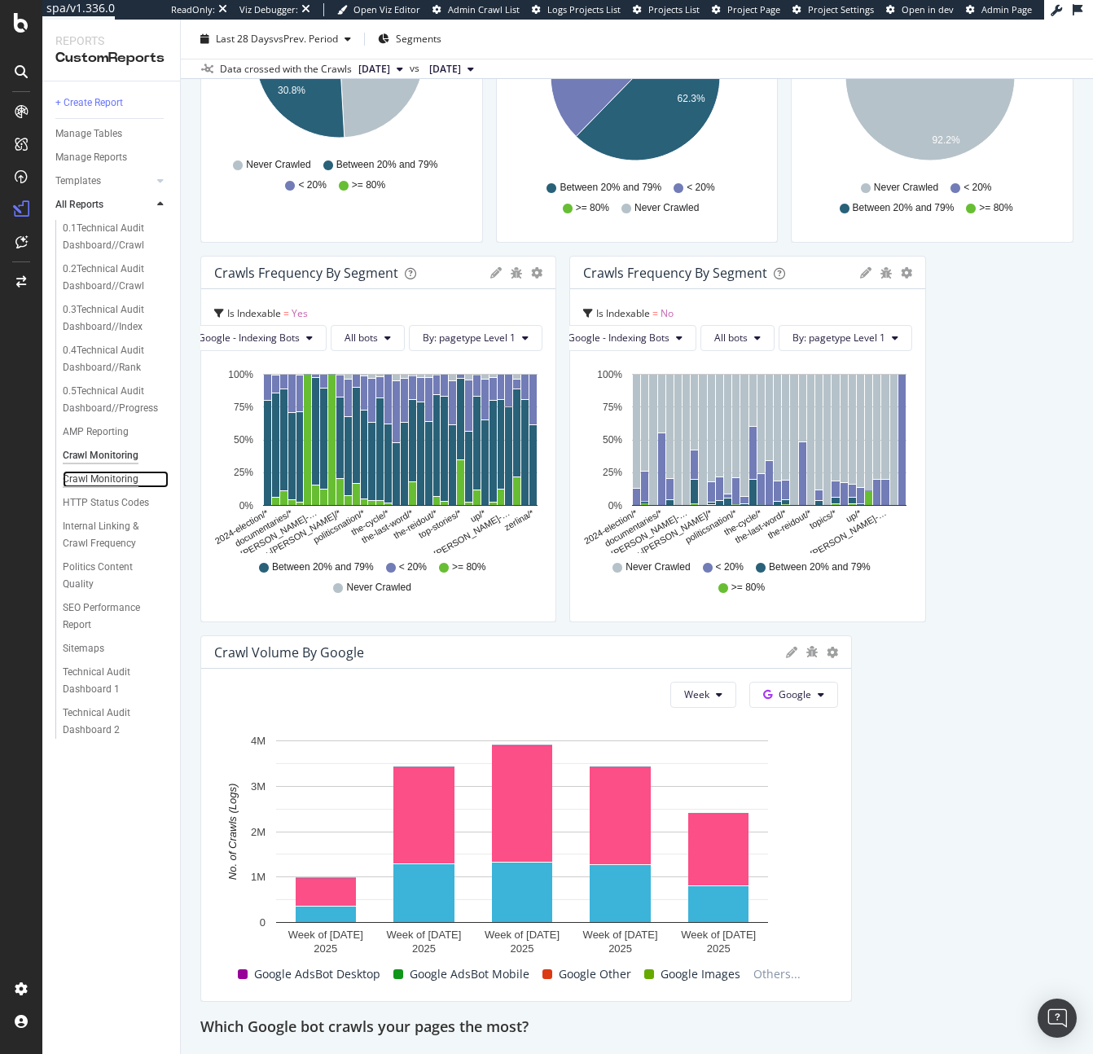
click at [129, 472] on div "Crawl Monitoring" at bounding box center [101, 479] width 76 height 17
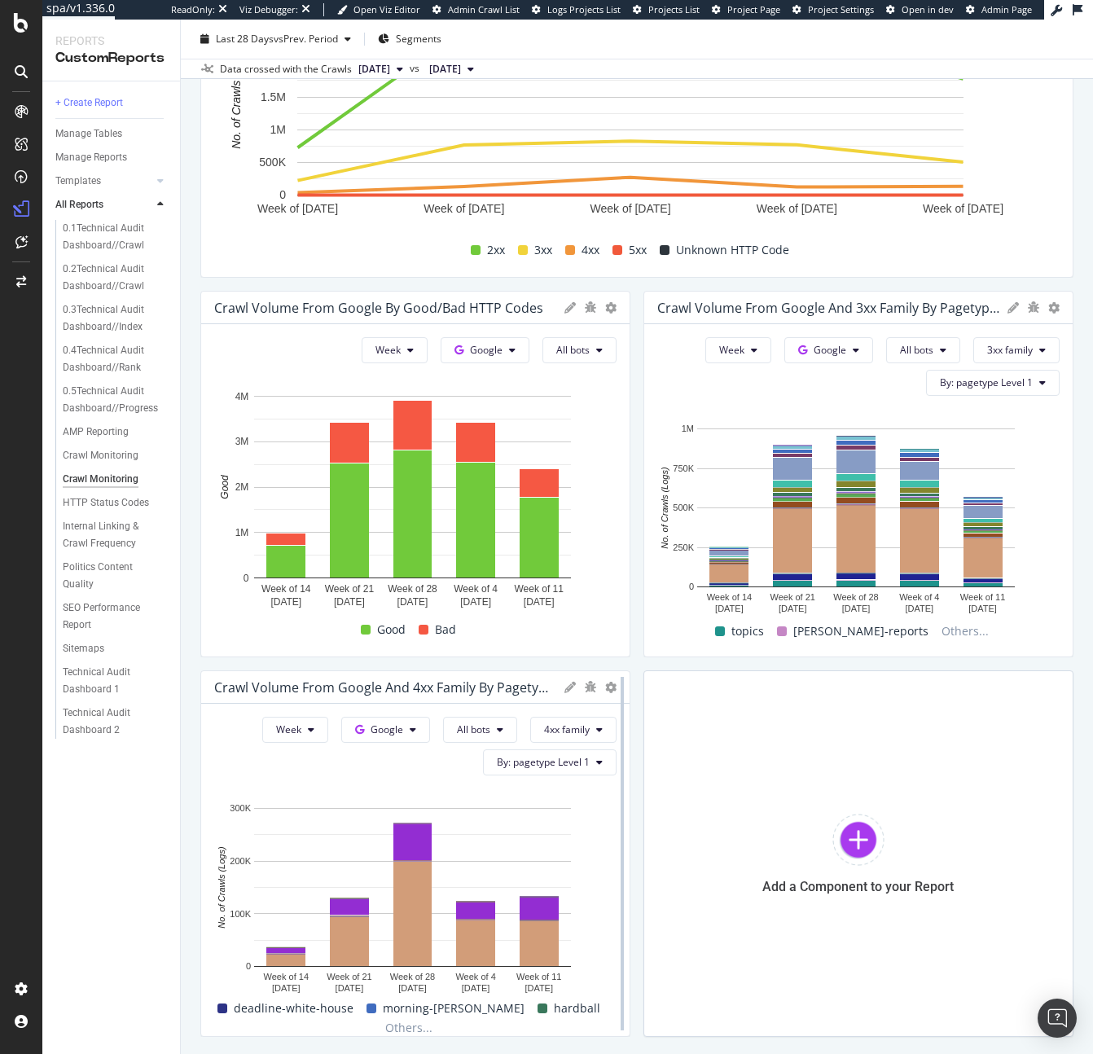
scroll to position [2339, 0]
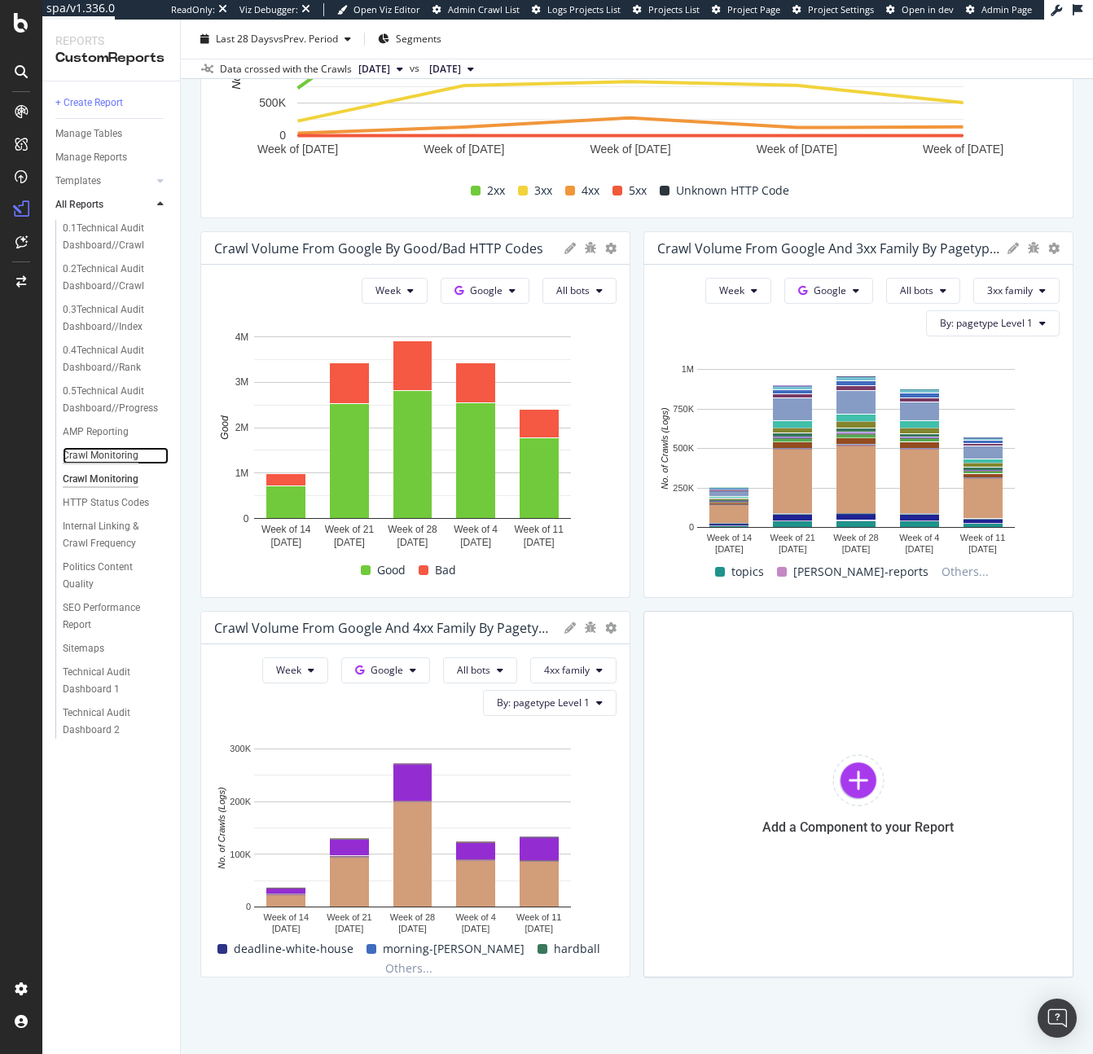
click at [111, 456] on div "Crawl Monitoring" at bounding box center [101, 455] width 76 height 17
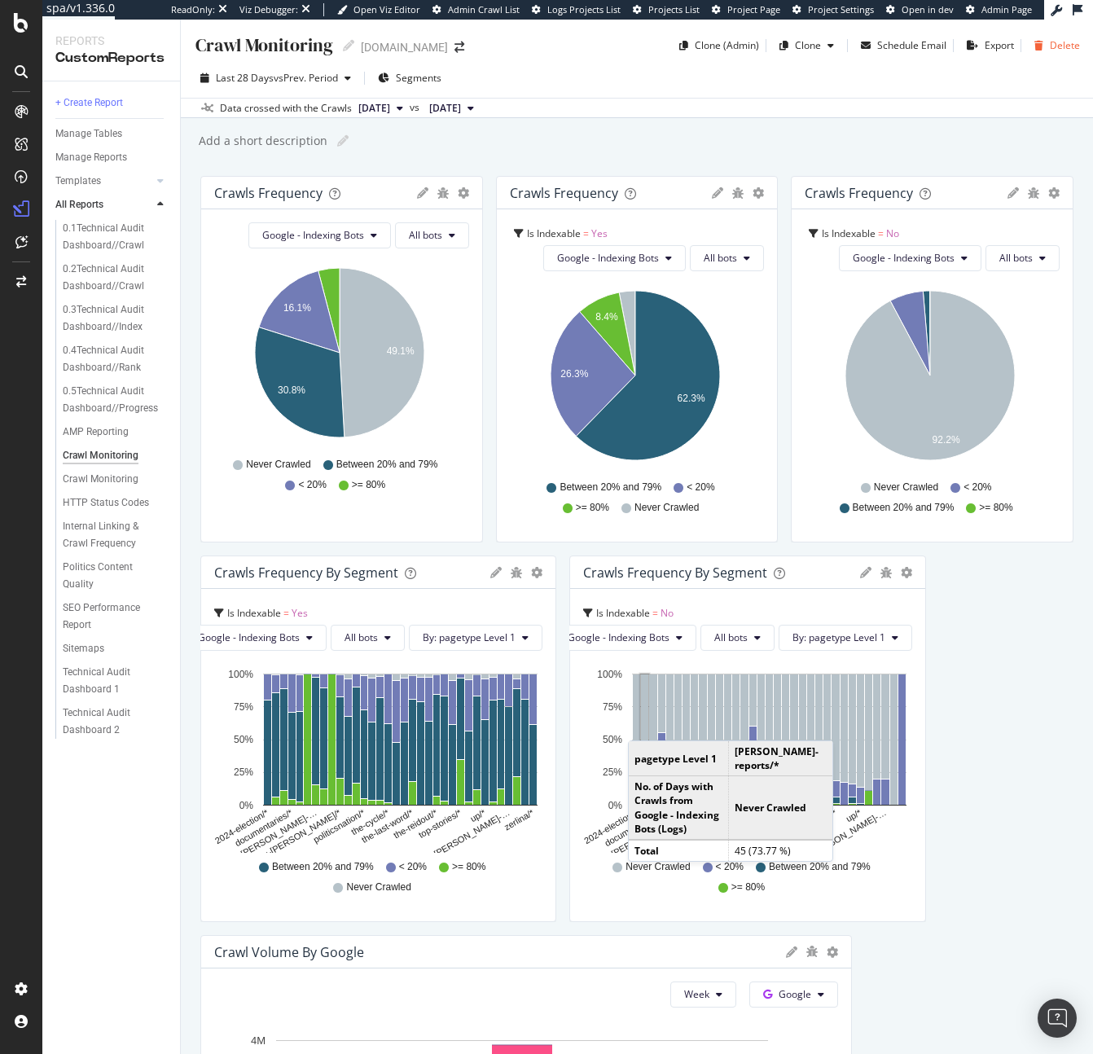
click at [1056, 39] on div "Delete" at bounding box center [1065, 45] width 30 height 14
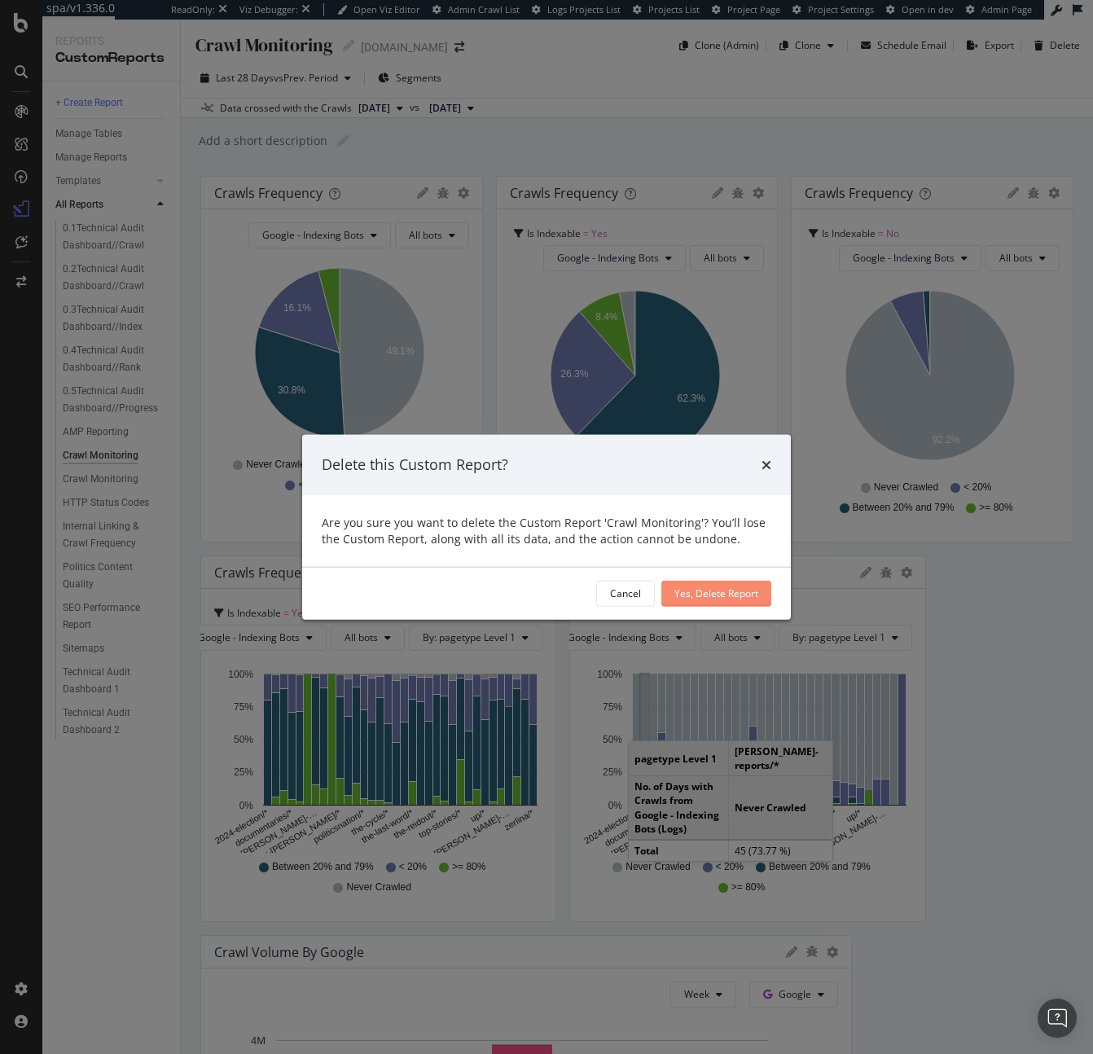
click at [719, 604] on div "Yes, Delete Report" at bounding box center [716, 593] width 84 height 24
